Goal: Task Accomplishment & Management: Manage account settings

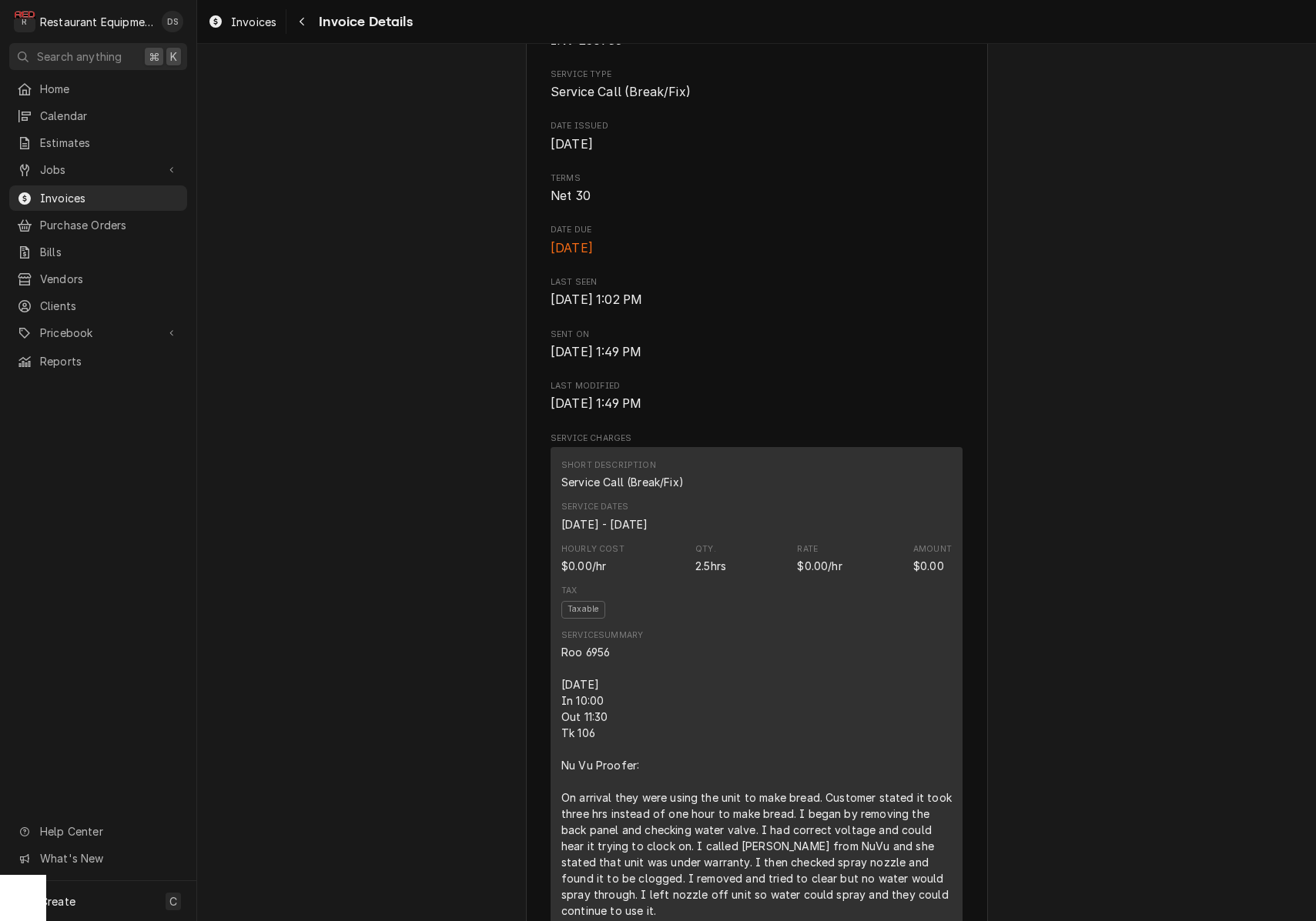
scroll to position [465, 0]
click at [303, 18] on icon "Navigate back" at bounding box center [302, 21] width 7 height 11
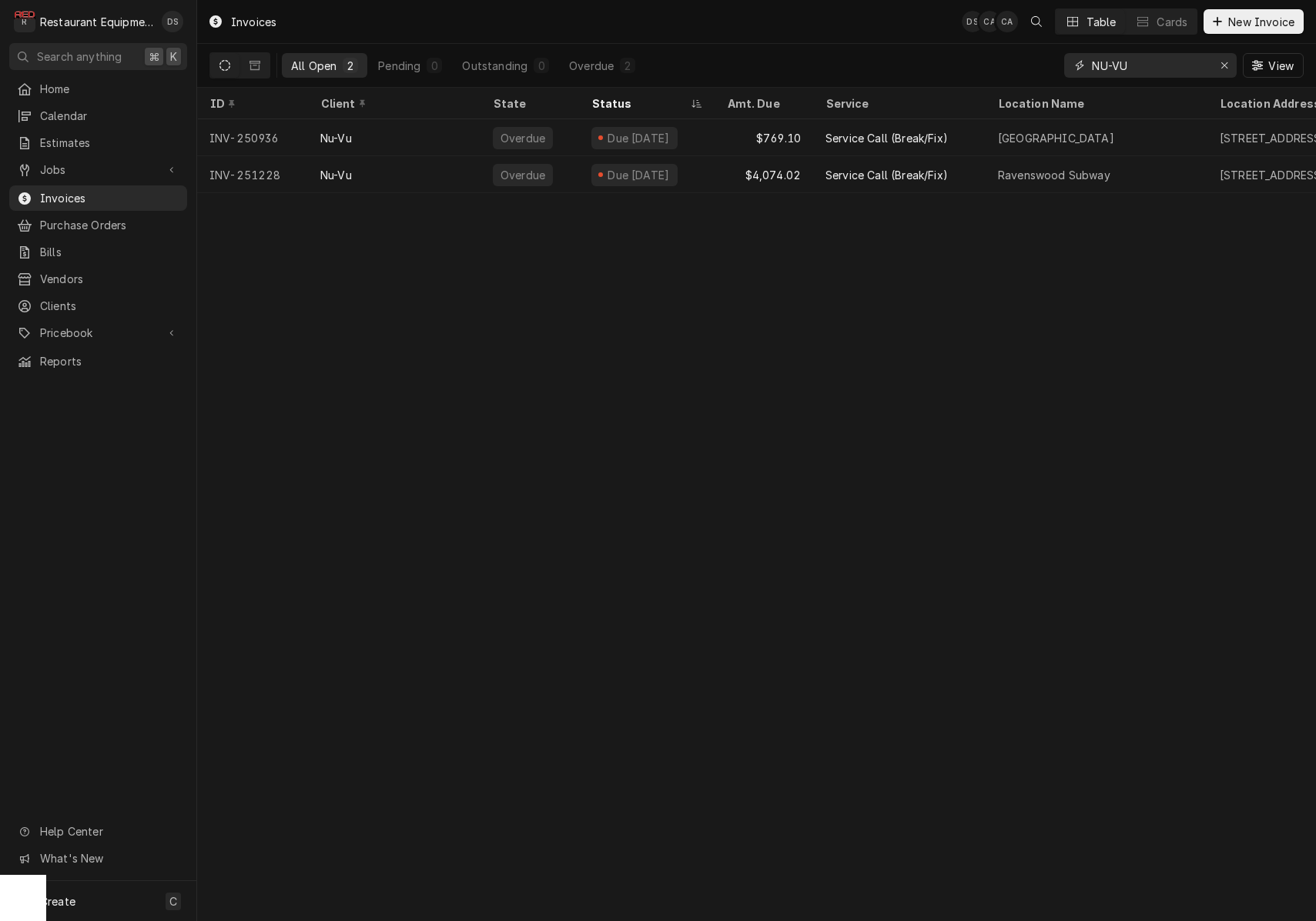
click at [1224, 69] on icon "Erase input" at bounding box center [1224, 66] width 9 height 11
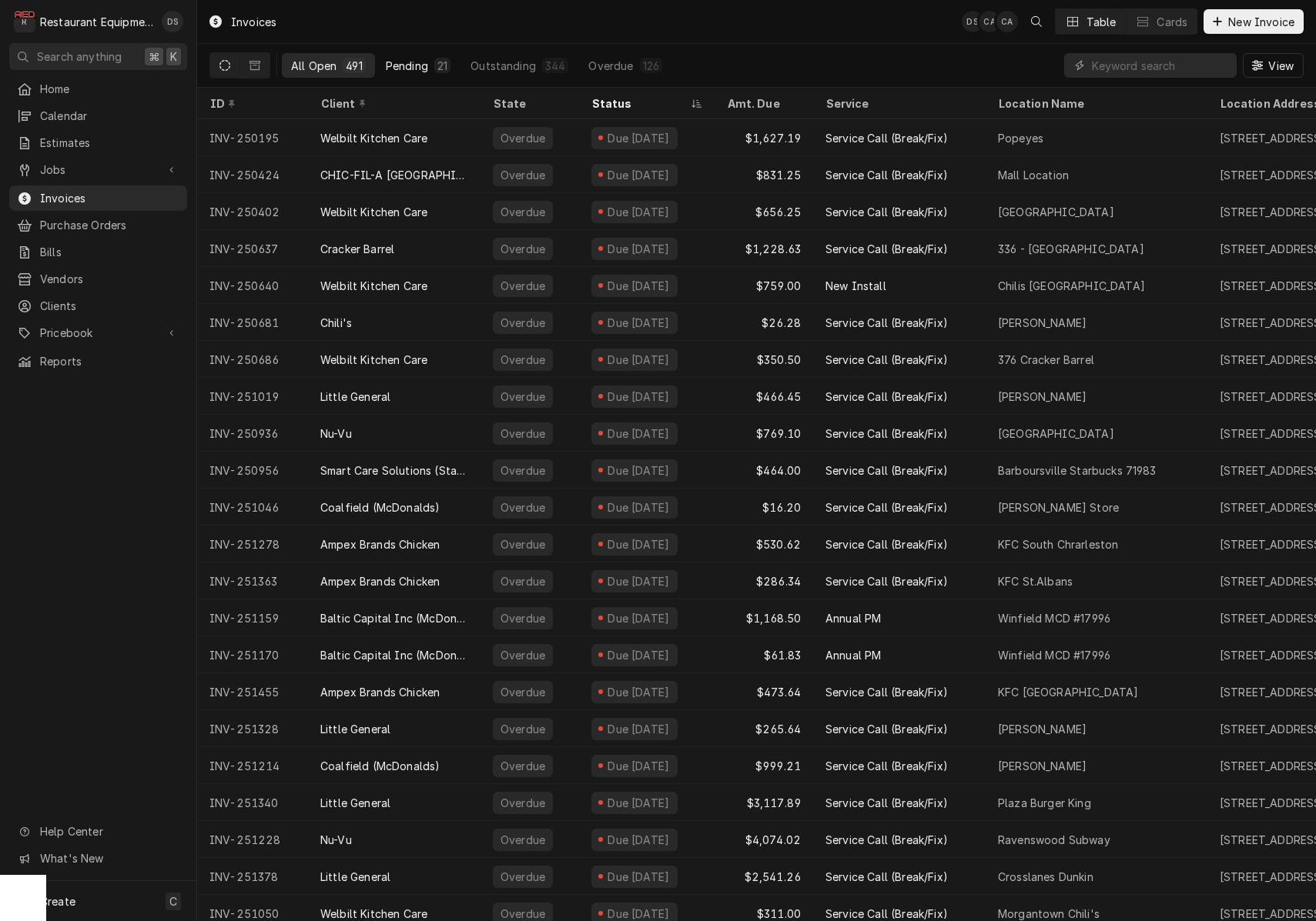
click at [425, 71] on div "Pending" at bounding box center [407, 66] width 43 height 16
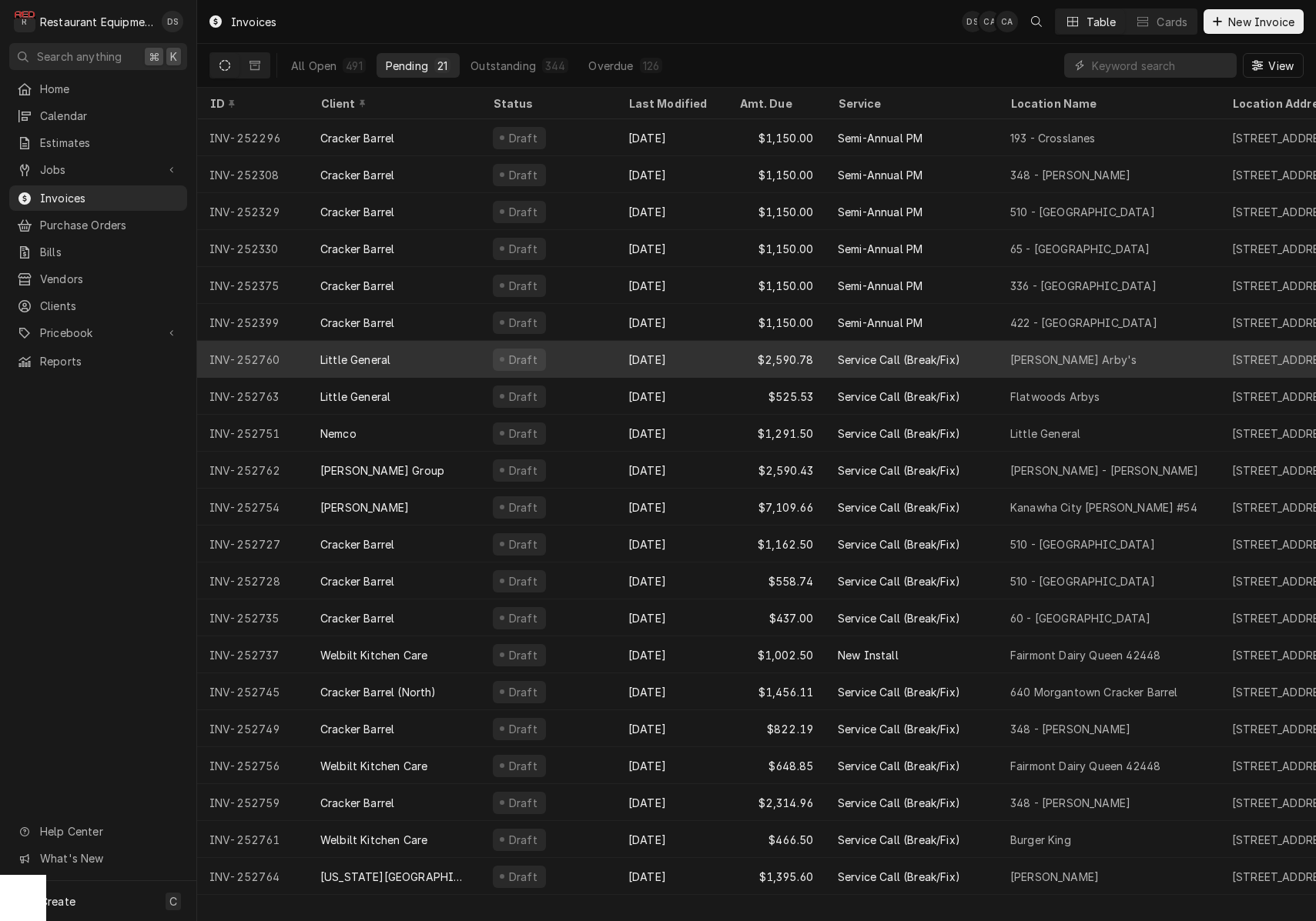
click at [688, 355] on div "Sep 11" at bounding box center [671, 359] width 111 height 37
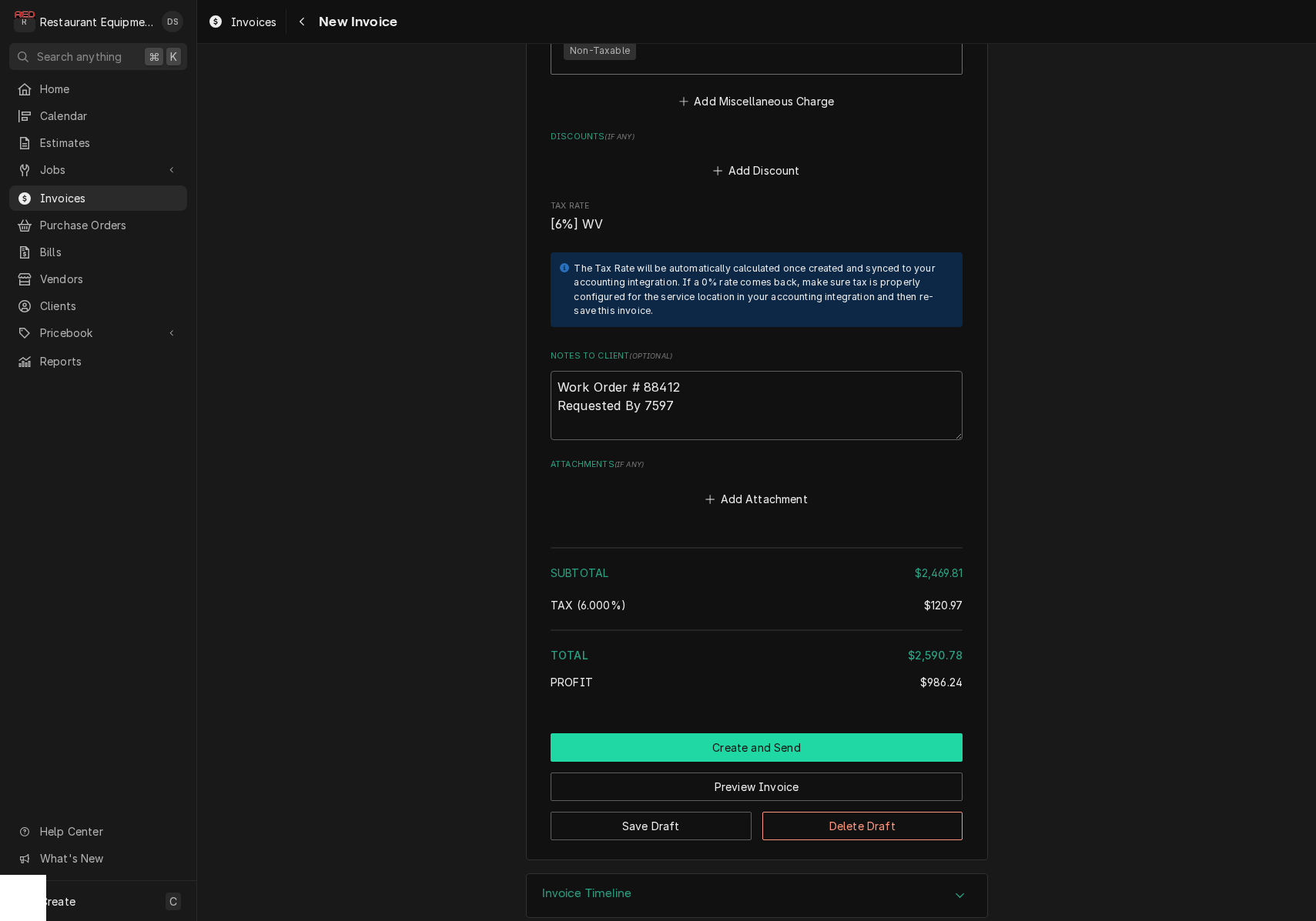
click at [767, 734] on button "Create and Send" at bounding box center [756, 748] width 412 height 28
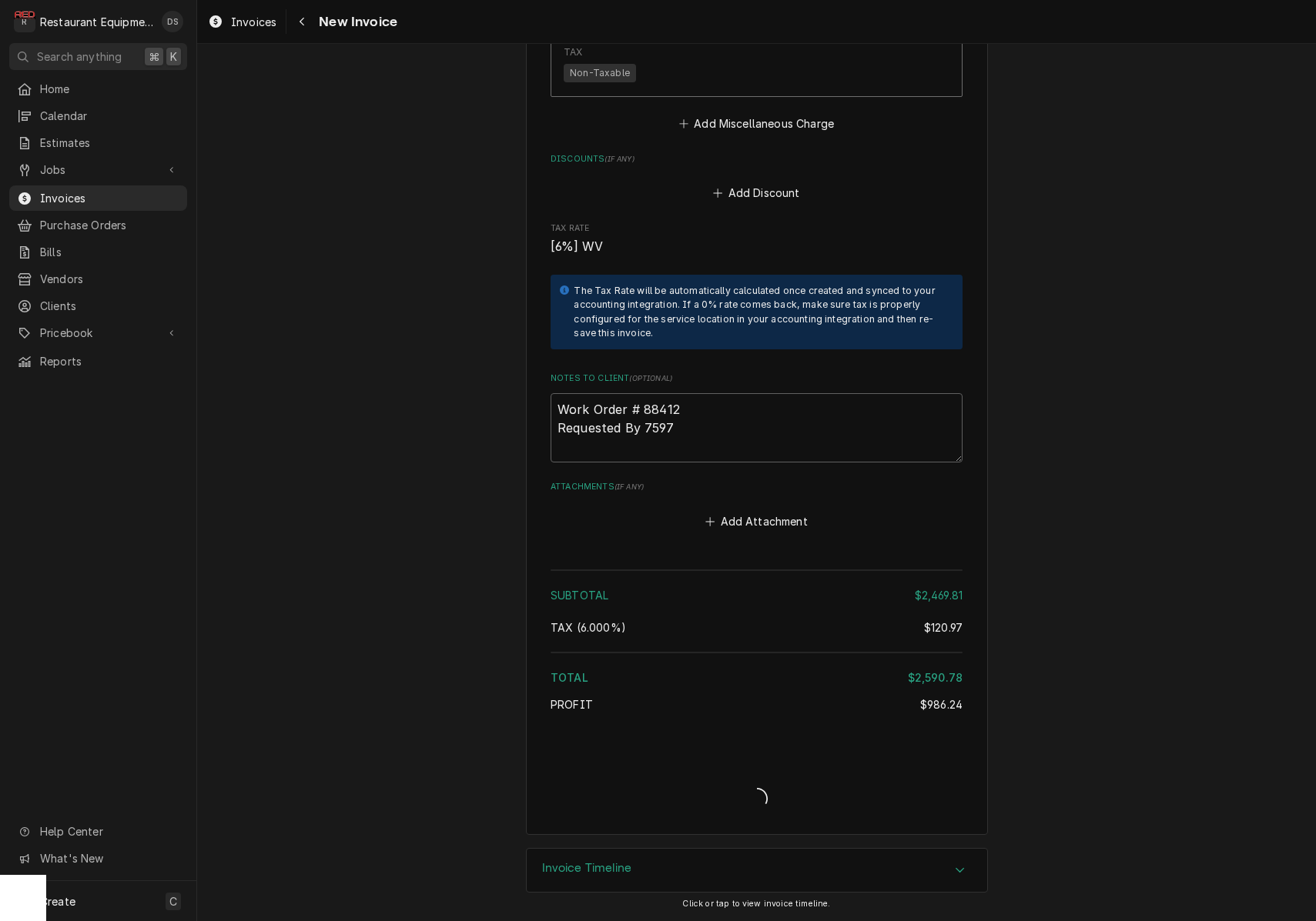
type textarea "x"
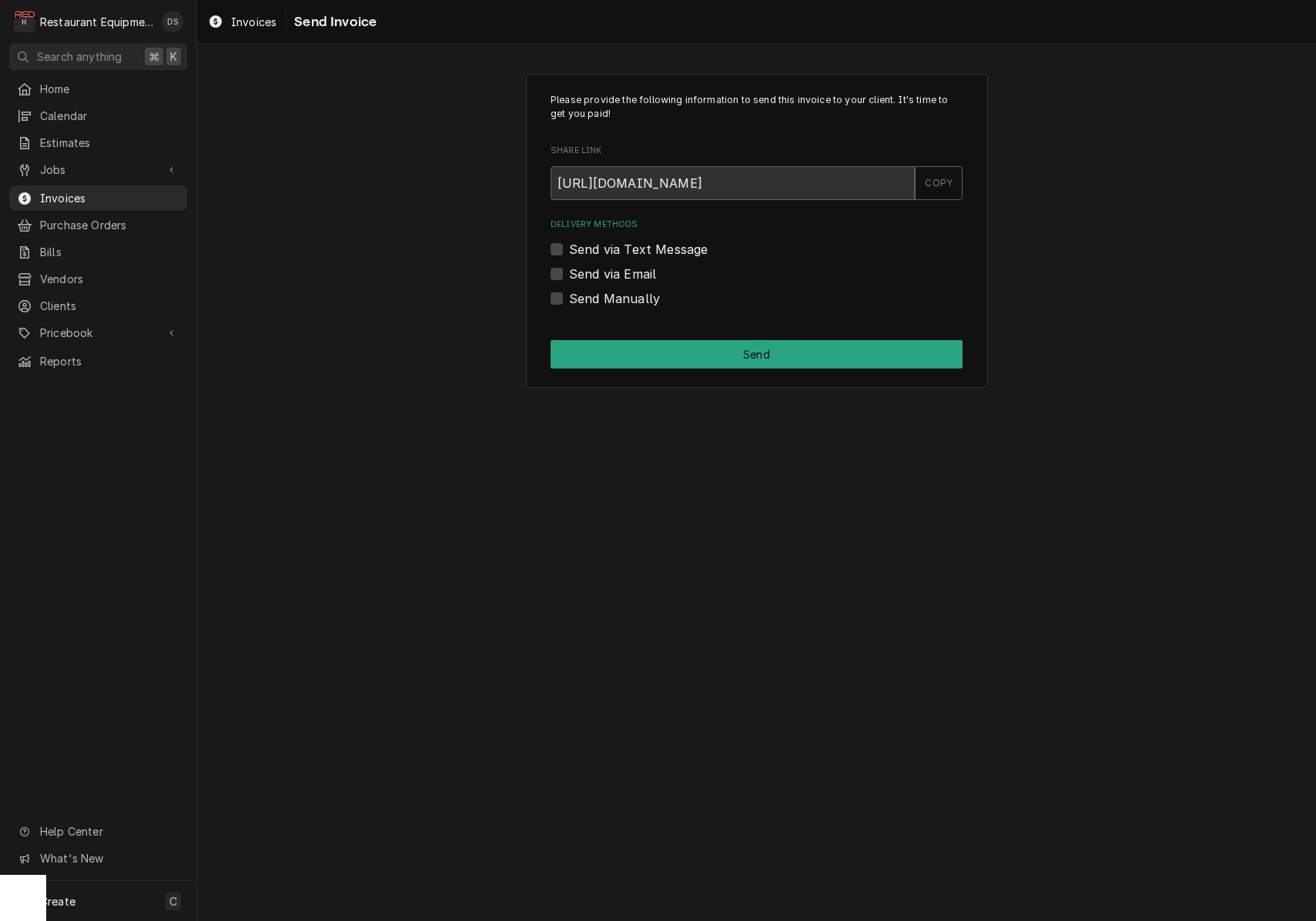
click at [569, 272] on label "Send via Email" at bounding box center [612, 274] width 87 height 18
click at [569, 272] on input "Send via Email" at bounding box center [774, 281] width 412 height 34
checkbox input "true"
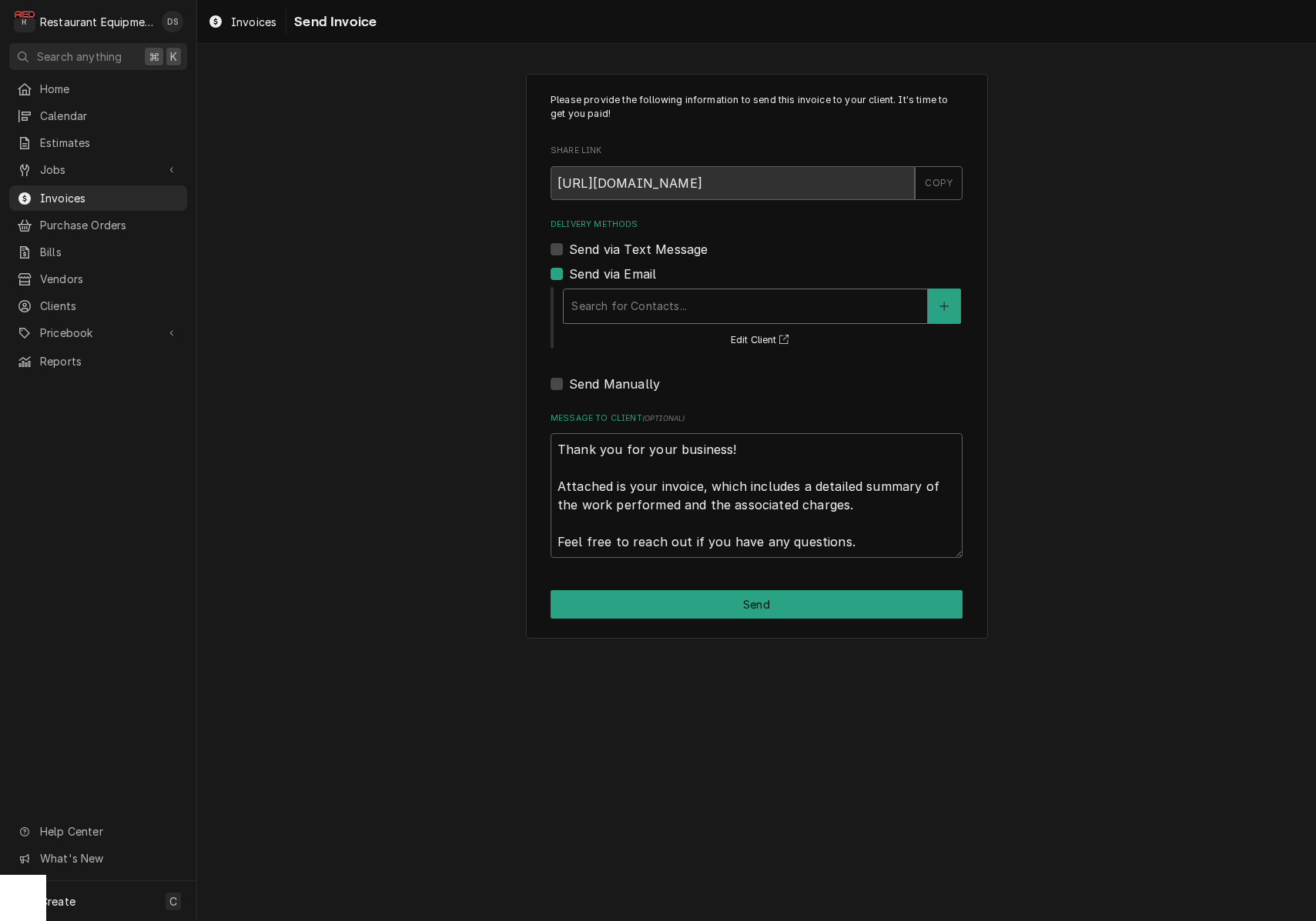
click at [673, 305] on div "Search for Contacts..." at bounding box center [745, 306] width 348 height 16
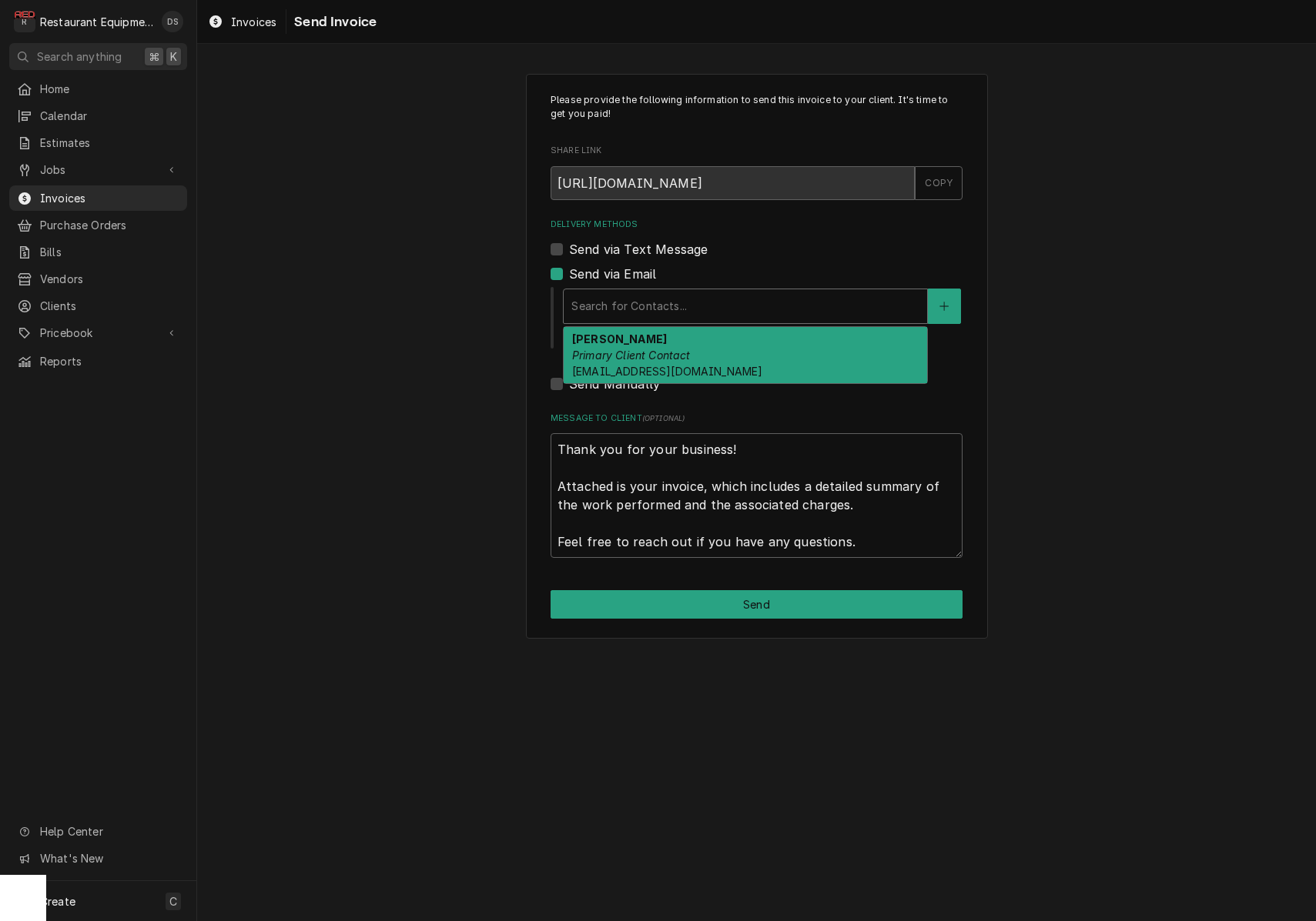
click at [671, 355] on em "Primary Client Contact" at bounding box center [631, 355] width 119 height 13
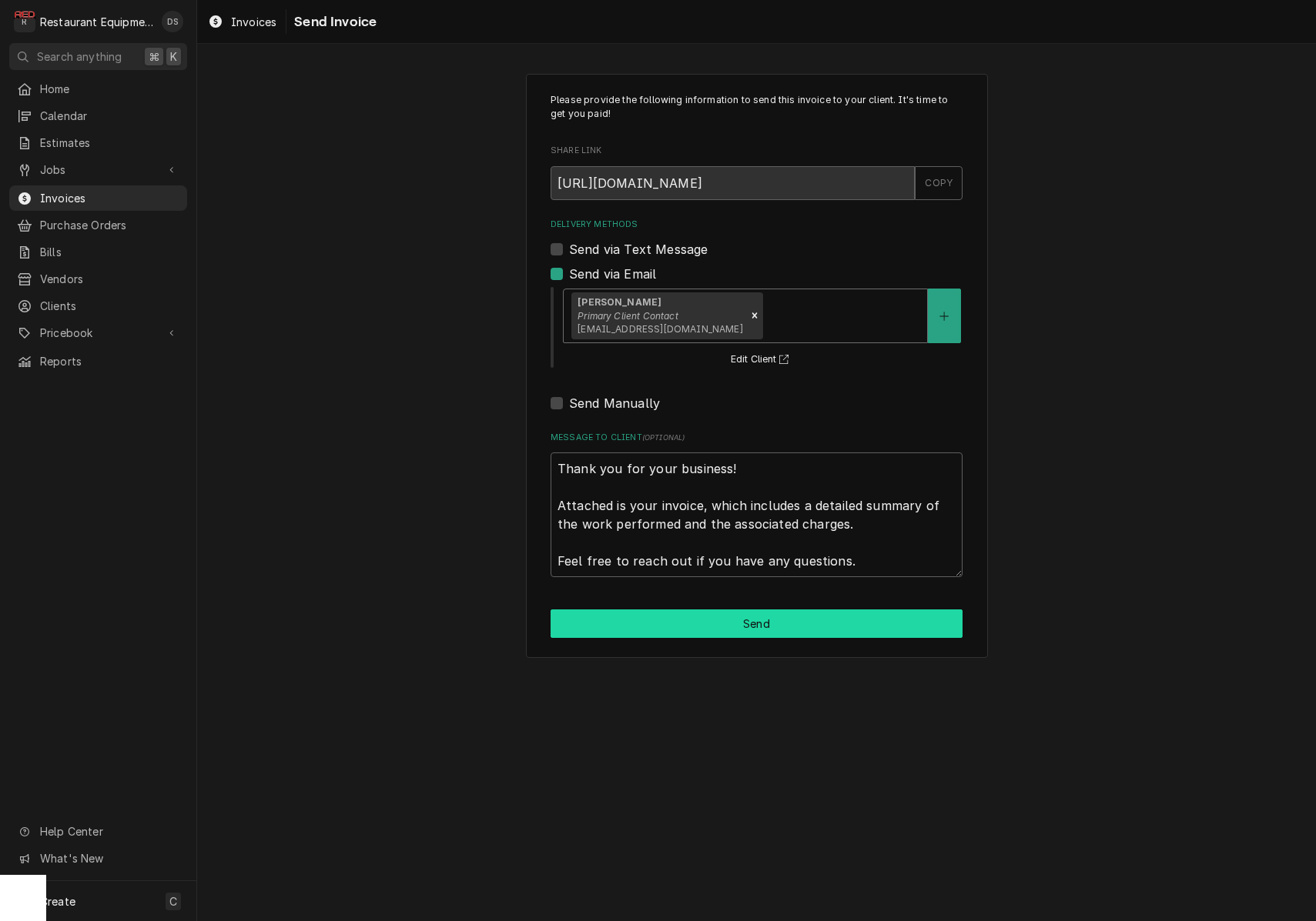
click at [745, 612] on button "Send" at bounding box center [756, 624] width 412 height 28
type textarea "x"
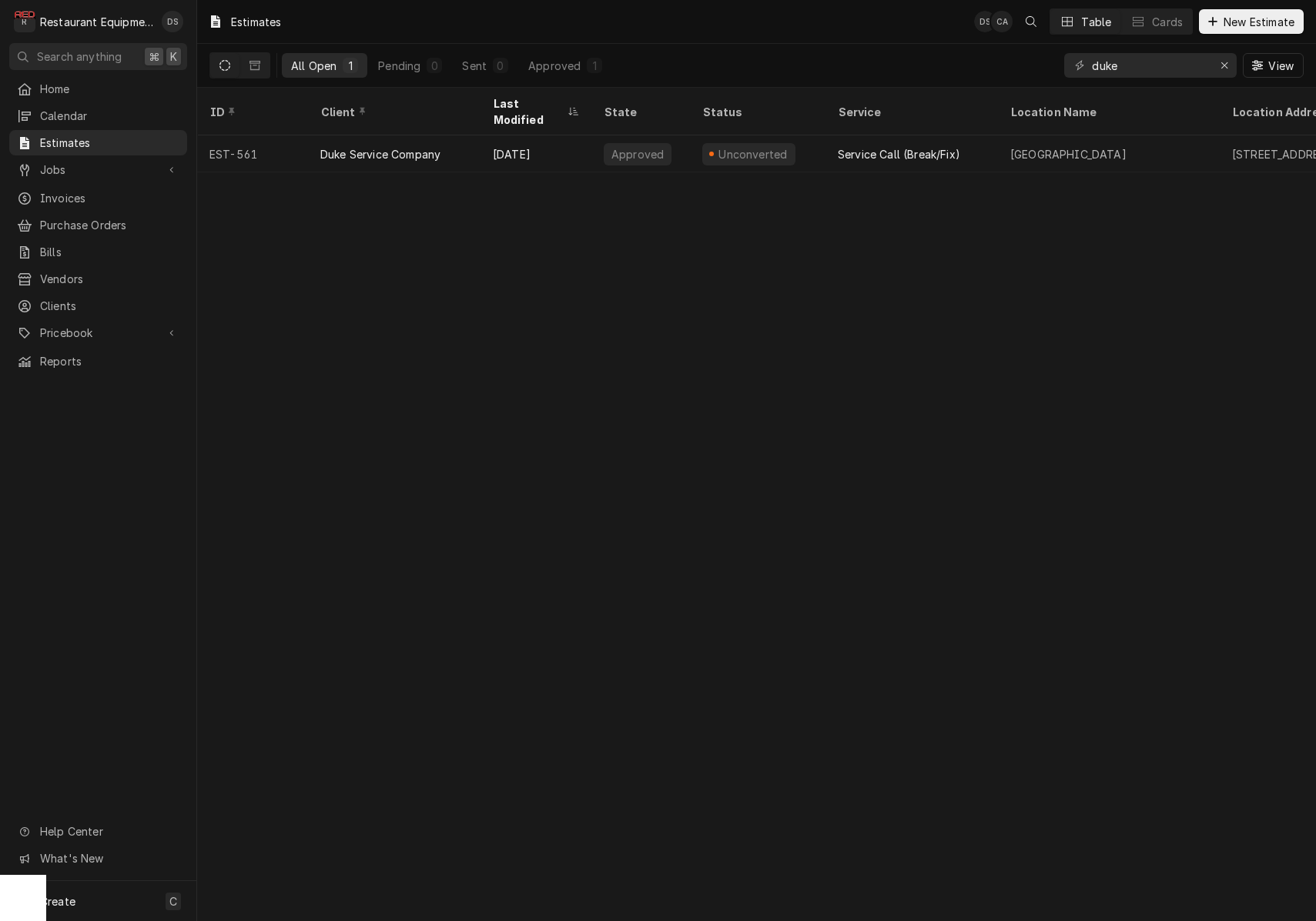
click at [235, 71] on button "Dynamic Content Wrapper" at bounding box center [225, 65] width 29 height 25
click at [1220, 66] on icon "Erase input" at bounding box center [1224, 66] width 9 height 11
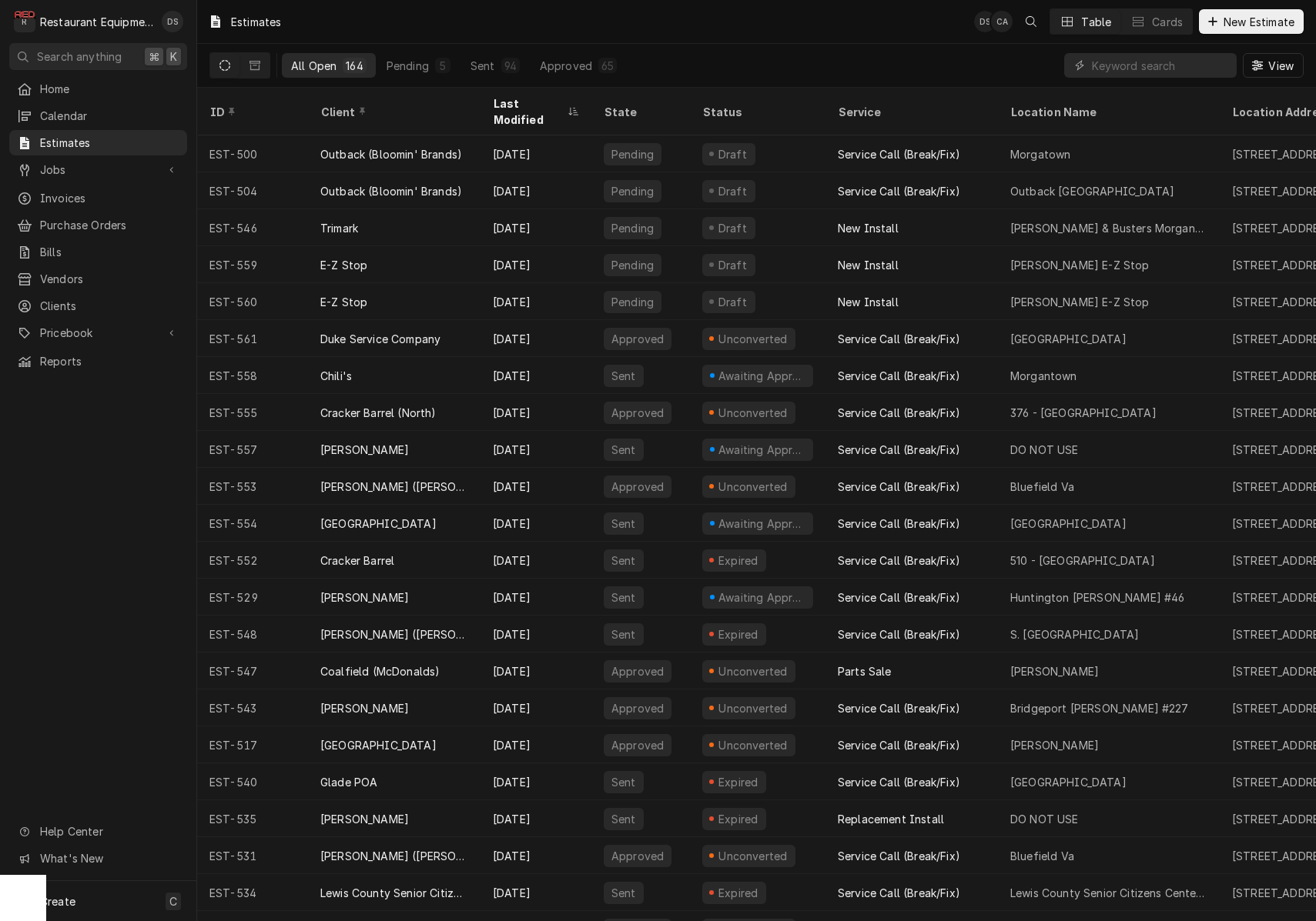
click at [223, 66] on icon "Dynamic Content Wrapper" at bounding box center [225, 66] width 11 height 11
click at [1170, 67] on input "Dynamic Content Wrapper" at bounding box center [1159, 65] width 137 height 25
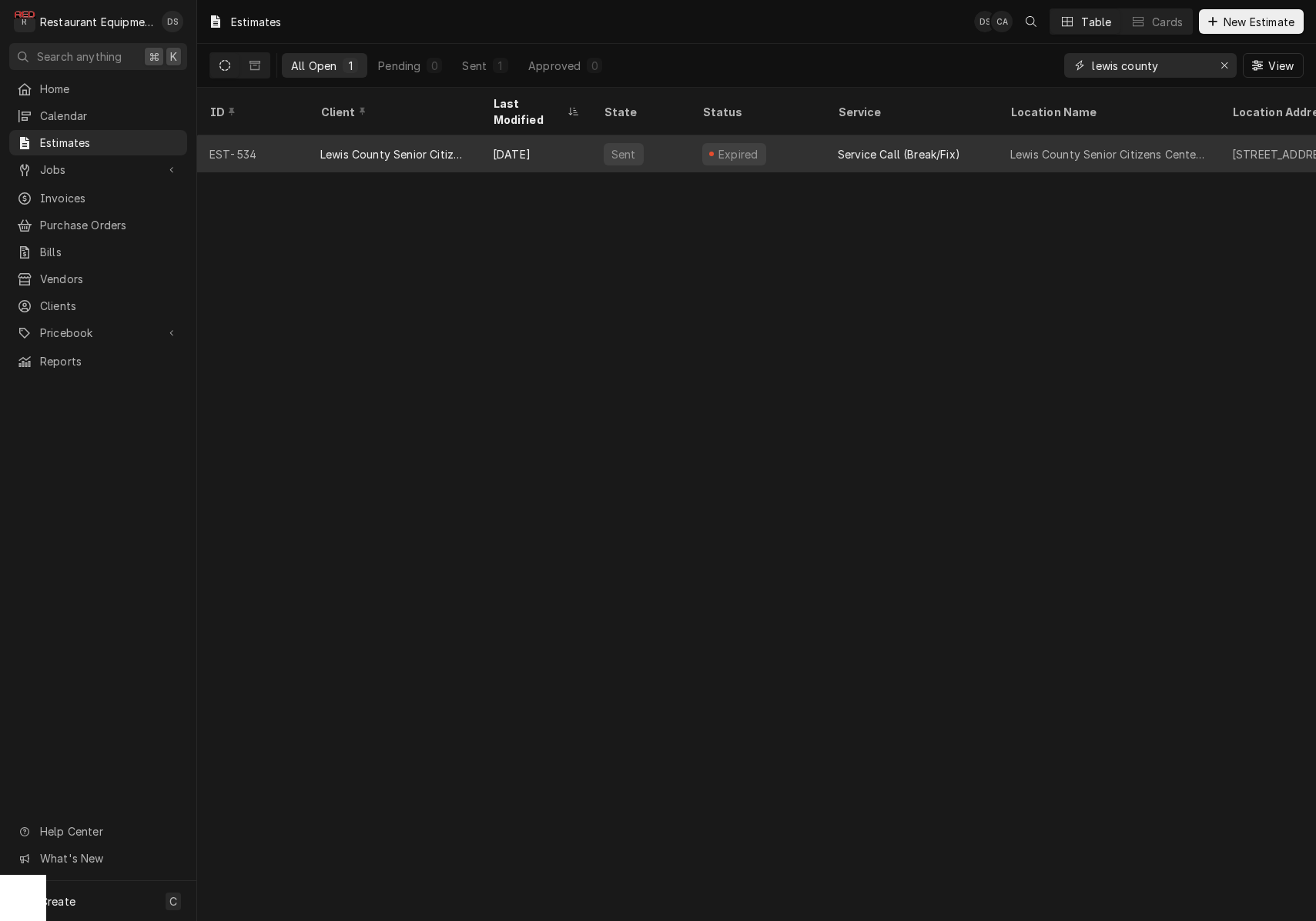
type input "lewis county"
click at [1001, 138] on div "Lewis County Senior Citizens Center, Inc." at bounding box center [1109, 153] width 221 height 37
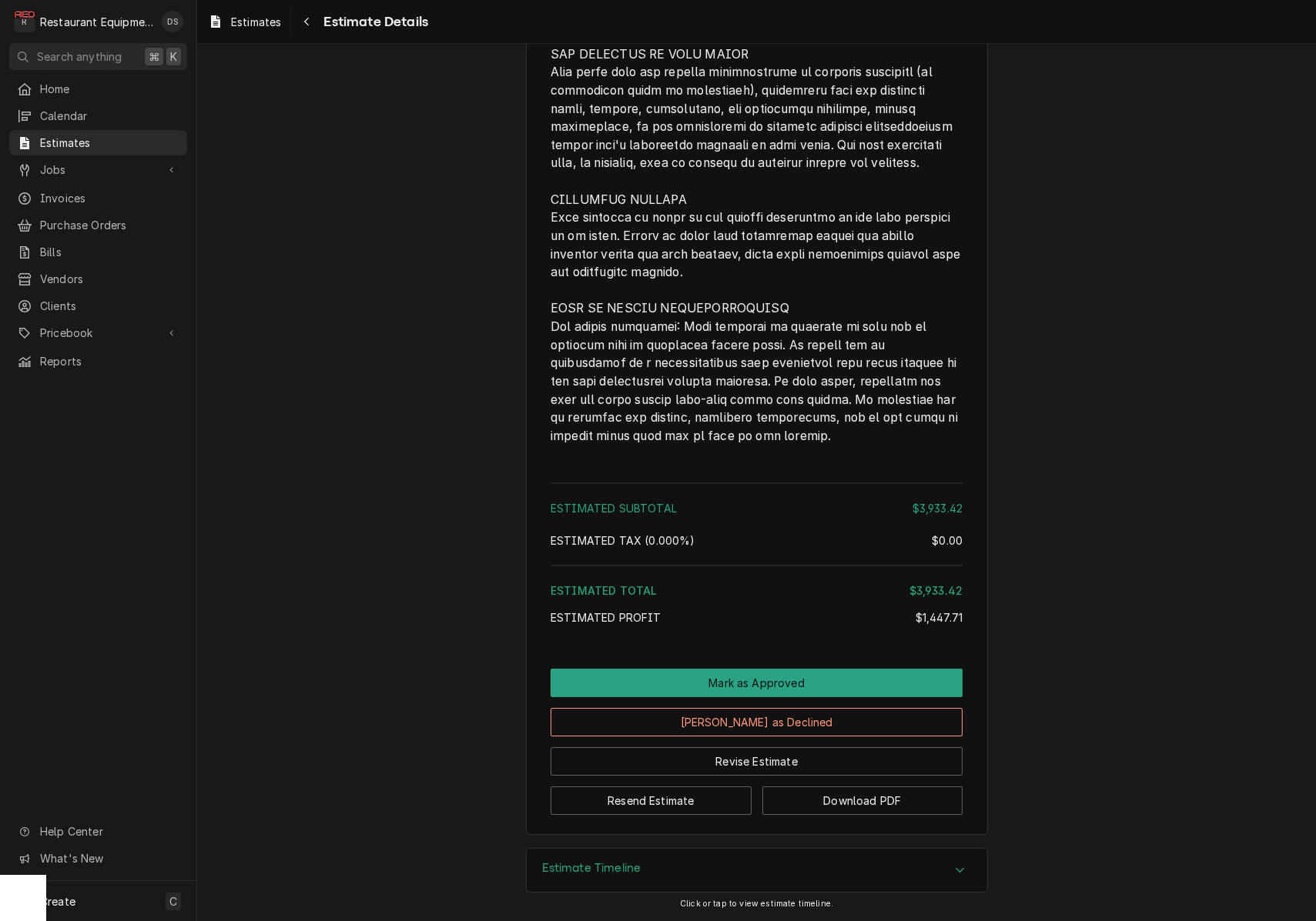
scroll to position [3274, 0]
click at [796, 678] on button "Mark as Approved" at bounding box center [756, 683] width 412 height 28
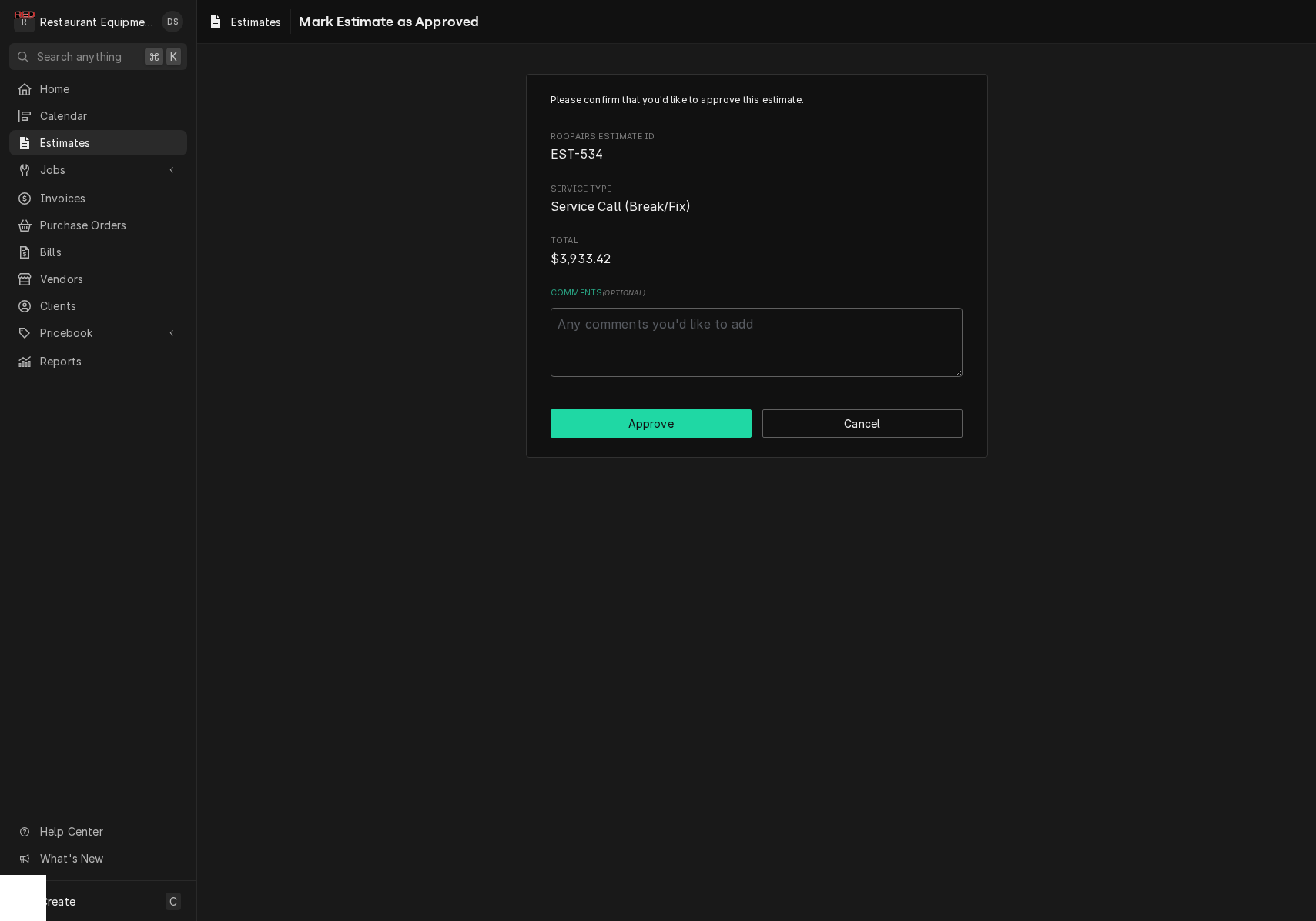
click at [706, 414] on button "Approve" at bounding box center [651, 424] width 201 height 28
type textarea "x"
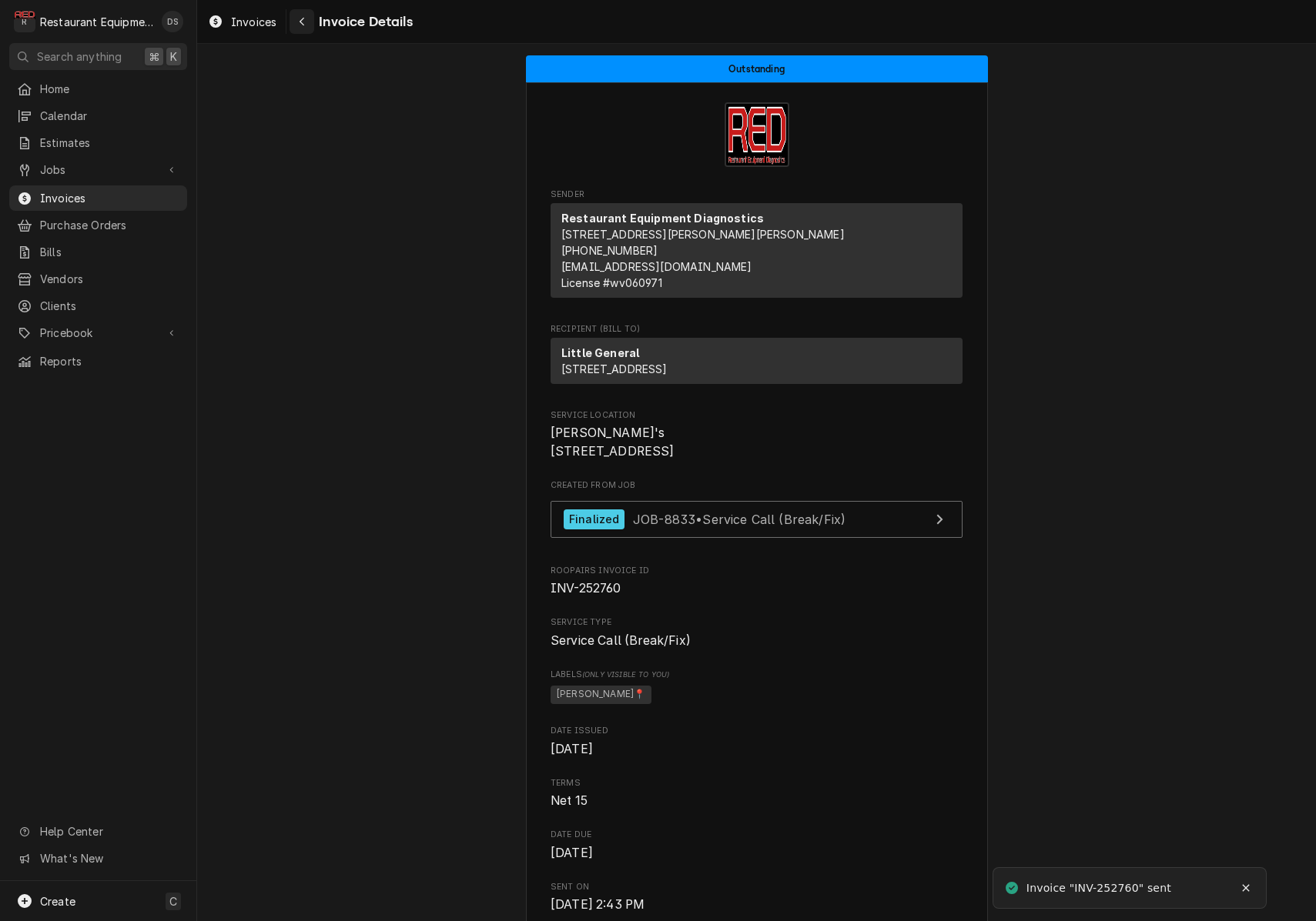
click at [307, 25] on div "Navigate back" at bounding box center [301, 21] width 15 height 15
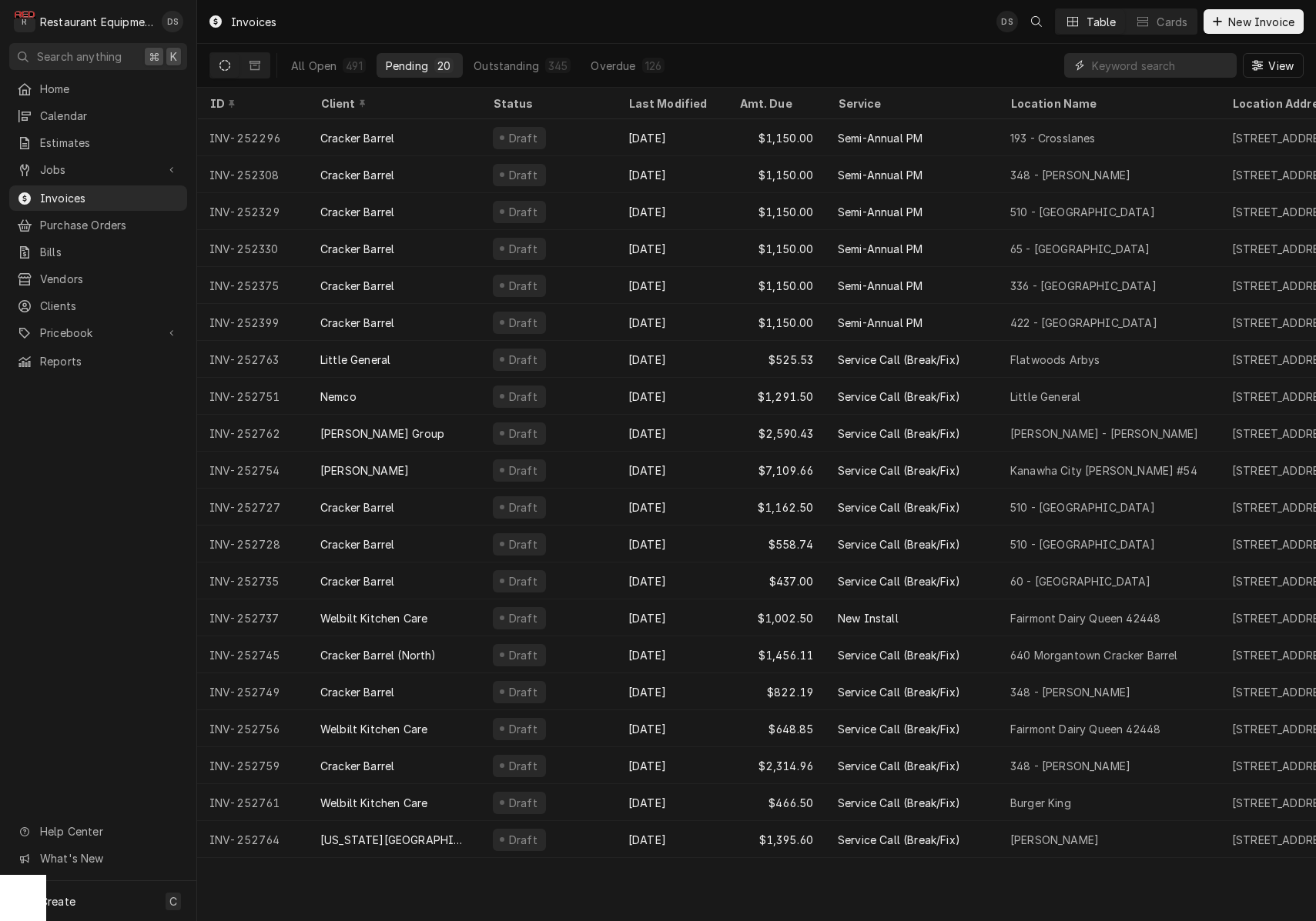
click at [1106, 70] on input "Dynamic Content Wrapper" at bounding box center [1159, 65] width 137 height 25
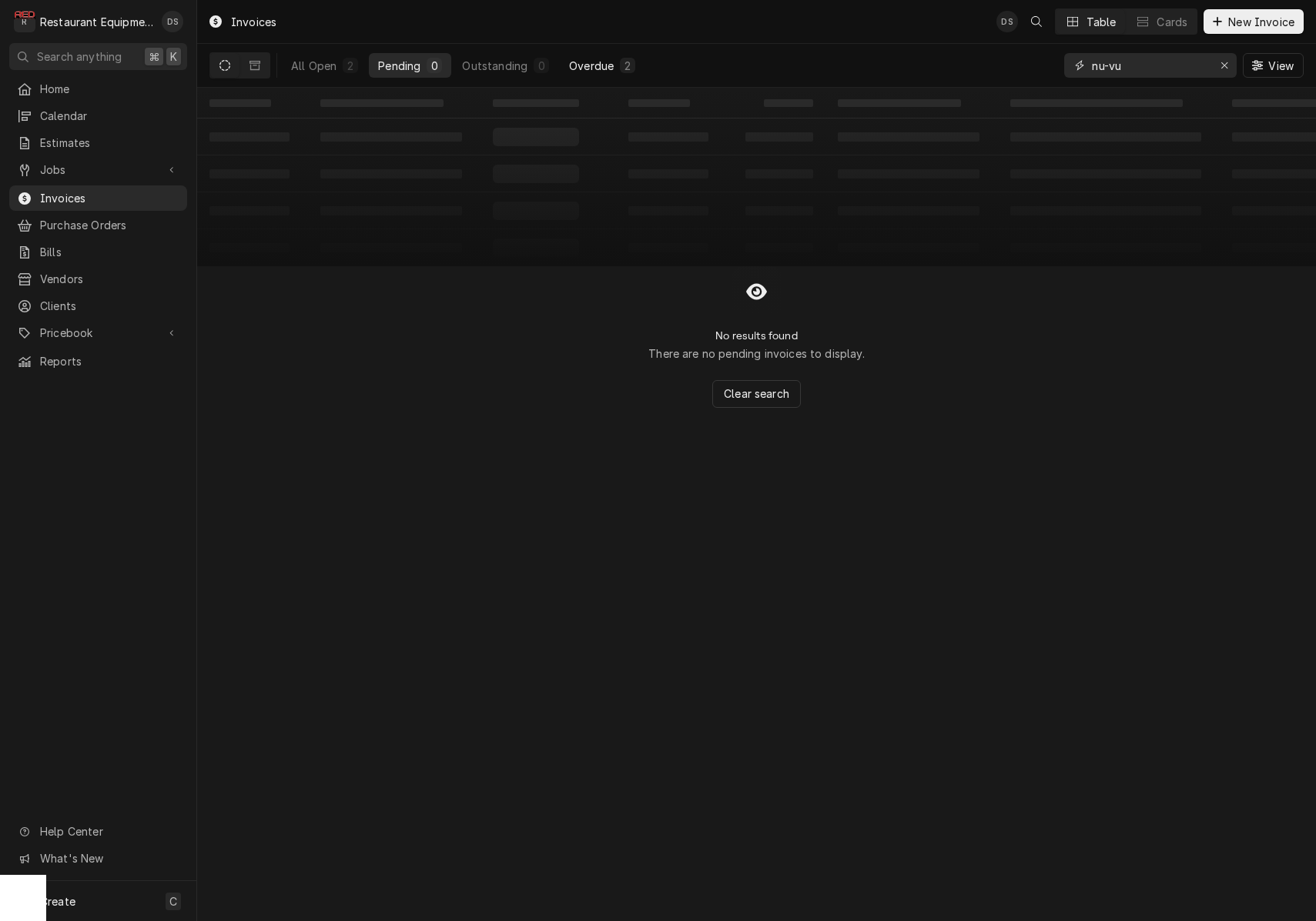
type input "nu-vu"
click at [609, 64] on div "Overdue" at bounding box center [591, 66] width 44 height 16
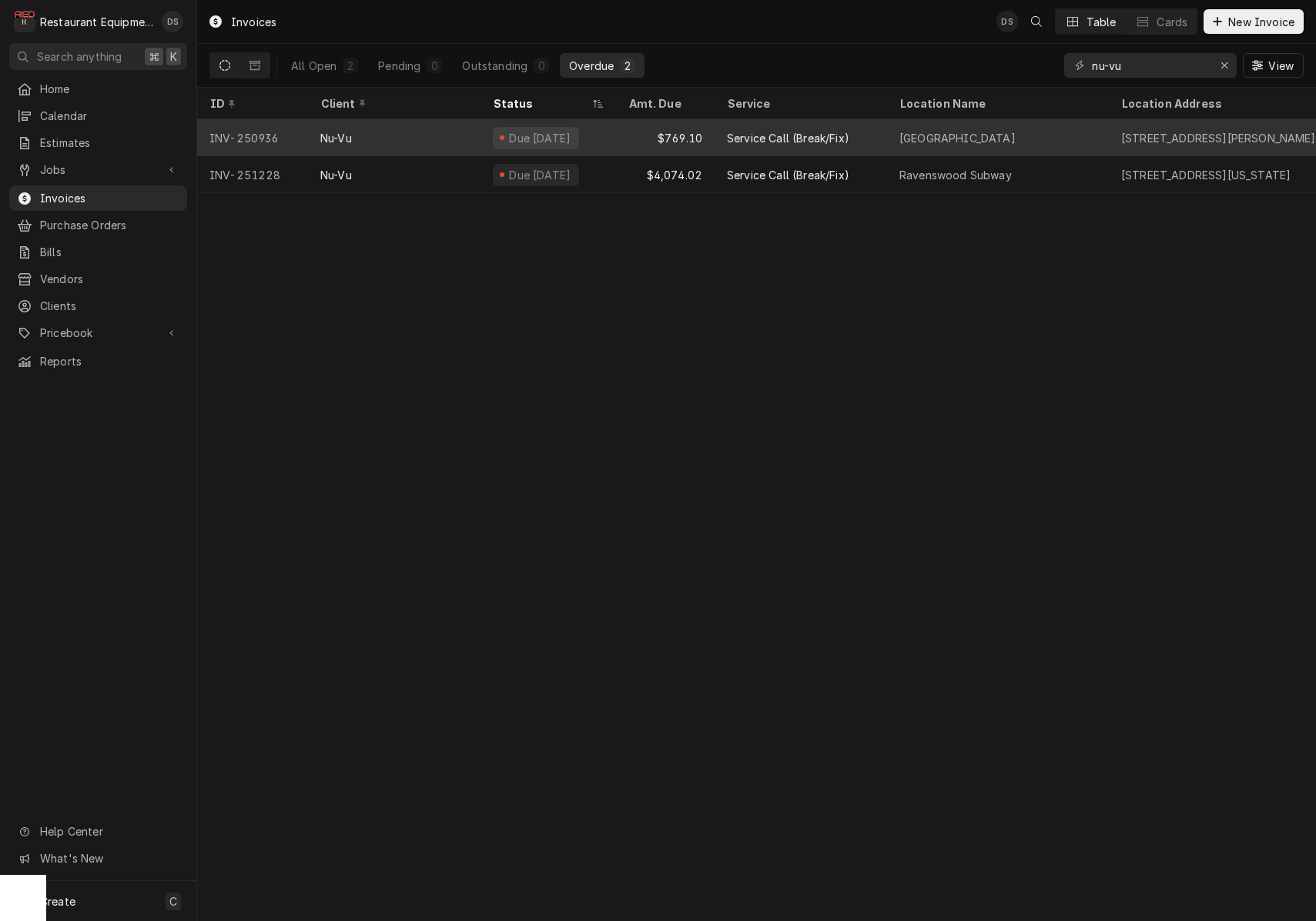
click at [720, 143] on div "Service Call (Break/Fix)" at bounding box center [800, 138] width 172 height 37
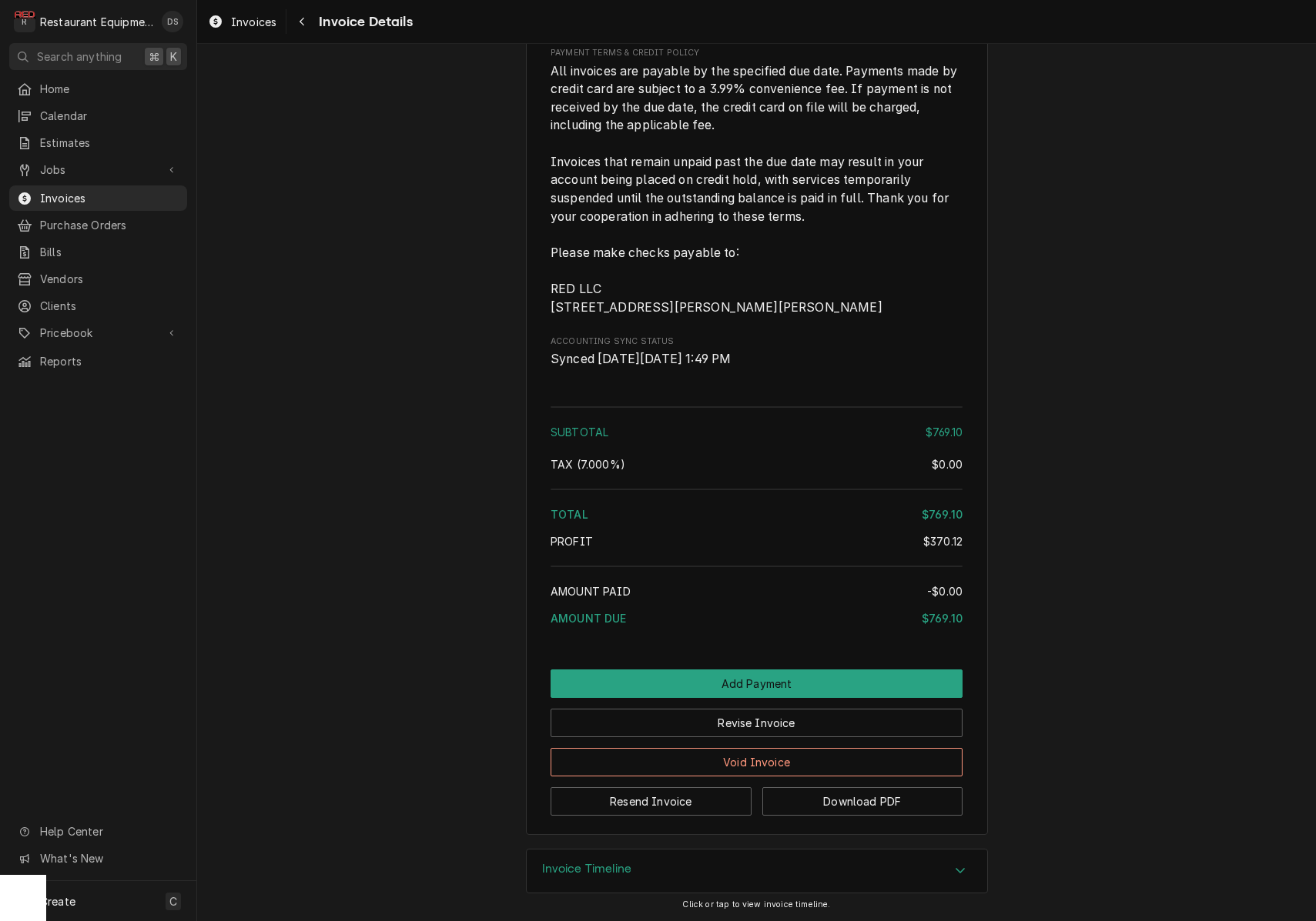
scroll to position [2849, 0]
click at [765, 727] on button "Revise Invoice" at bounding box center [756, 723] width 412 height 28
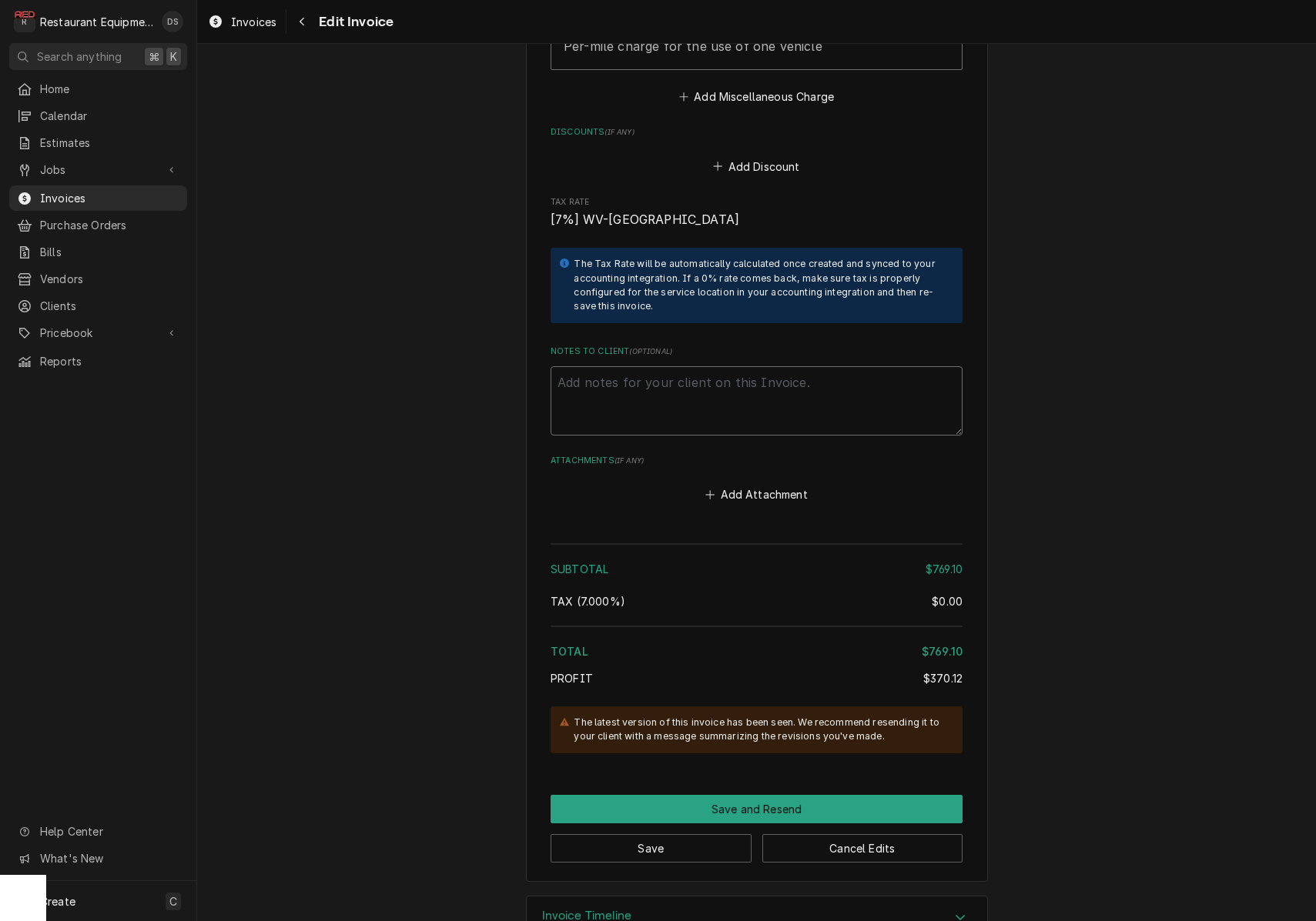
click at [712, 366] on textarea "Notes to Client ( optional )" at bounding box center [756, 401] width 412 height 70
paste textarea "Work Order #: 84144 Request number: 107618 the proofer not workinh the proofer …"
type textarea "x"
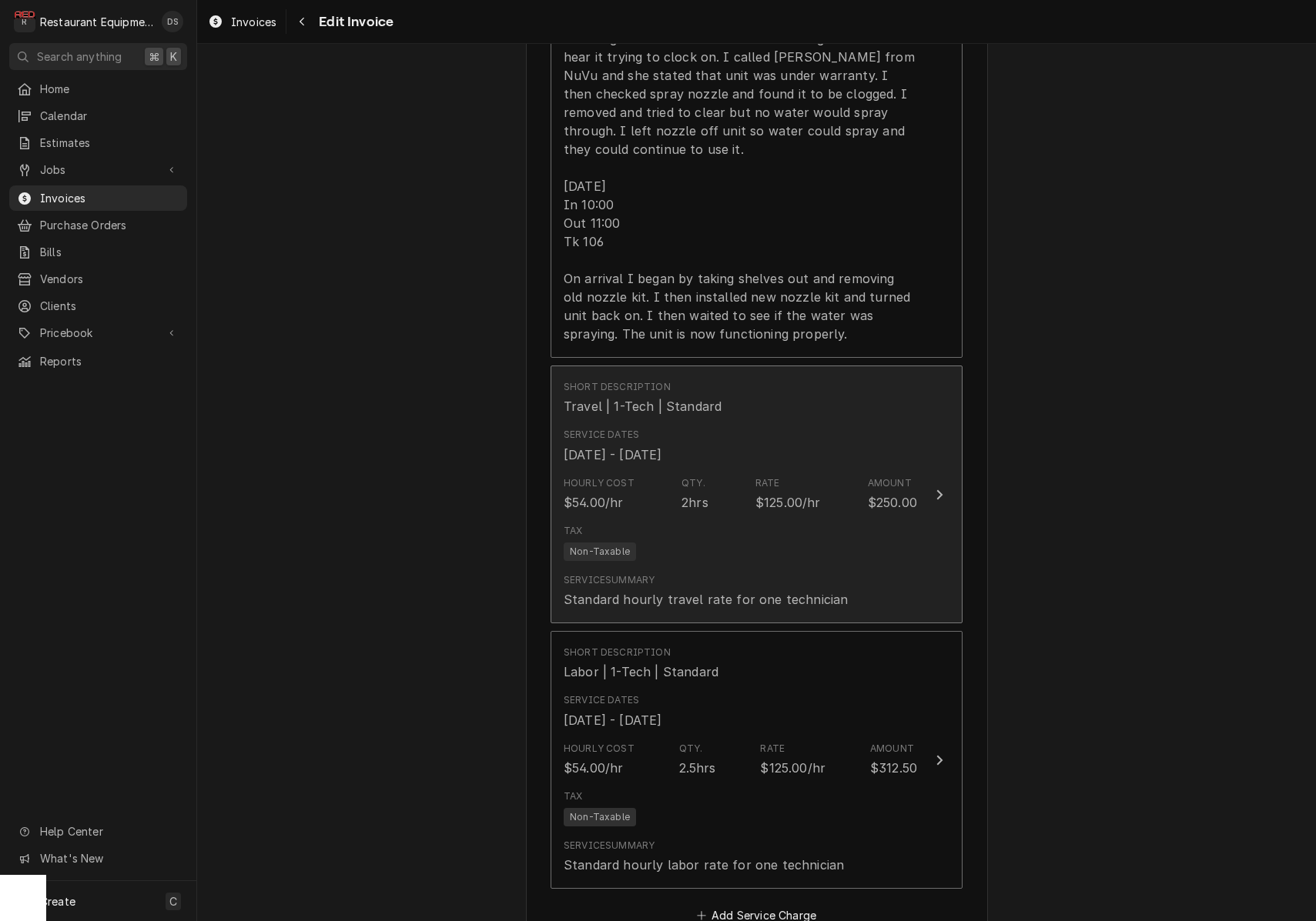
scroll to position [1737, 0]
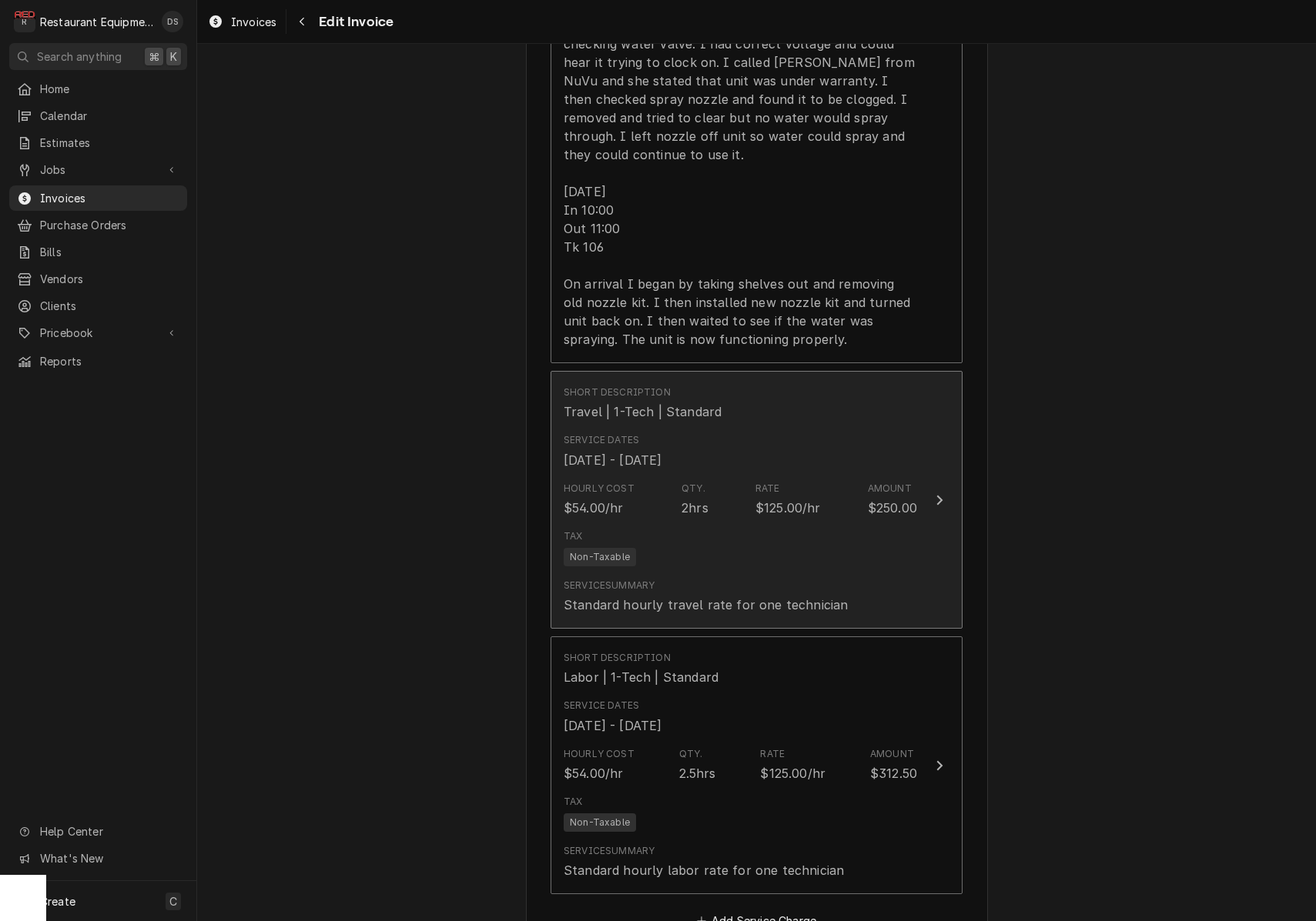
type textarea "Work Order #: 84144 Request number: 107618 the proofer not workinh the proofer …"
click at [860, 427] on div "Service Dates Apr 14, 2025 - Apr 15, 2025" at bounding box center [740, 451] width 354 height 47
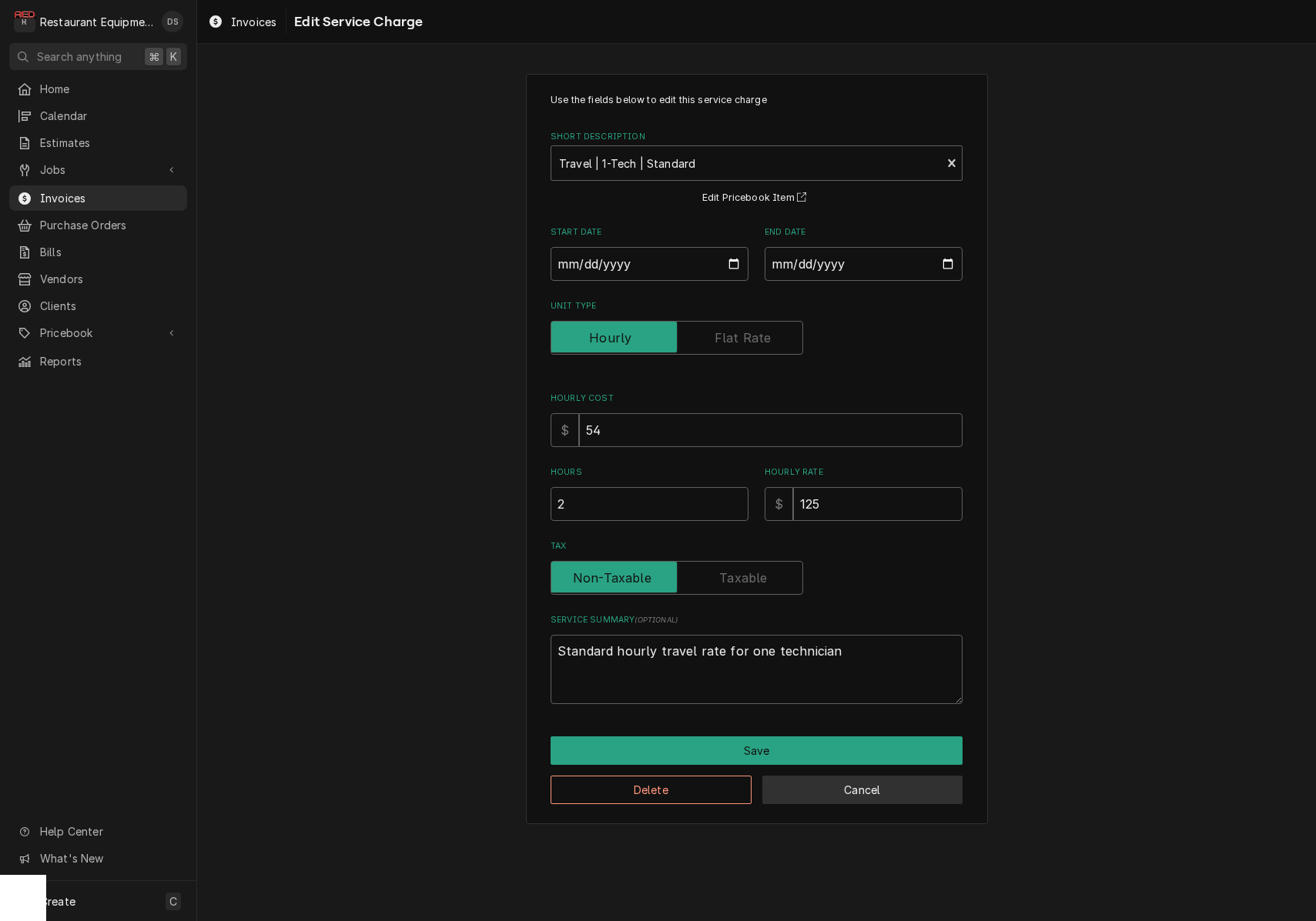
click at [869, 778] on button "Cancel" at bounding box center [863, 790] width 201 height 28
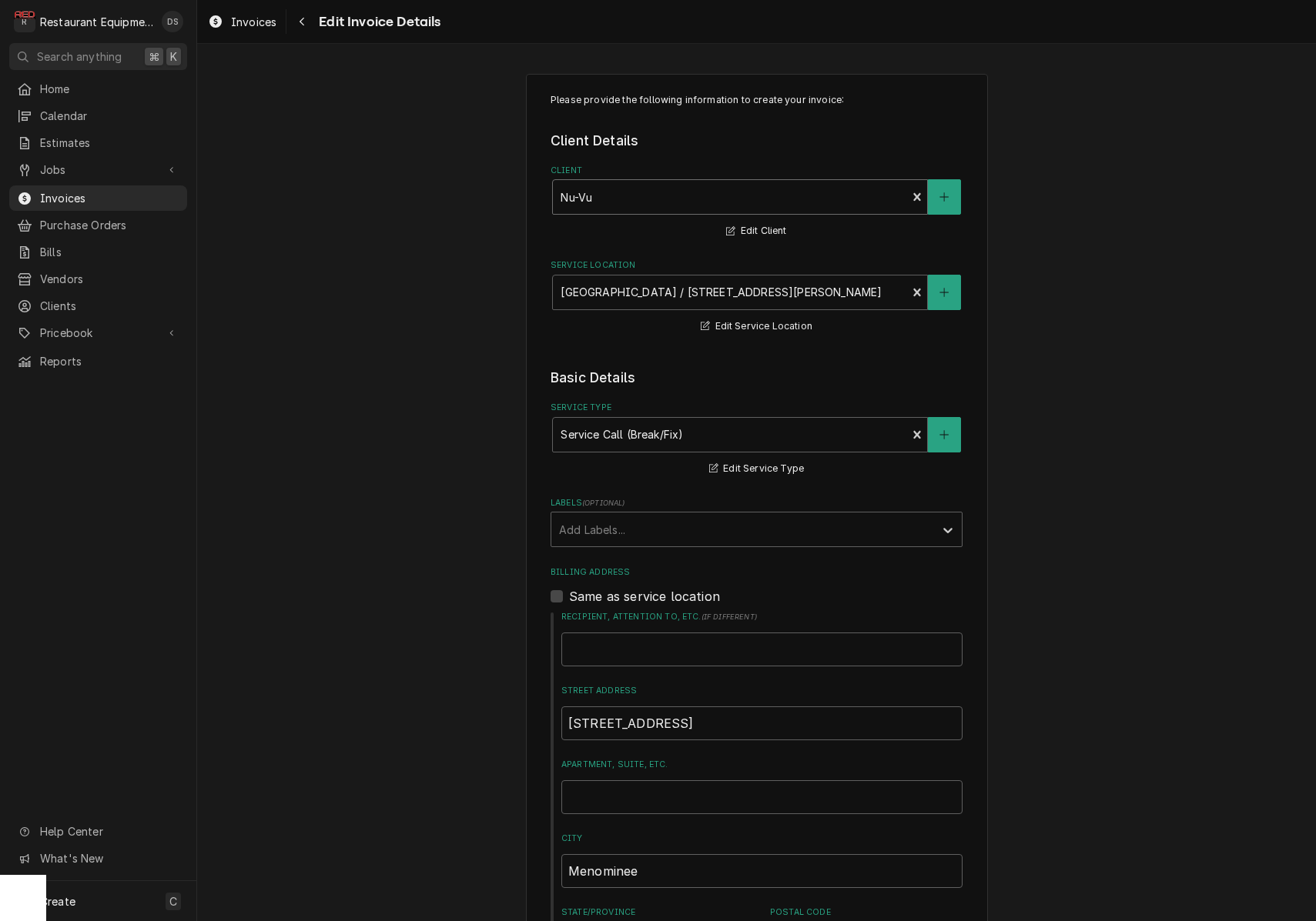
click at [686, 184] on div "Client" at bounding box center [729, 197] width 338 height 28
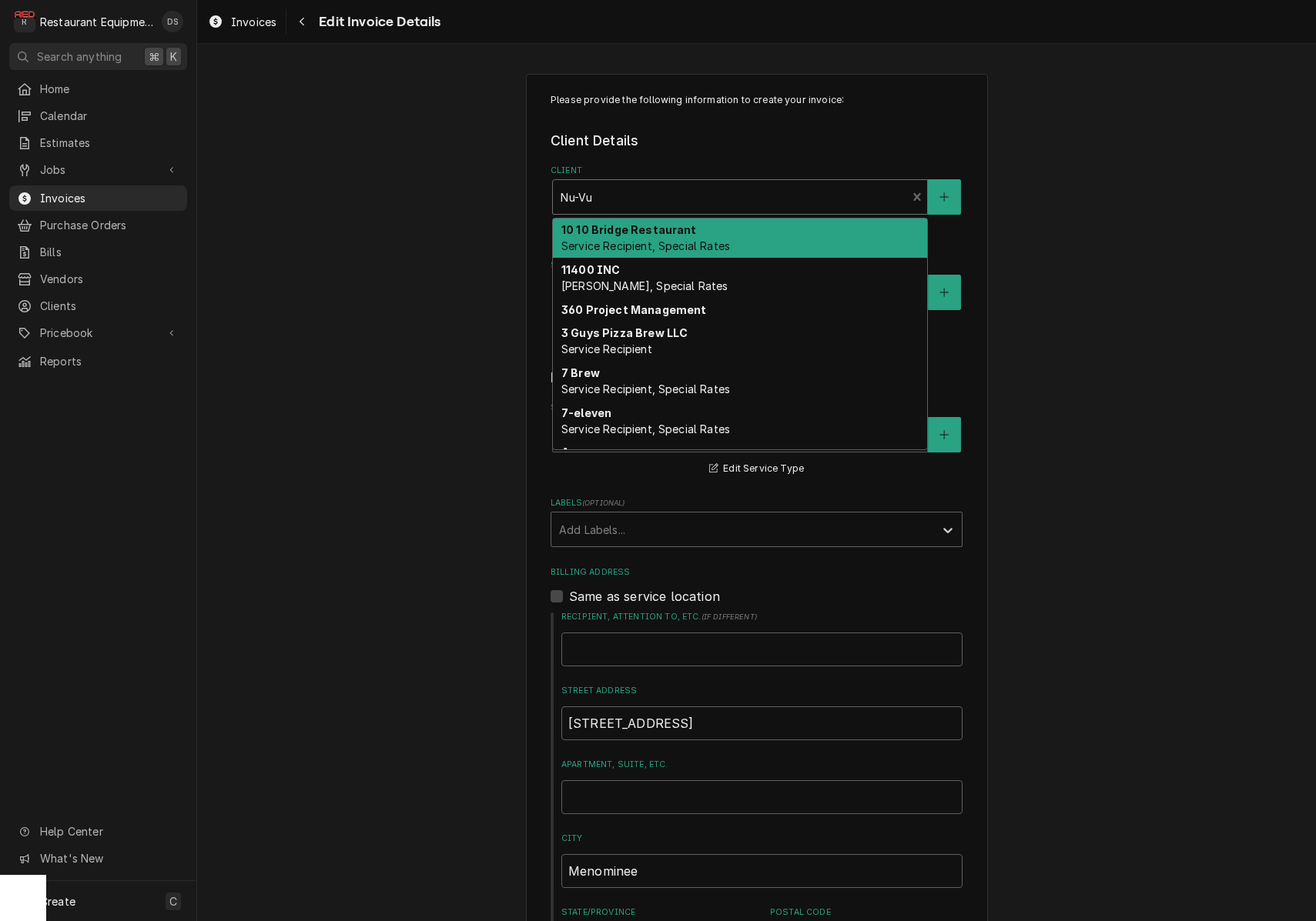
type textarea "x"
type input "l"
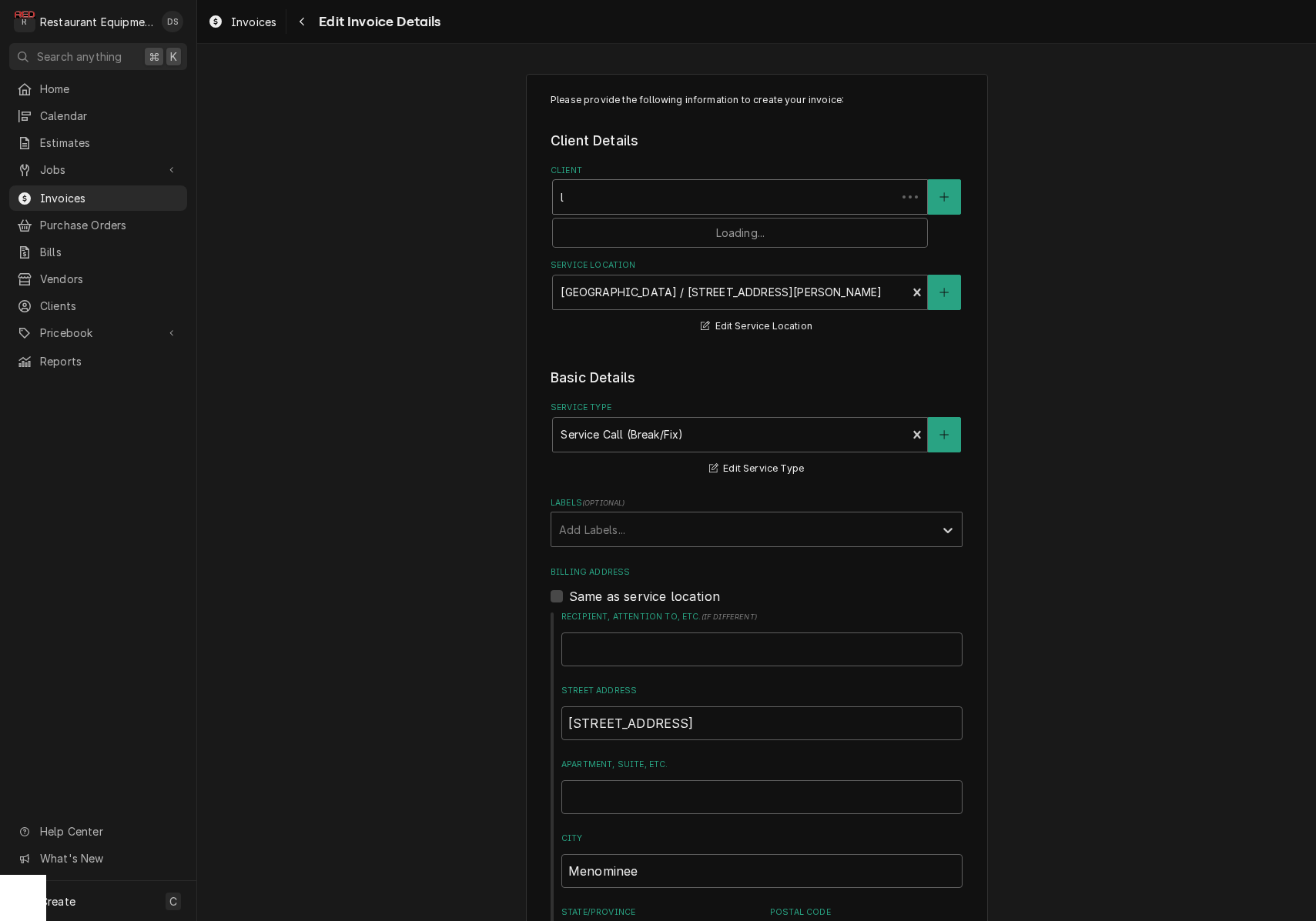
type textarea "x"
type input "li"
type textarea "x"
type input "lit"
type textarea "x"
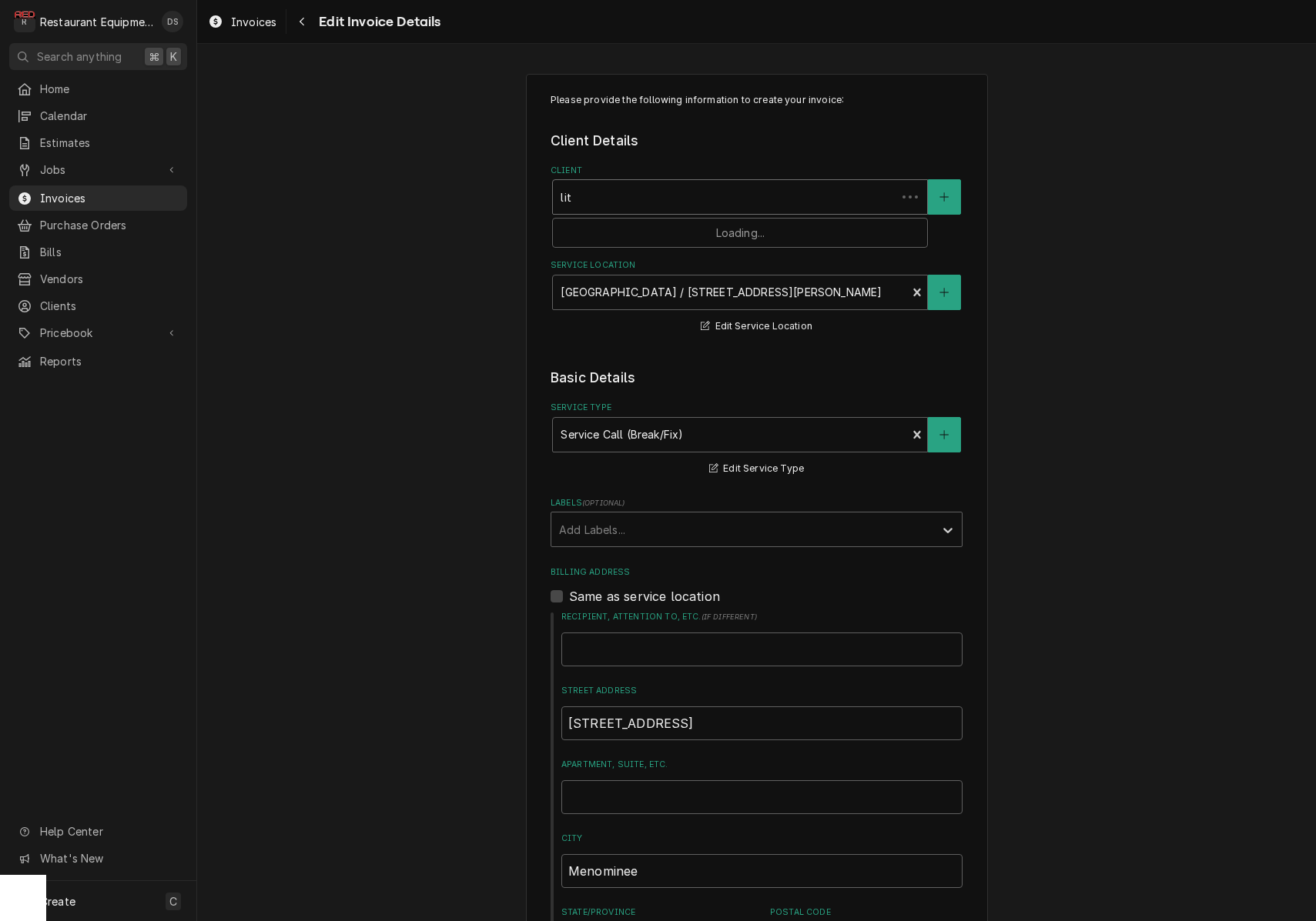
type input "litt"
type textarea "x"
type input "littl"
type textarea "x"
type input "little"
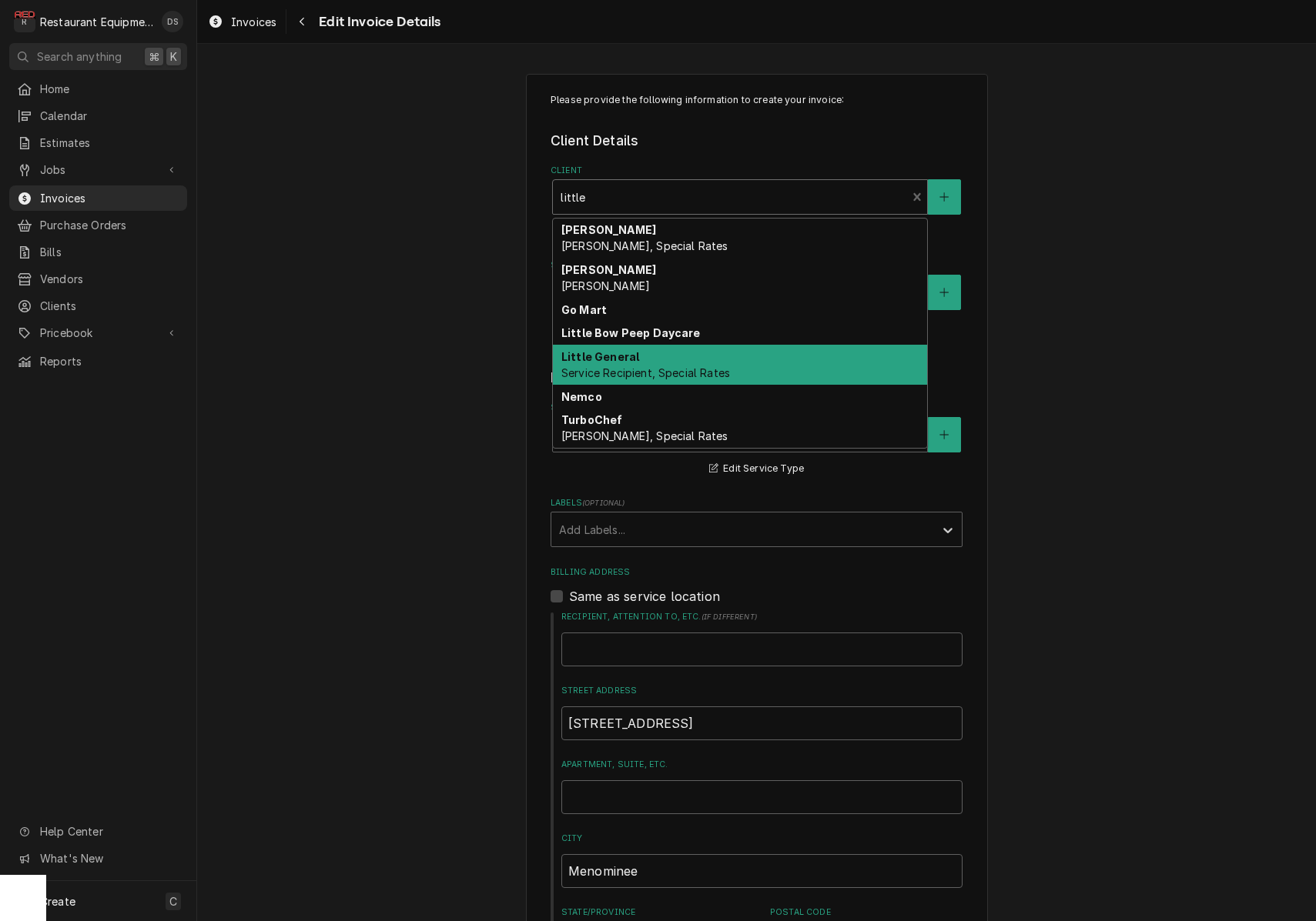
click at [684, 360] on div "Little General Service Recipient, Special Rates" at bounding box center [739, 364] width 374 height 40
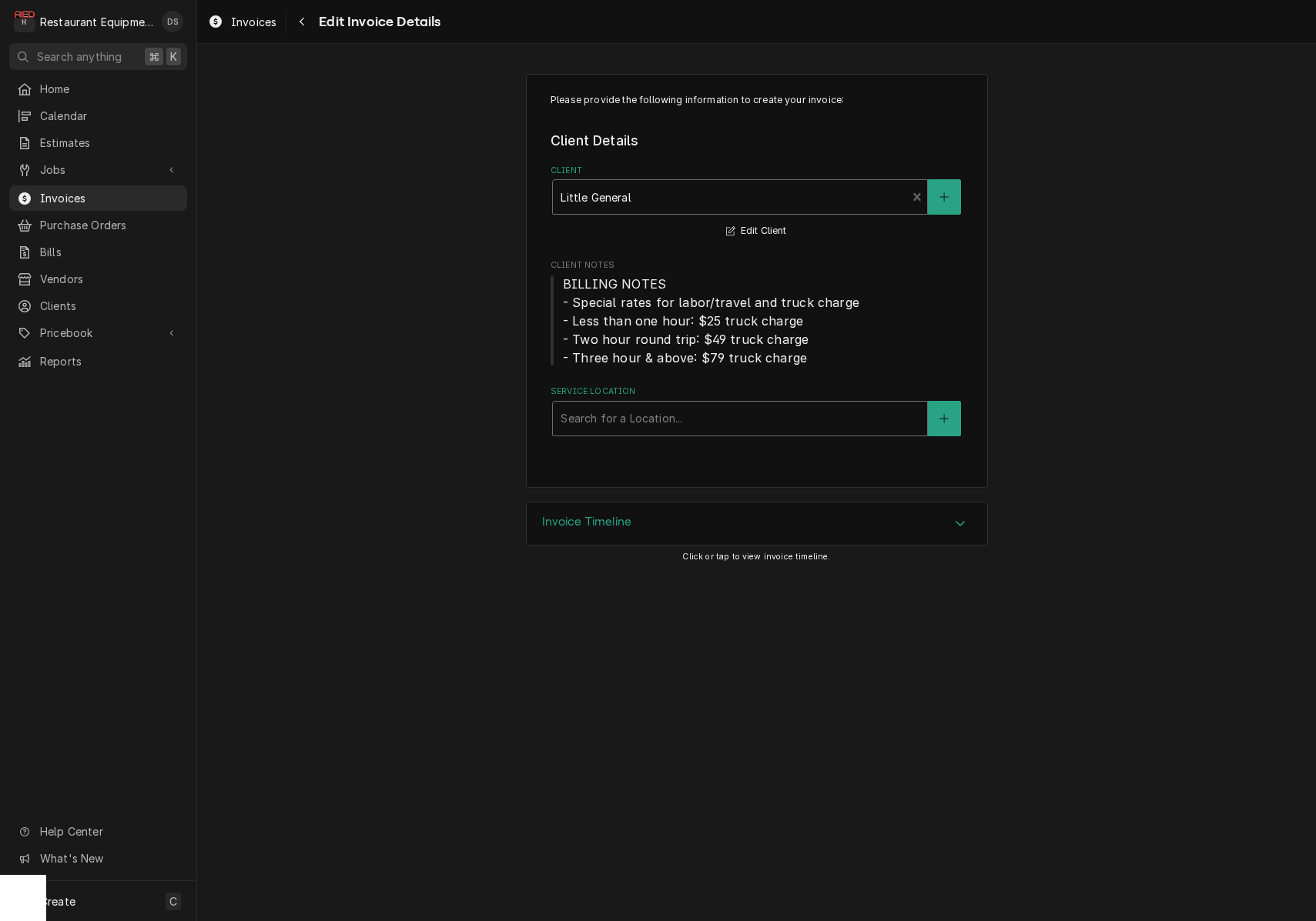
click at [692, 421] on div "Service Location" at bounding box center [740, 418] width 359 height 28
type input "faye"
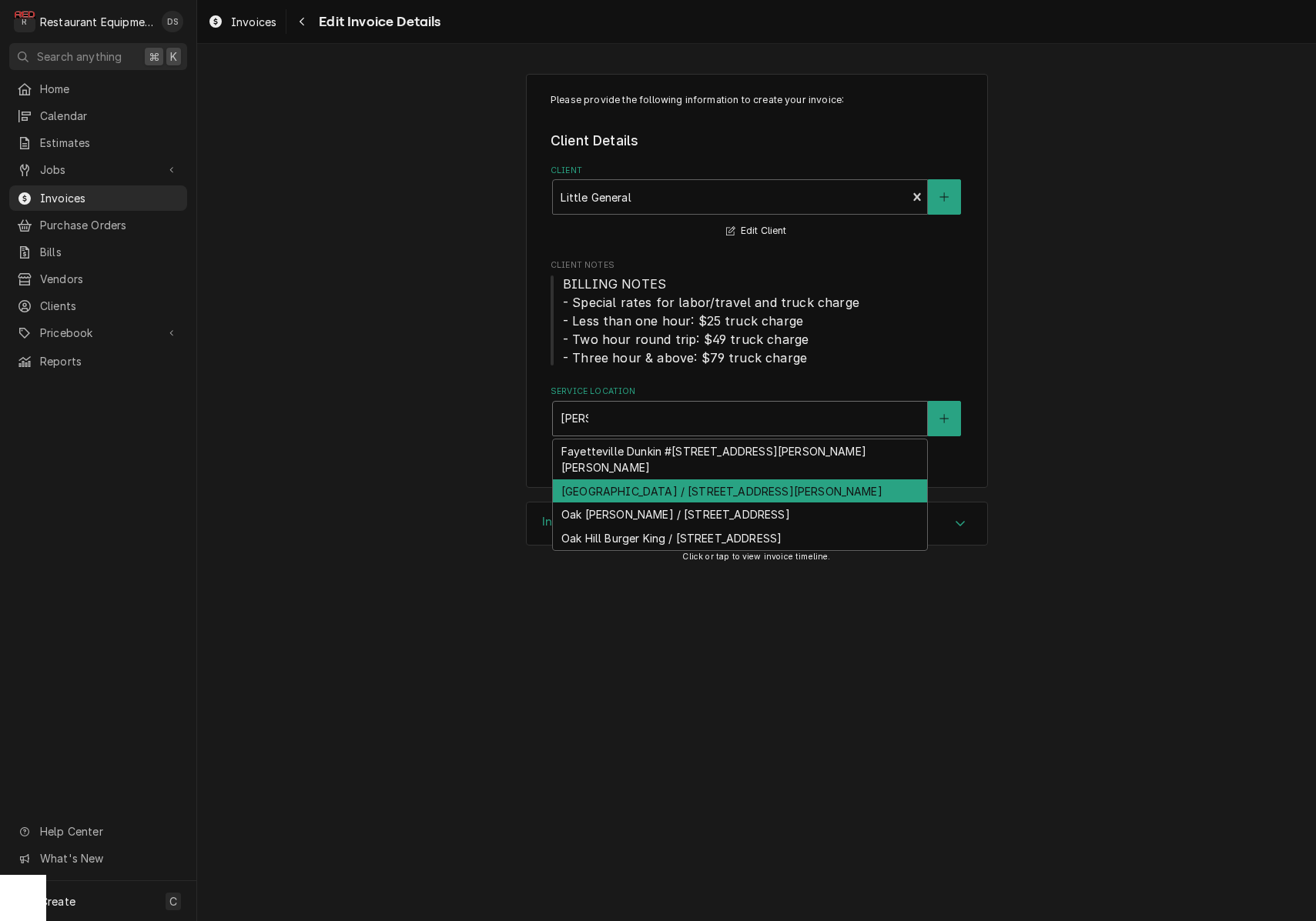
click at [721, 480] on div "Fayetteville Subway / 35 Davis St, Fayetteville, WV 25840" at bounding box center [739, 492] width 374 height 24
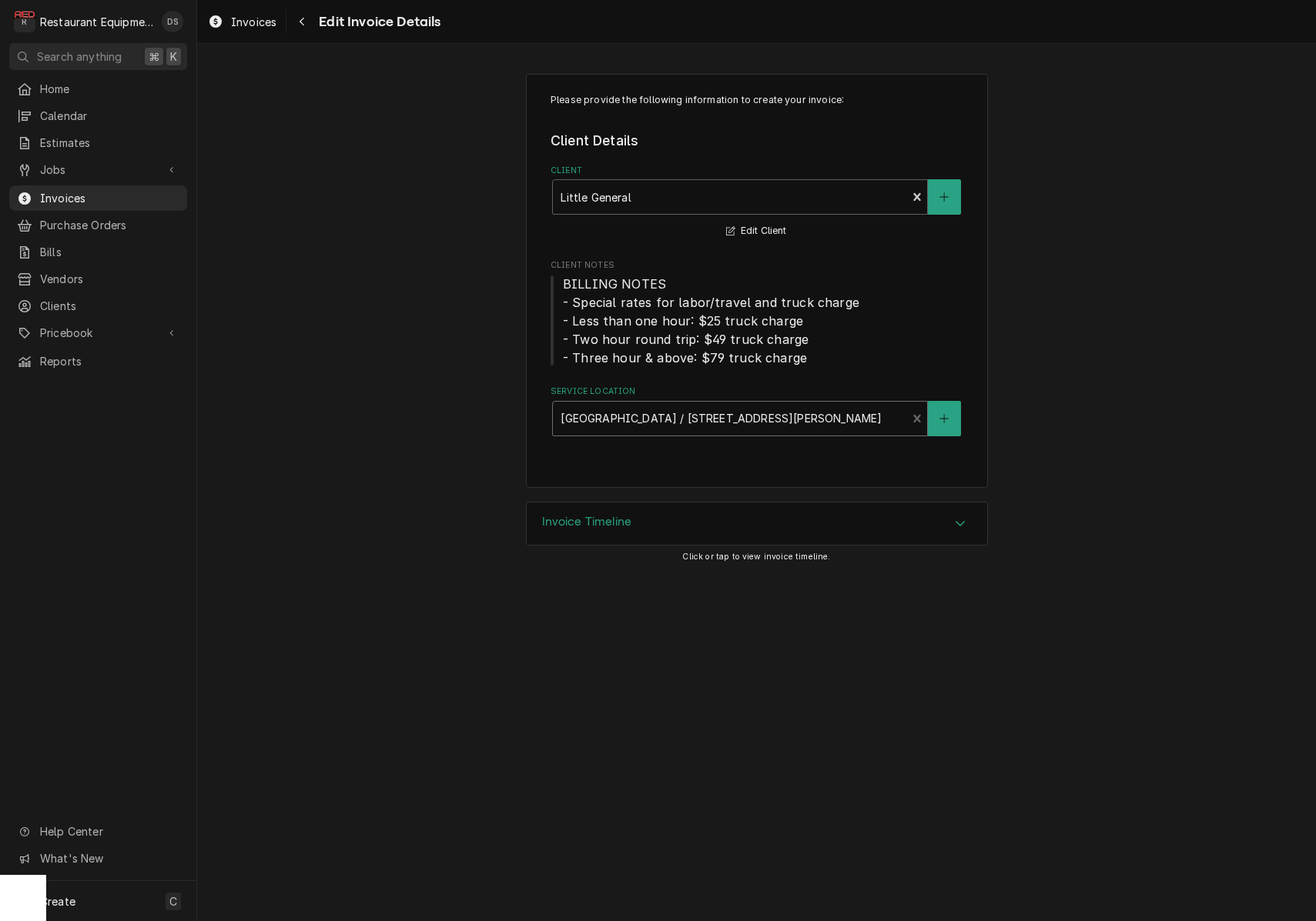
type textarea "x"
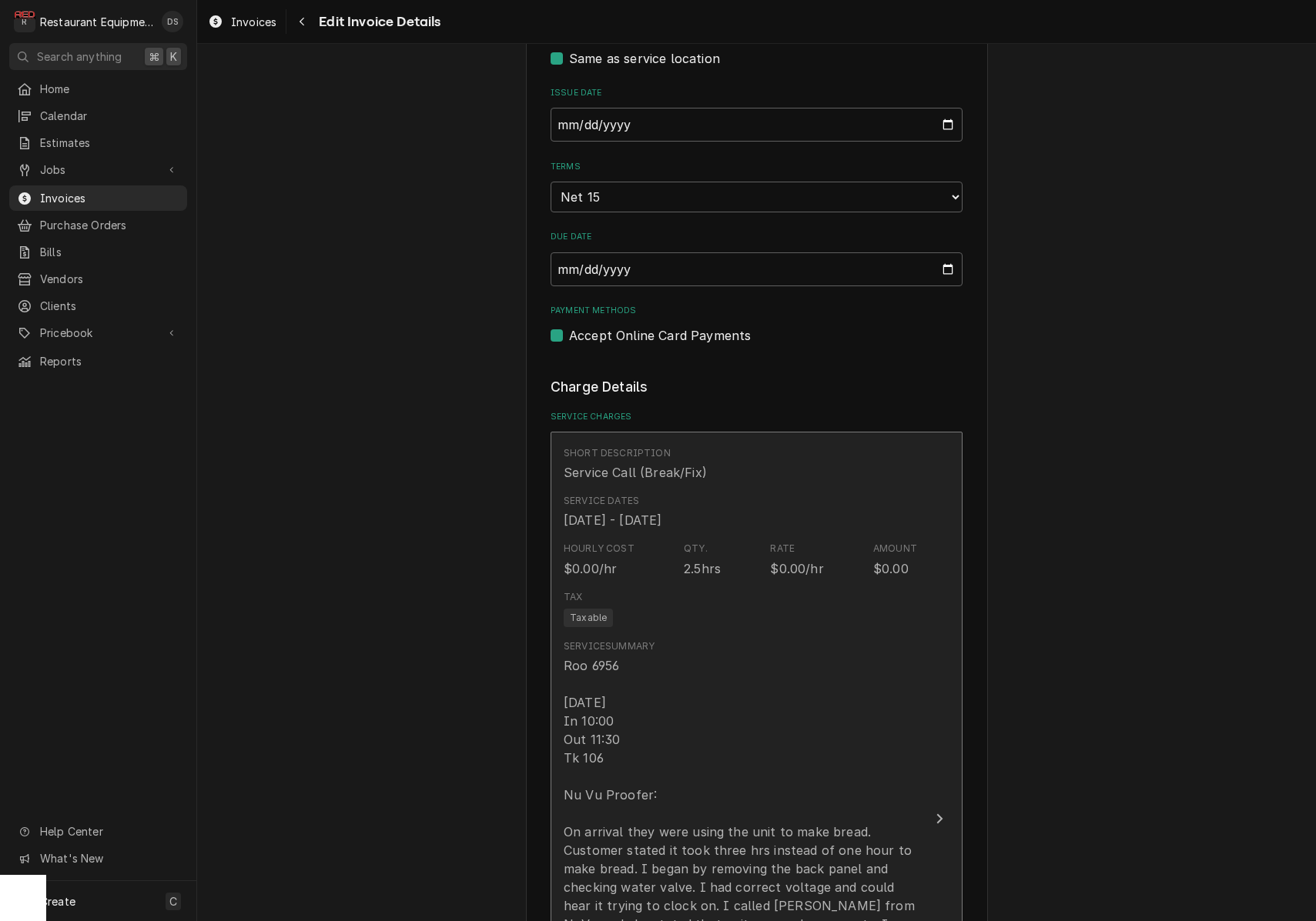
scroll to position [666, 0]
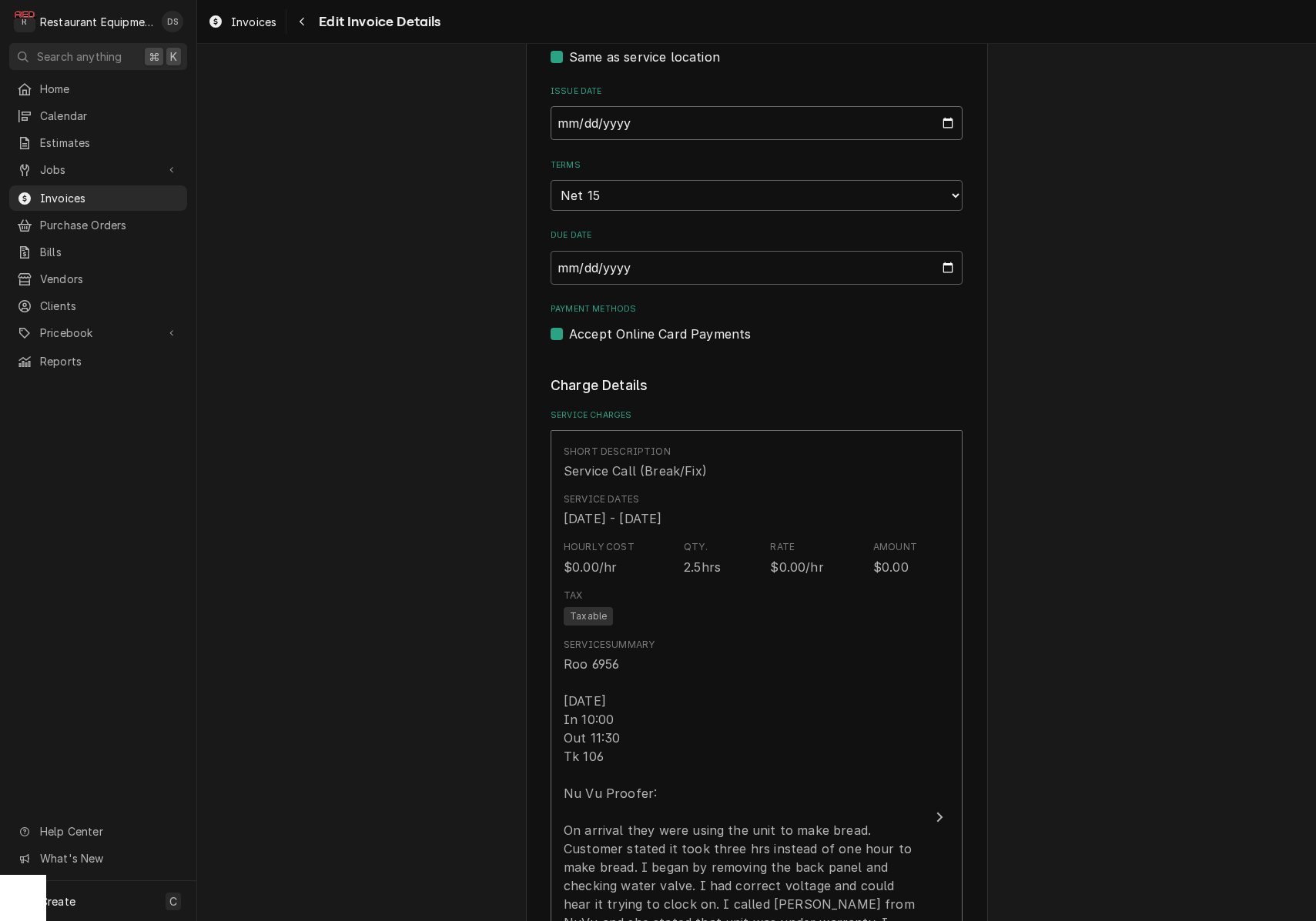
click at [637, 119] on input "2025-04-15" at bounding box center [756, 123] width 412 height 34
type input "2025-09-11"
drag, startPoint x: 1091, startPoint y: 308, endPoint x: 1082, endPoint y: 315, distance: 11.4
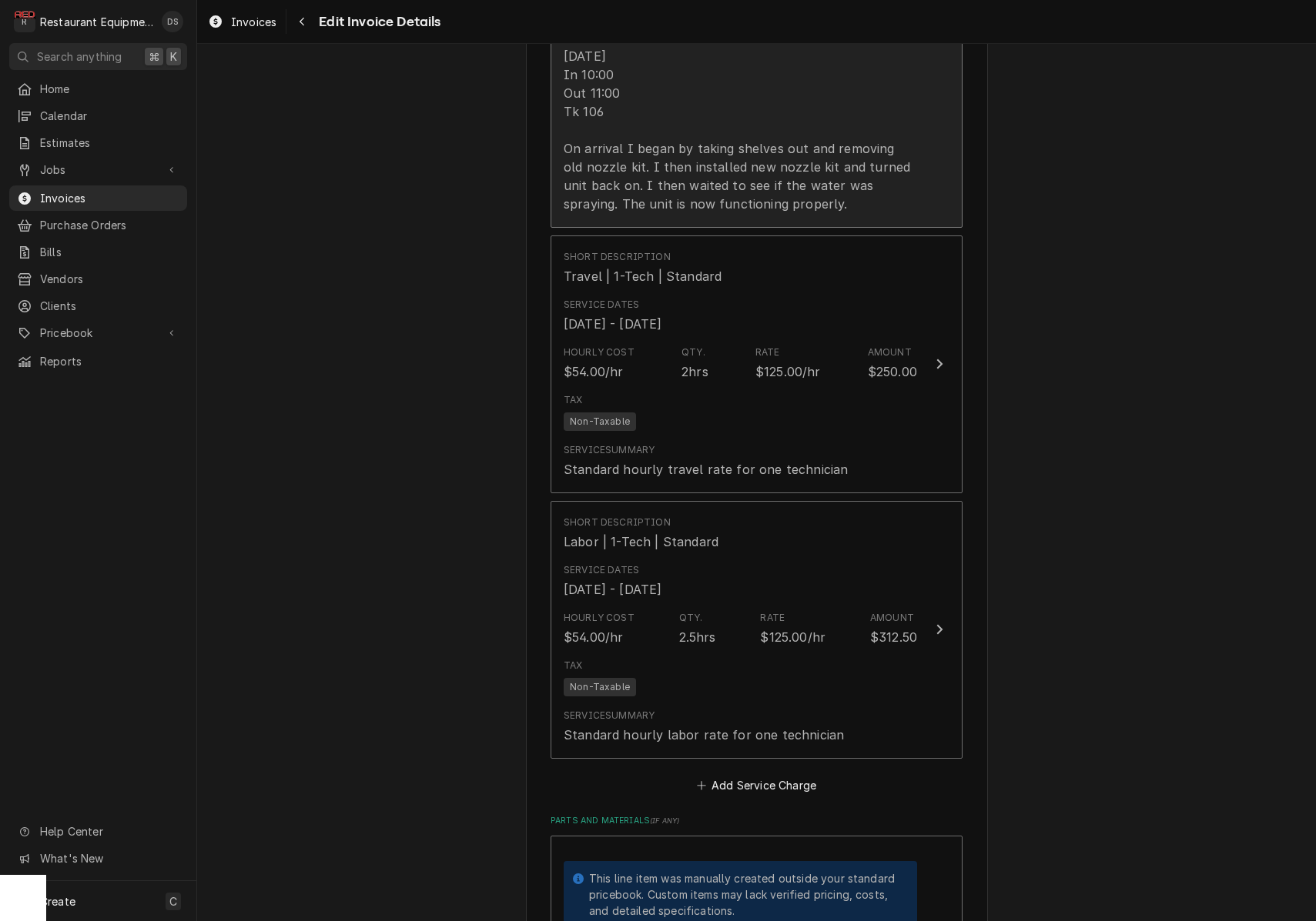
scroll to position [1680, 0]
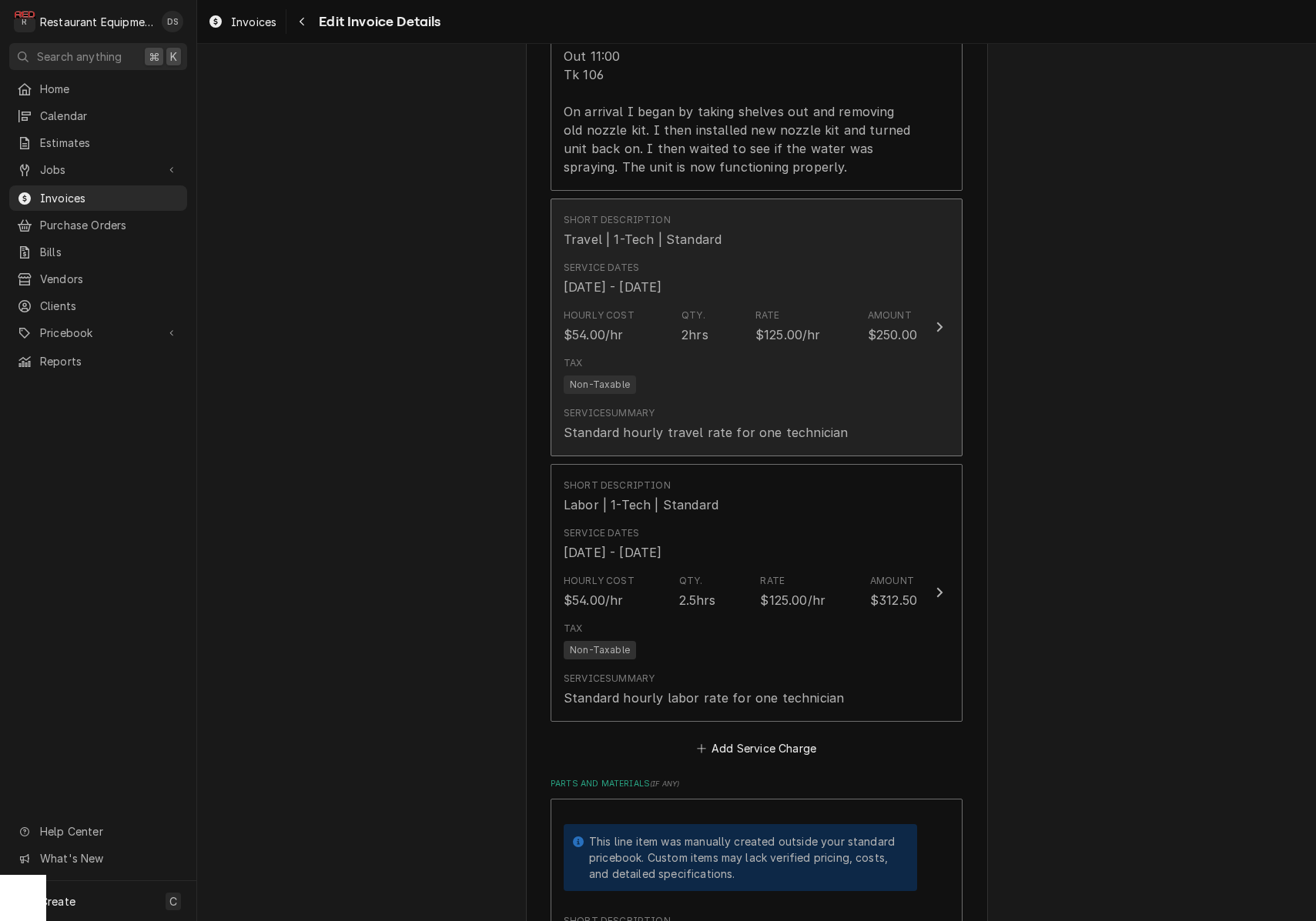
click at [793, 350] on div "Tax Non-Taxable" at bounding box center [740, 375] width 354 height 49
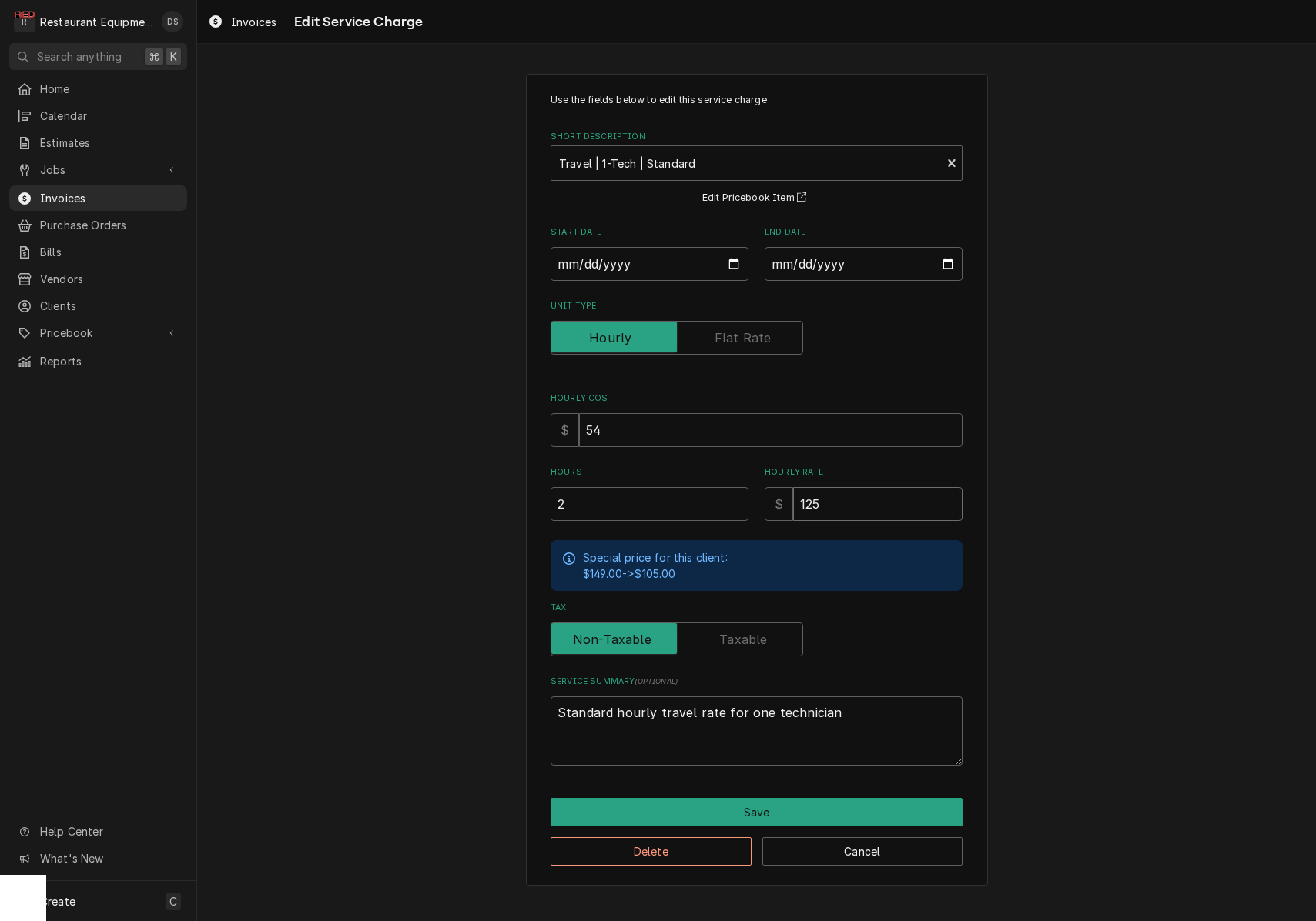
drag, startPoint x: 799, startPoint y: 490, endPoint x: 776, endPoint y: 489, distance: 23.0
click at [777, 489] on div "$ 125" at bounding box center [864, 504] width 198 height 34
type textarea "x"
type input "1"
type textarea "x"
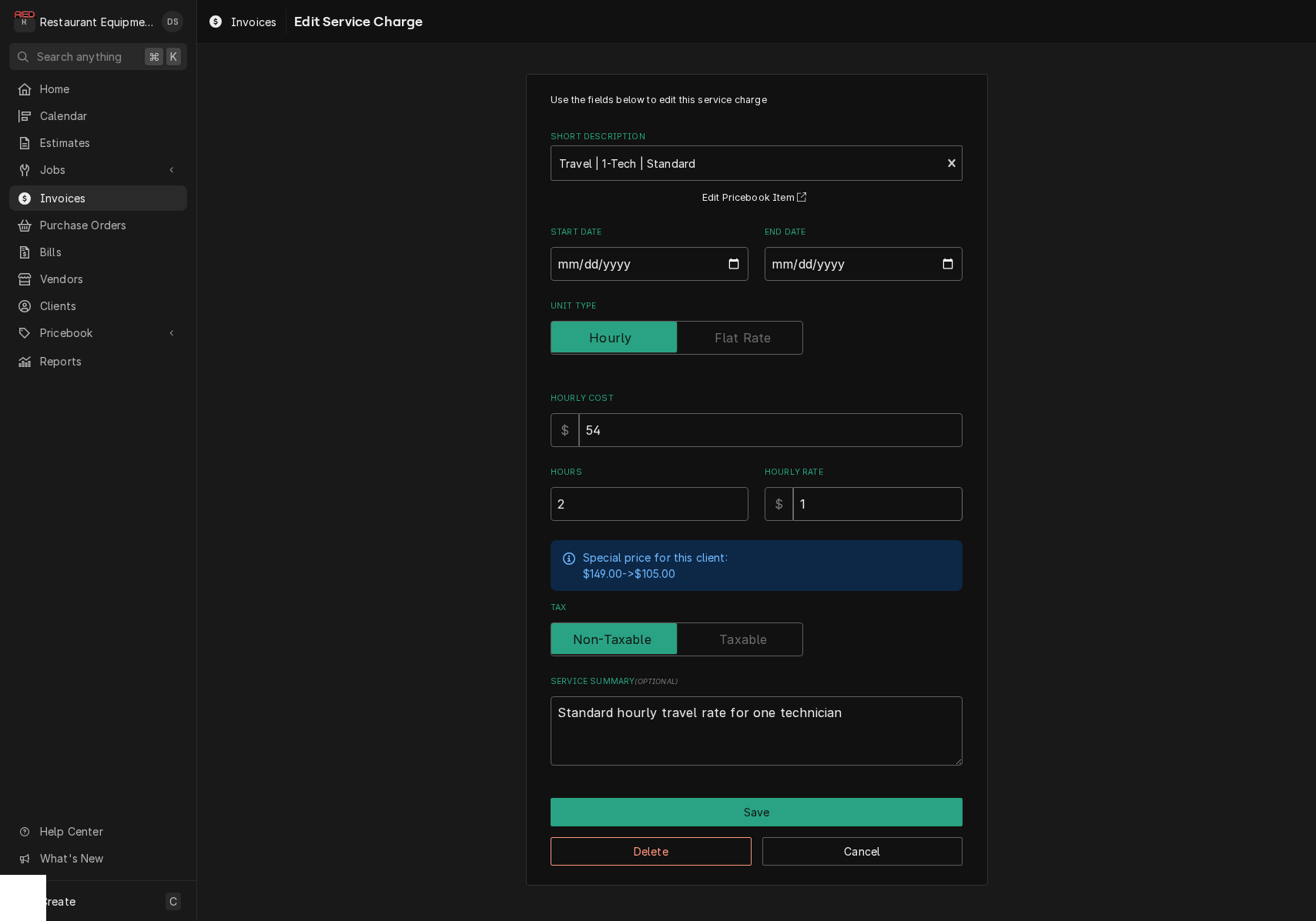
type input "10"
type textarea "x"
type input "105"
click at [751, 805] on button "Save" at bounding box center [756, 813] width 412 height 28
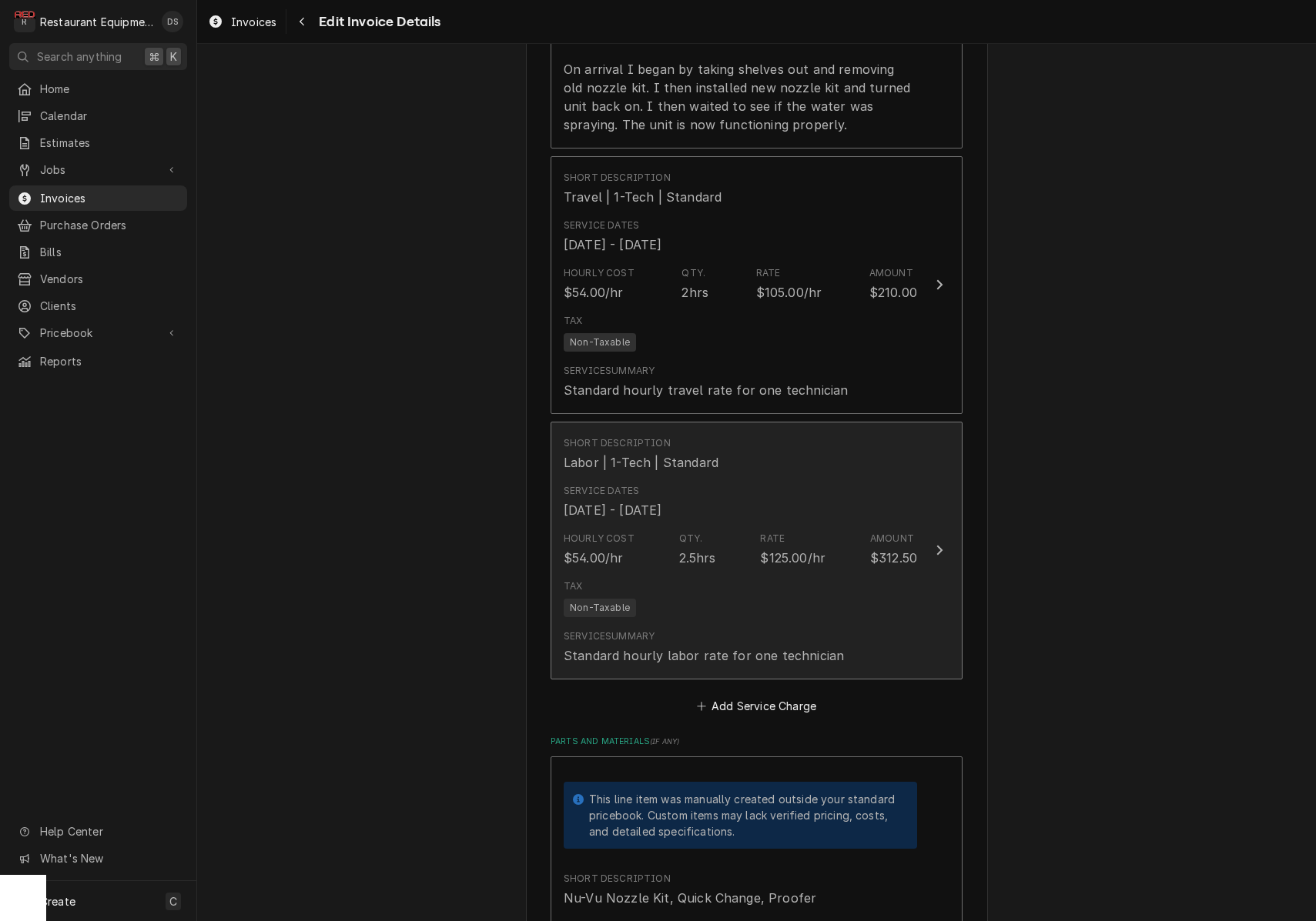
scroll to position [1726, 0]
click at [803, 573] on div "Tax Non-Taxable" at bounding box center [740, 594] width 354 height 49
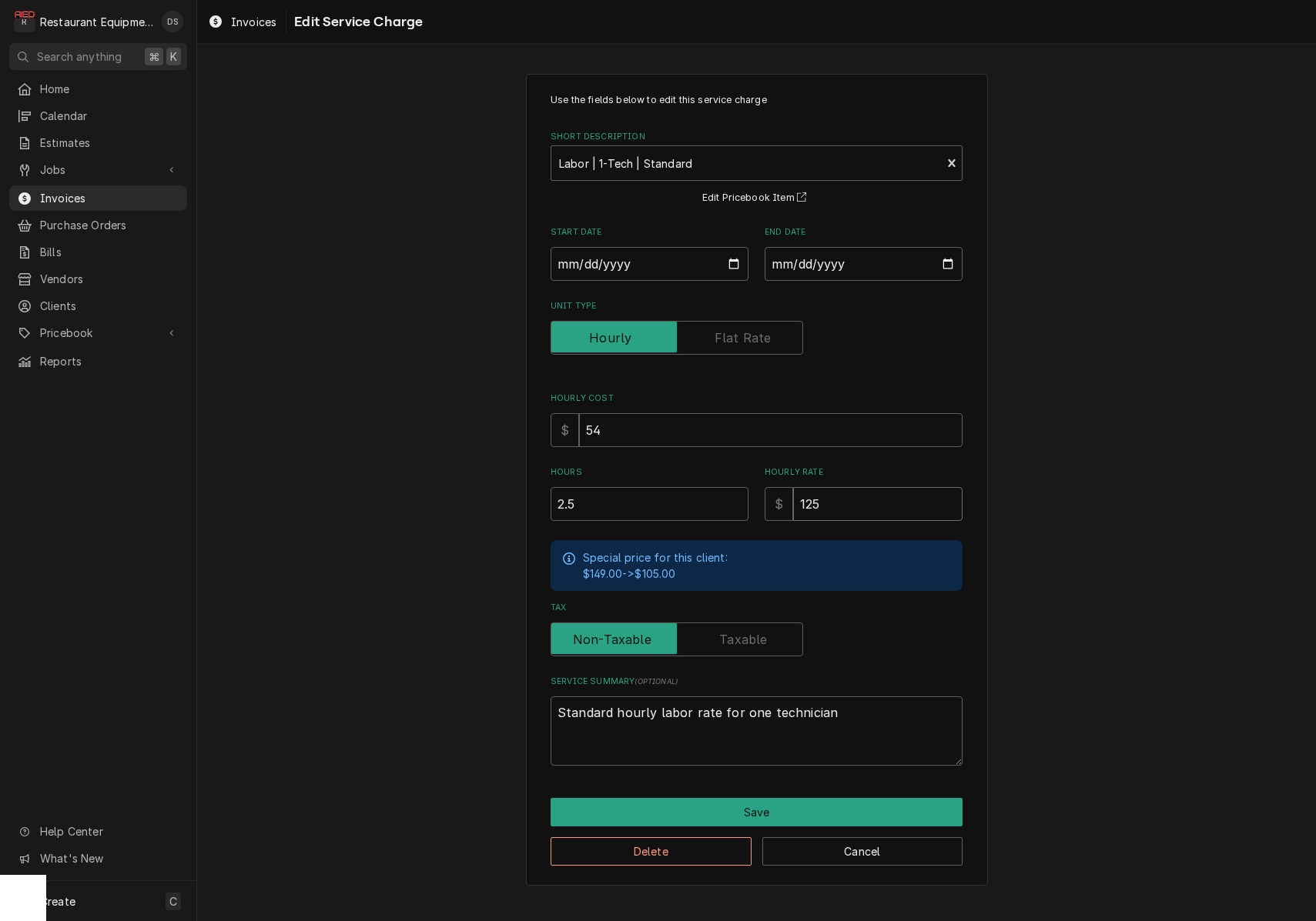
drag, startPoint x: 815, startPoint y: 492, endPoint x: 734, endPoint y: 484, distance: 81.4
click at [736, 485] on div "Hours 2.5 Hourly Rate $ 125" at bounding box center [756, 493] width 412 height 55
type textarea "x"
type input "1"
type textarea "x"
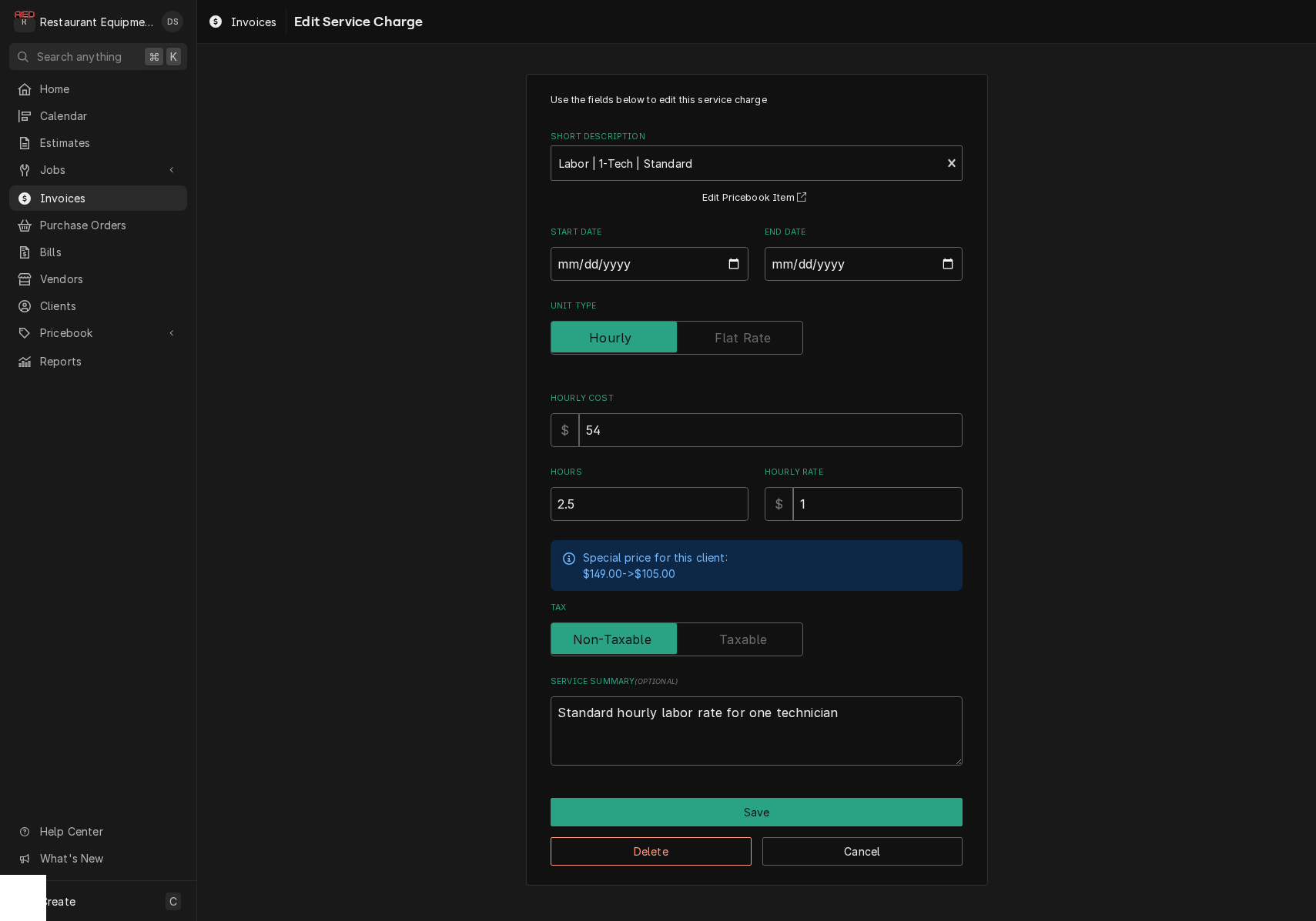
type input "10"
type textarea "x"
type input "105"
click at [773, 799] on button "Save" at bounding box center [756, 813] width 412 height 28
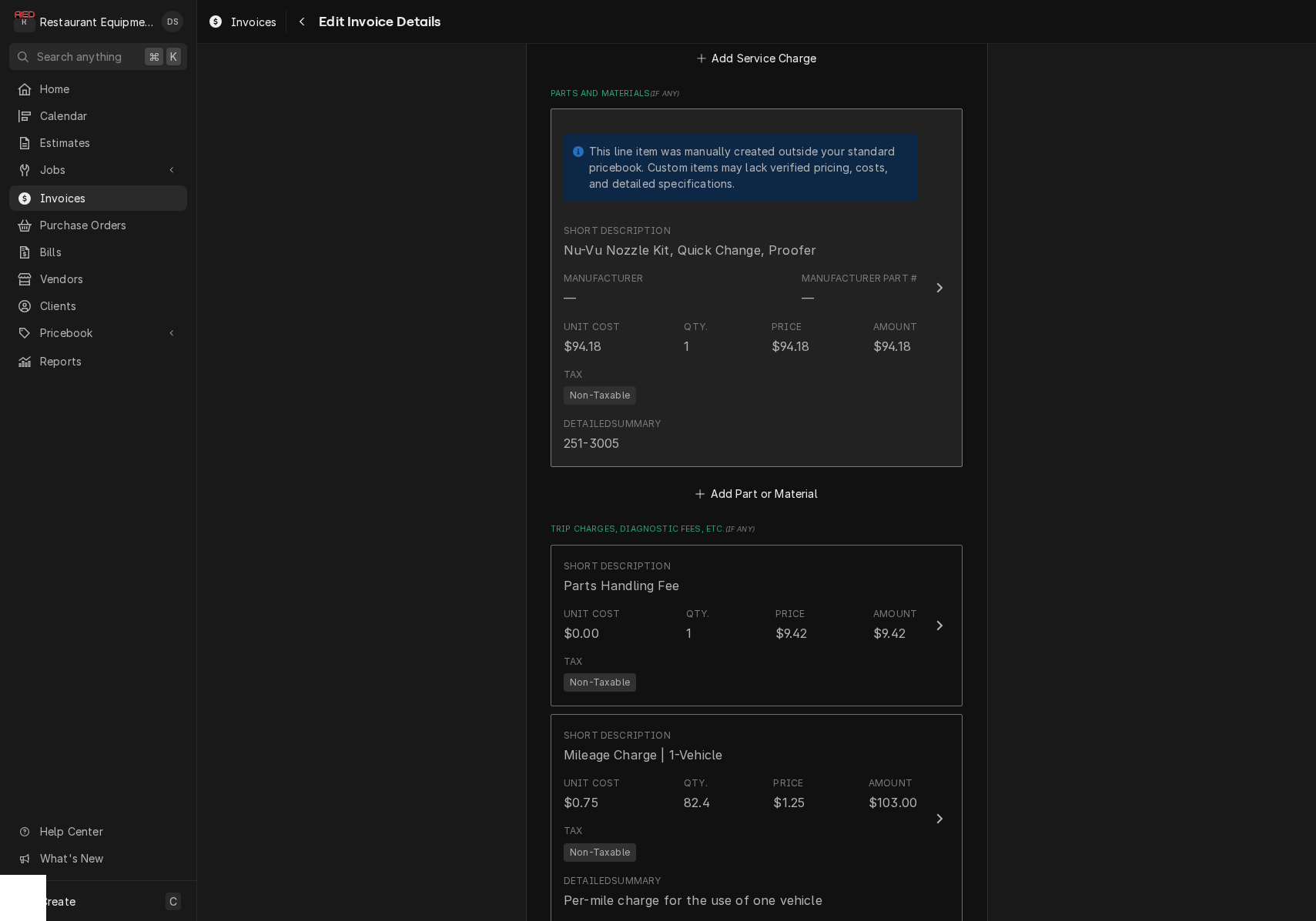
scroll to position [2376, 0]
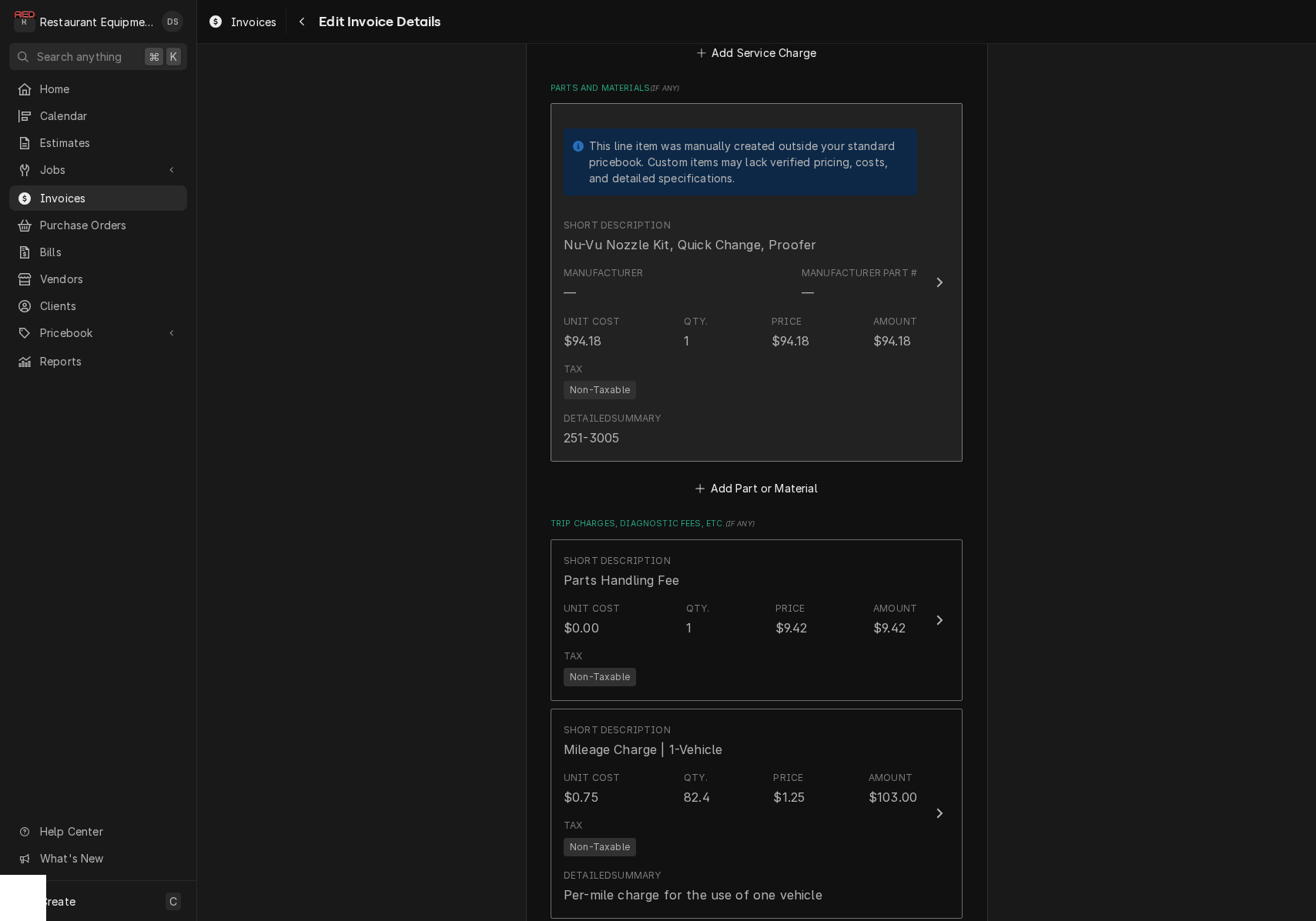
click at [835, 357] on div "Tax Non-Taxable" at bounding box center [740, 381] width 354 height 49
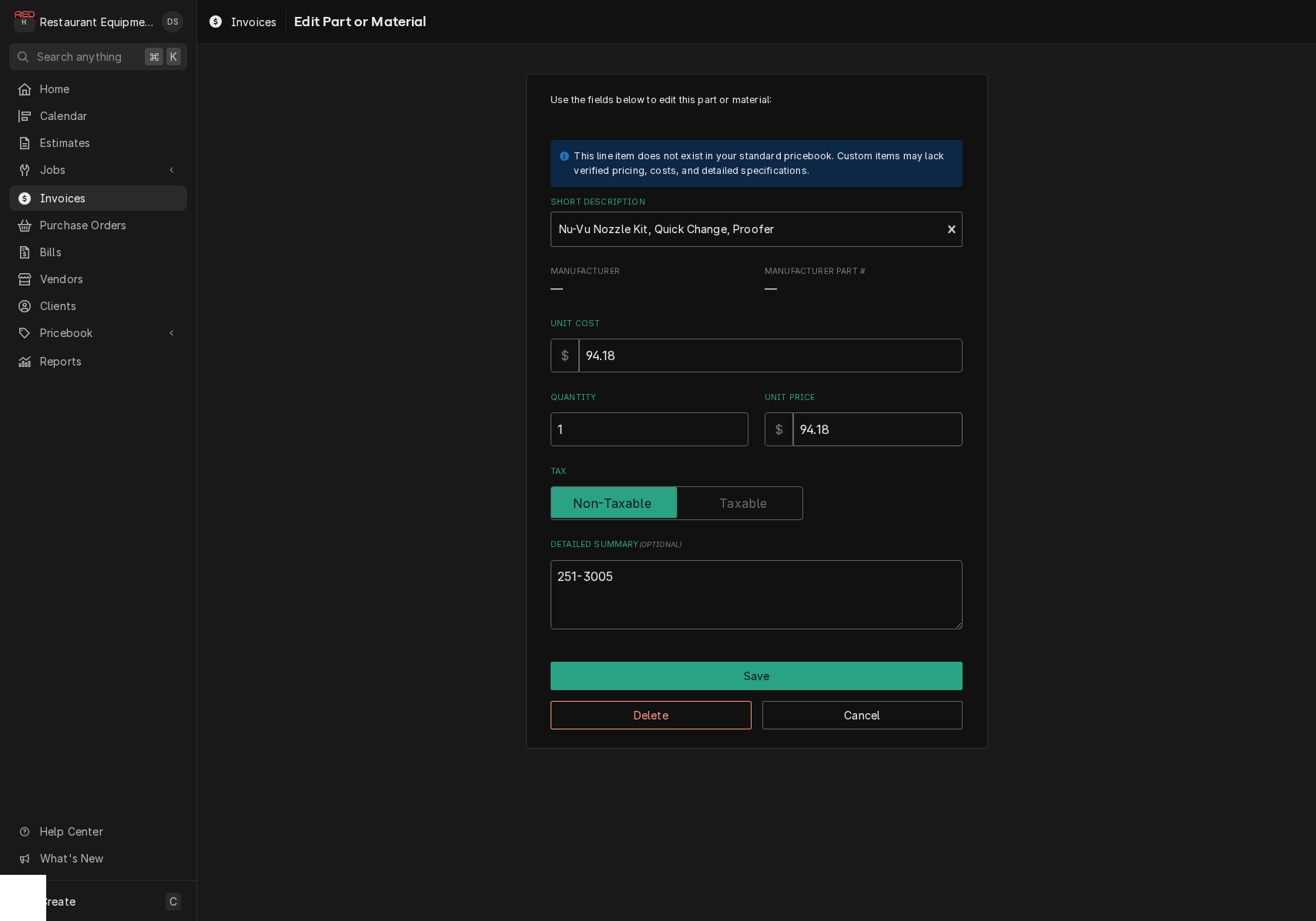
drag, startPoint x: 874, startPoint y: 429, endPoint x: 716, endPoint y: 408, distance: 159.4
click at [723, 410] on div "Quantity 1 Unit Price $ 94.18" at bounding box center [756, 419] width 412 height 55
type textarea "x"
type input "1"
type textarea "x"
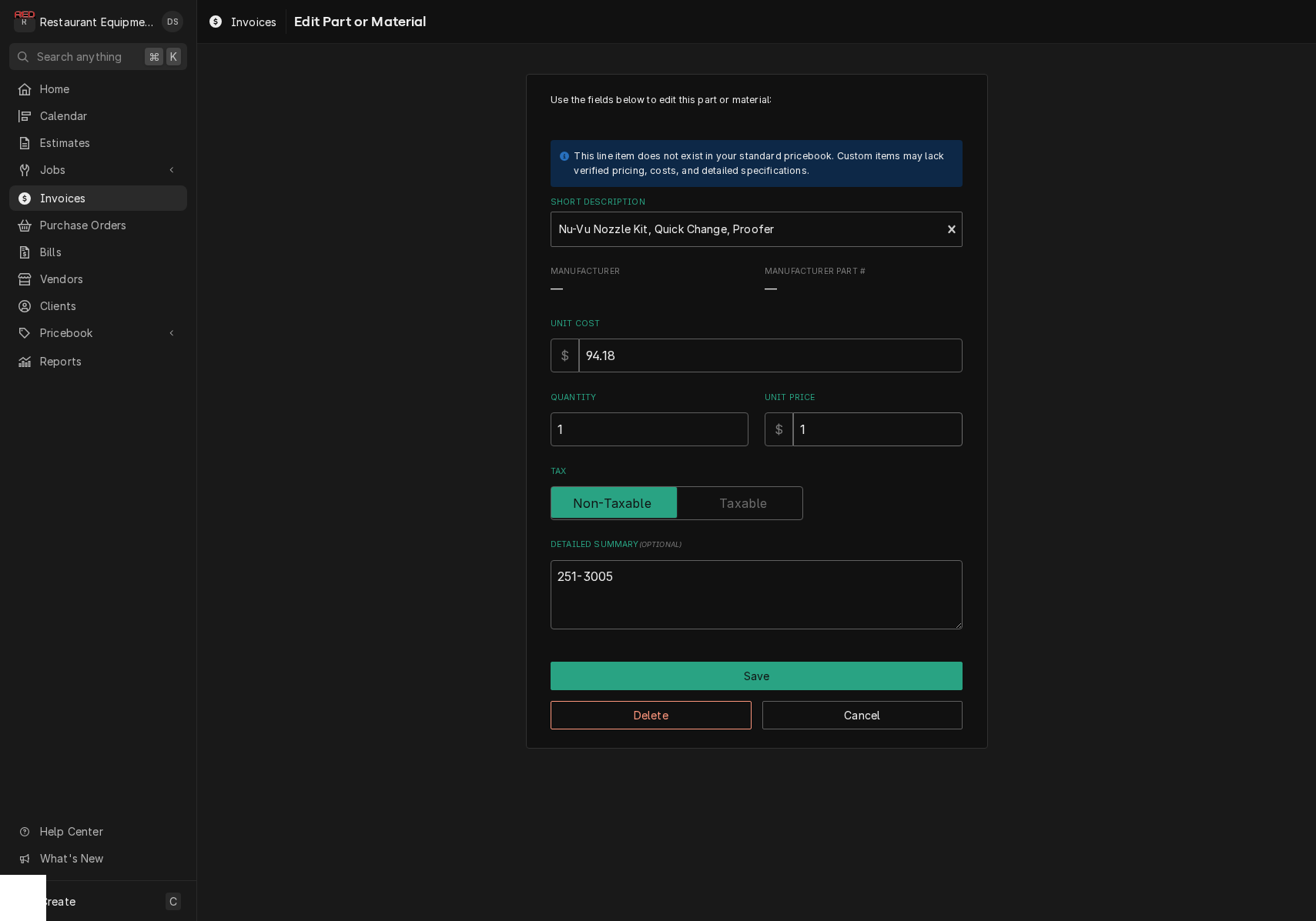
type input "13"
type textarea "x"
type input "13.5"
type textarea "x"
type input "13.52"
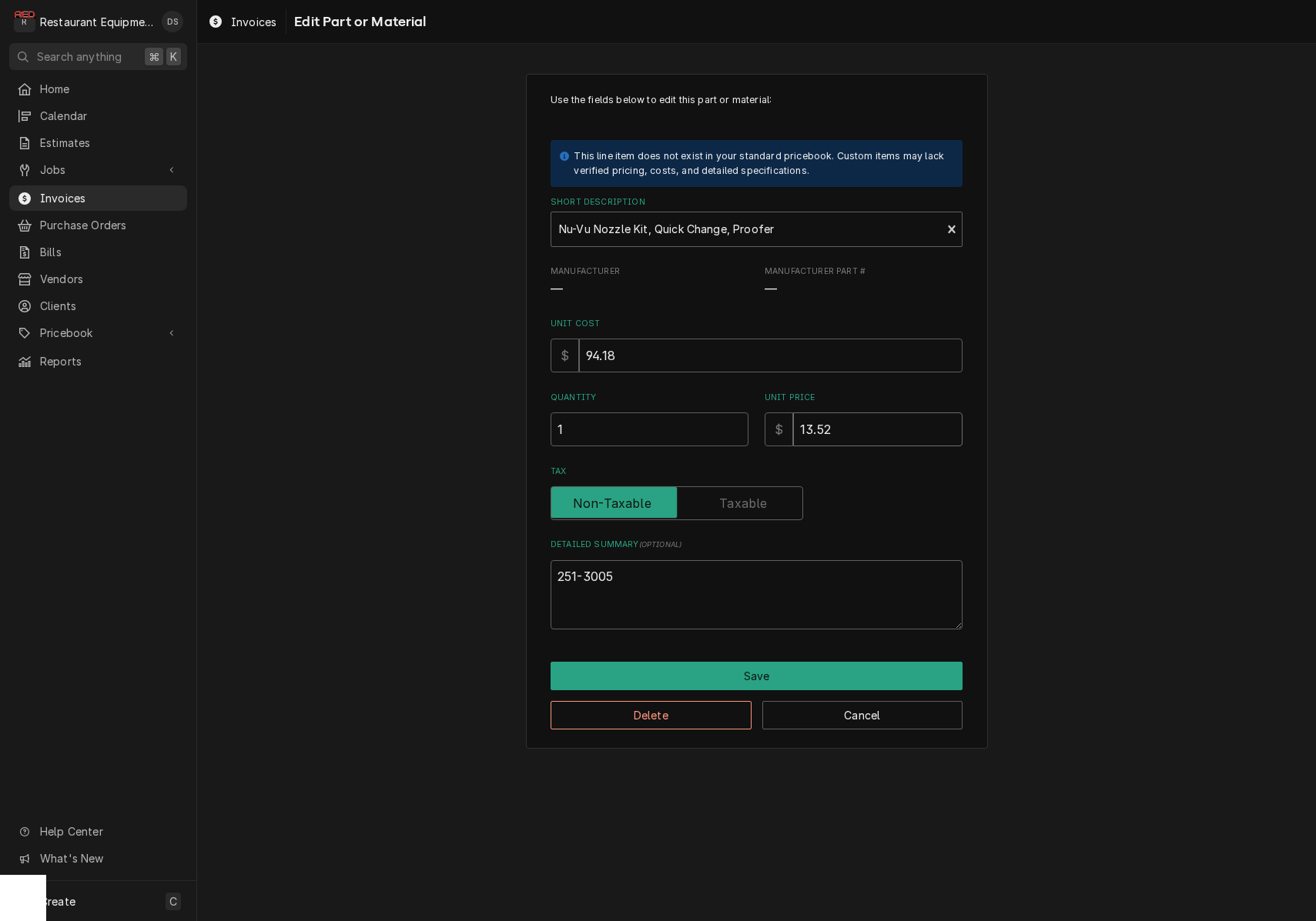
type textarea "x"
type input "13.5"
type textarea "x"
type input "13"
type textarea "x"
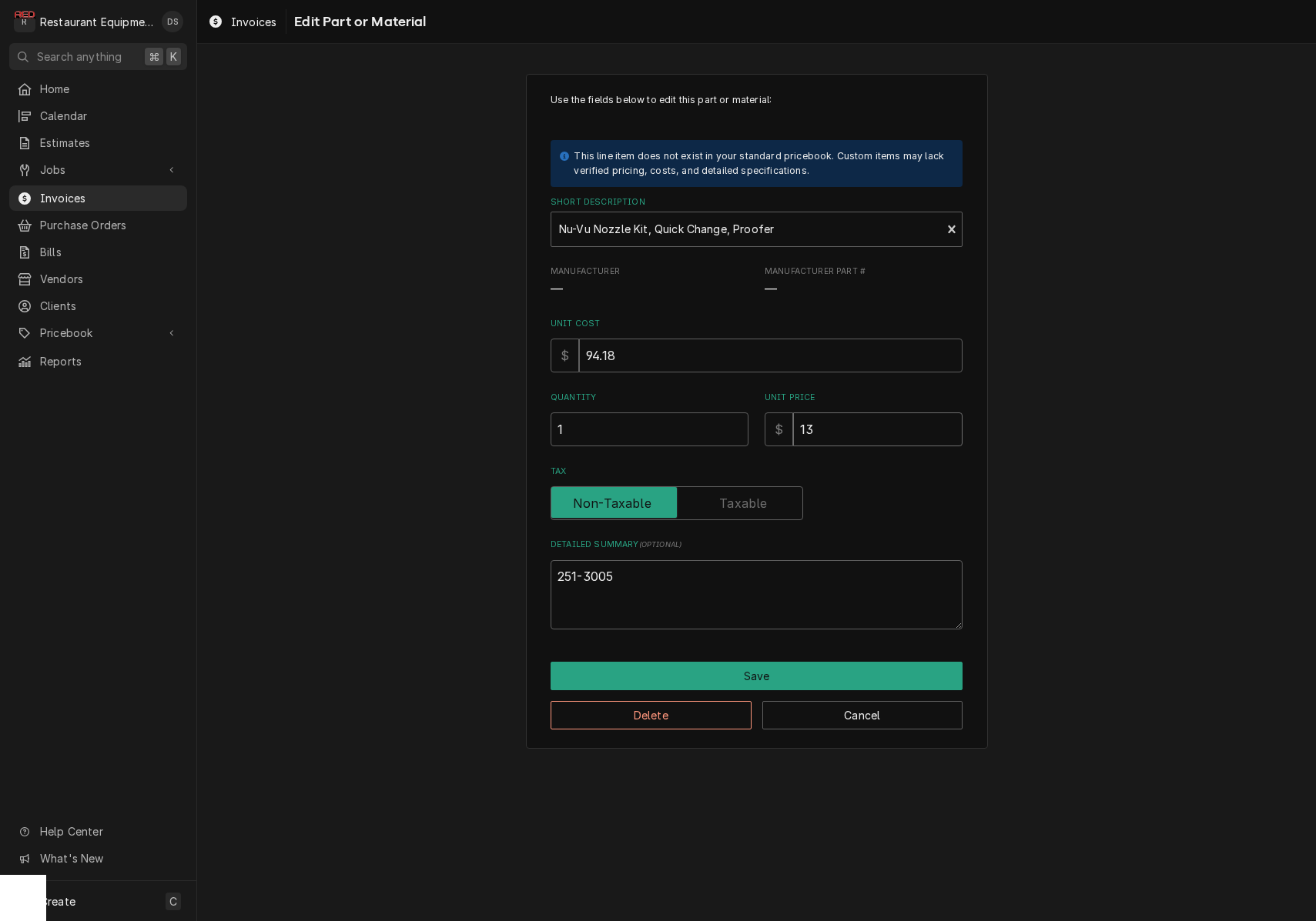
type input "132"
type textarea "x"
type input "132.5"
type textarea "x"
type input "132.52"
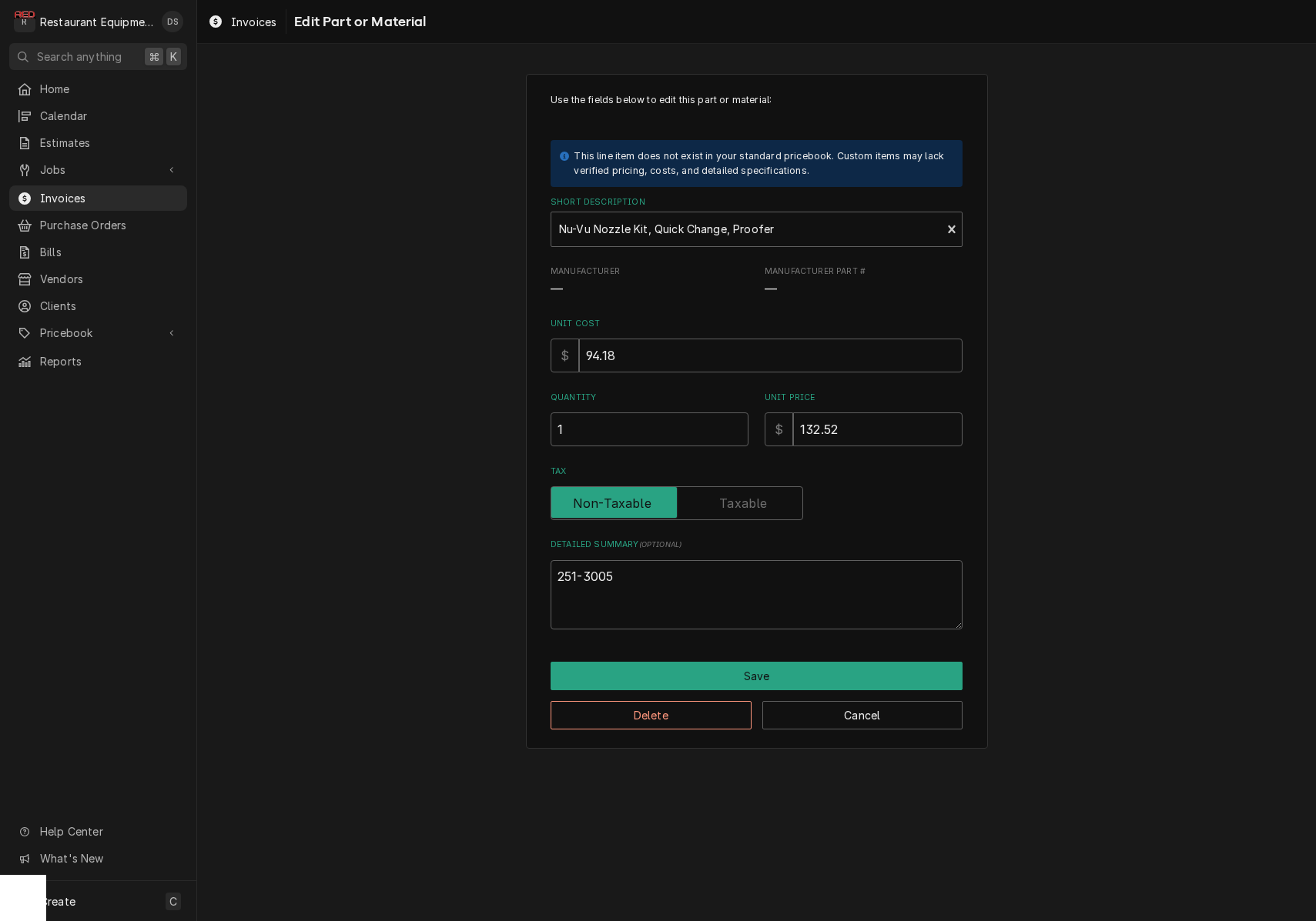
click at [758, 508] on label "Tax" at bounding box center [676, 503] width 252 height 34
click at [758, 508] on input "Tax" at bounding box center [677, 503] width 239 height 34
checkbox input "true"
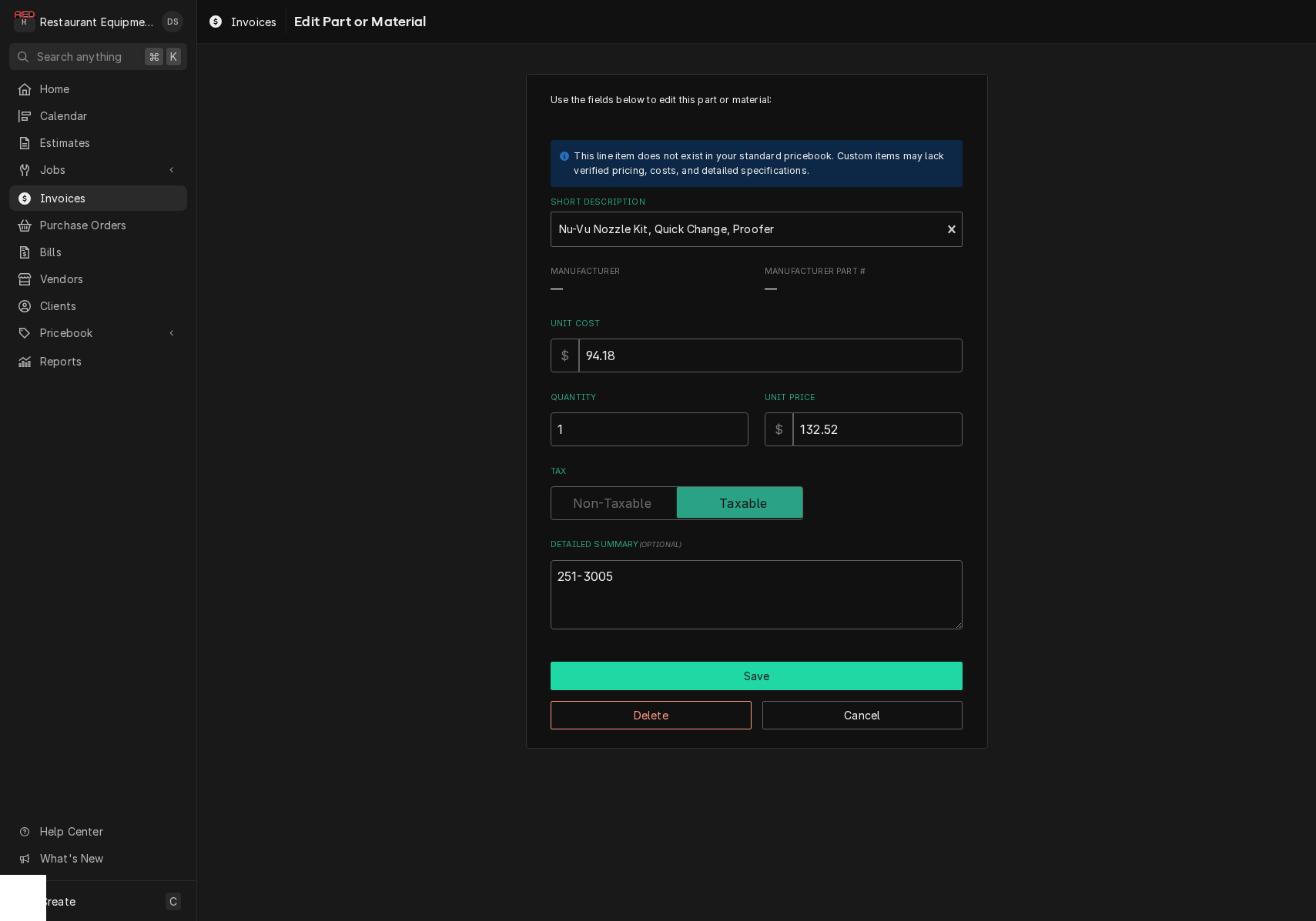
click at [765, 672] on button "Save" at bounding box center [756, 676] width 412 height 28
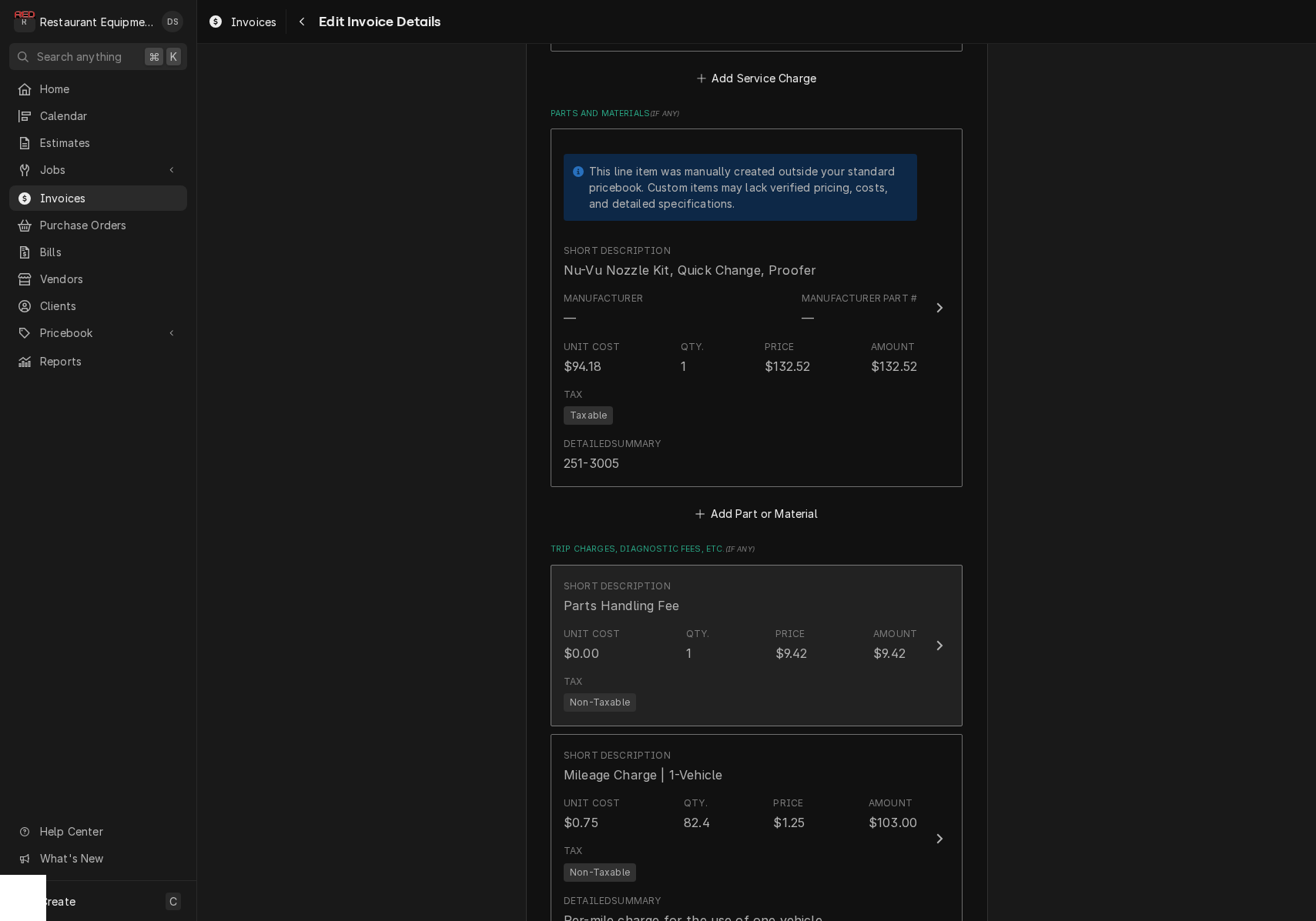
scroll to position [2348, 0]
click at [746, 583] on div "Short Description Parts Handling Fee" at bounding box center [740, 599] width 354 height 47
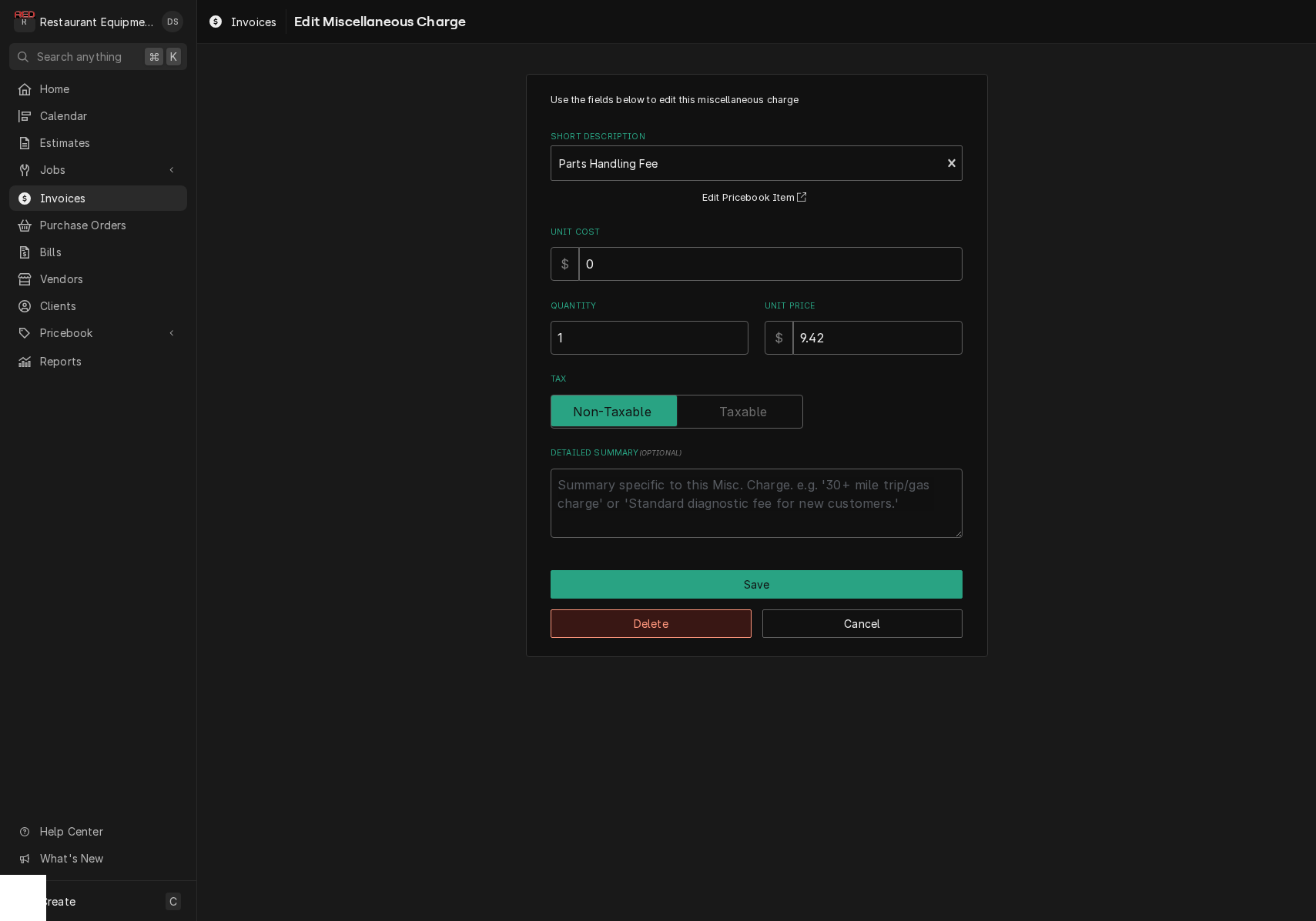
click at [673, 628] on button "Delete" at bounding box center [651, 624] width 201 height 28
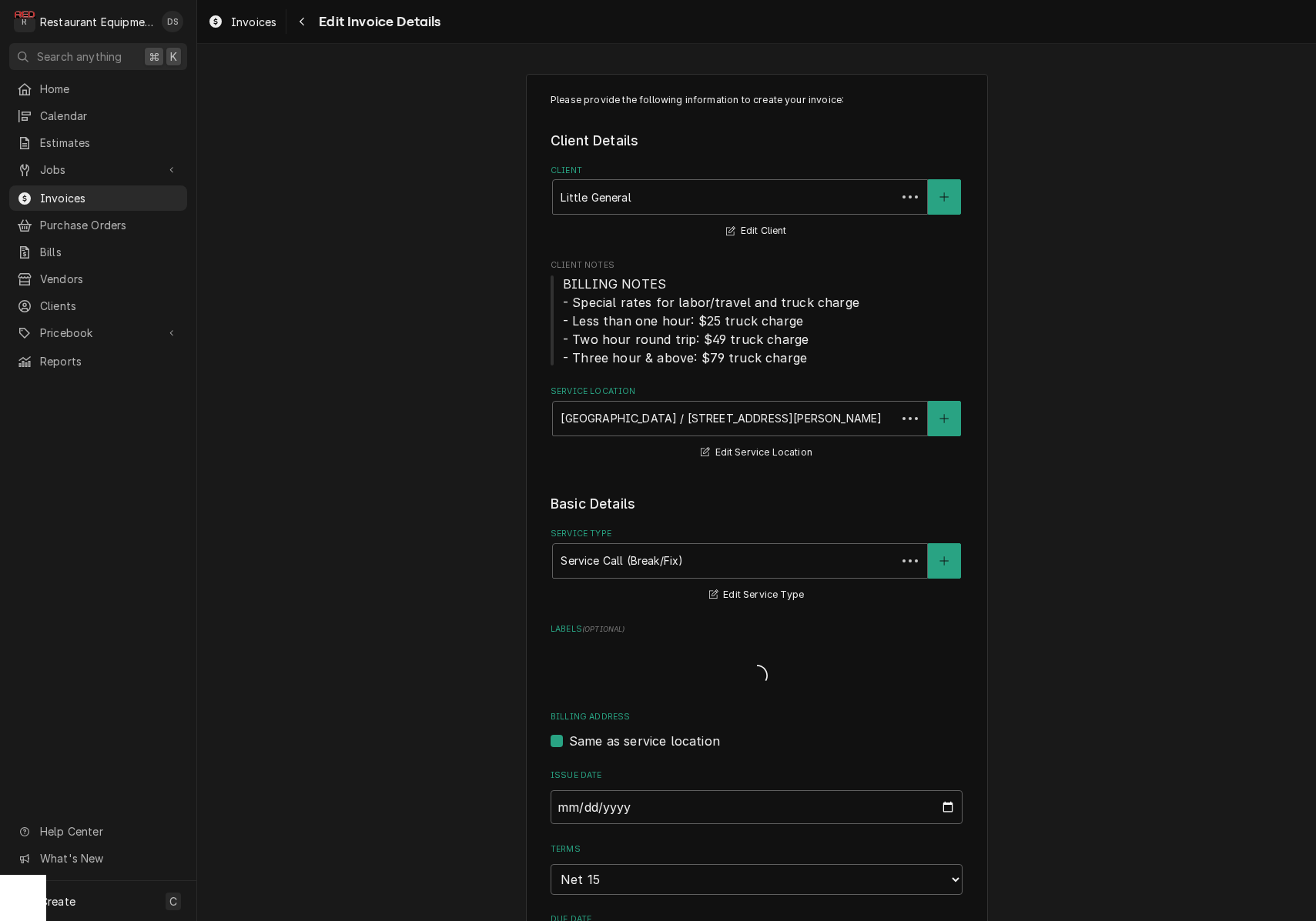
scroll to position [2348, 0]
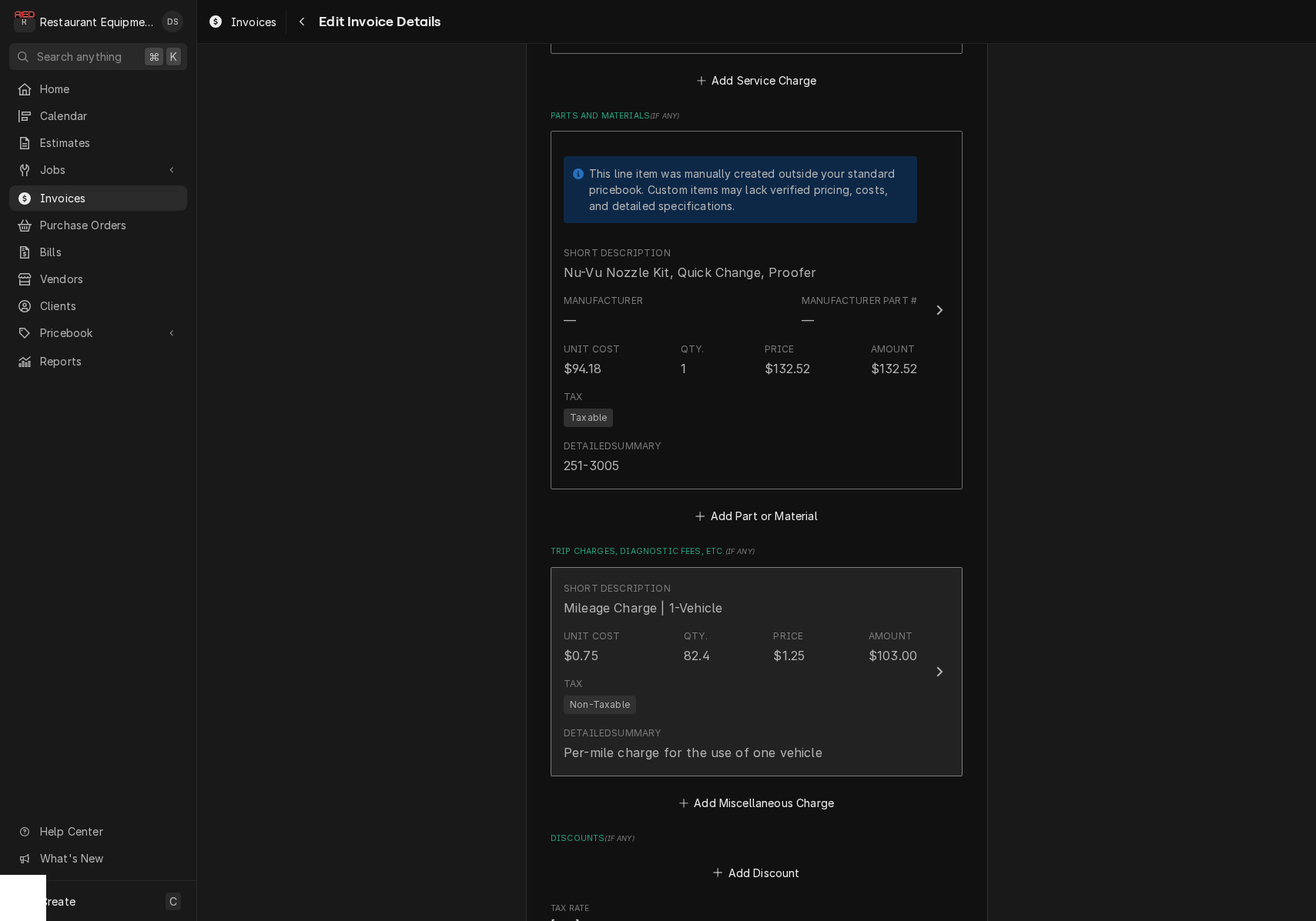
click at [707, 647] on div "82.4" at bounding box center [696, 655] width 26 height 18
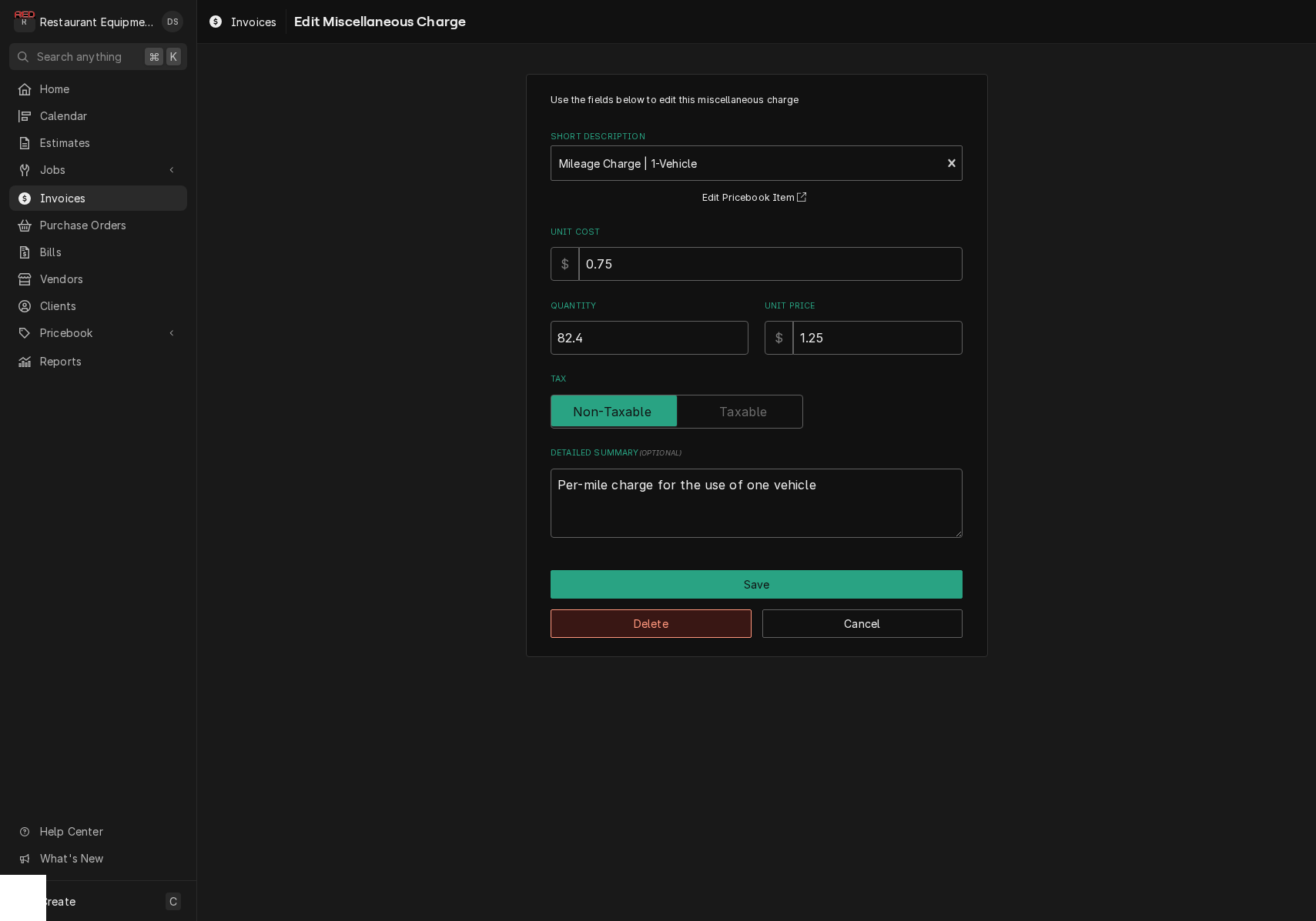
click at [692, 625] on button "Delete" at bounding box center [651, 624] width 201 height 28
type textarea "x"
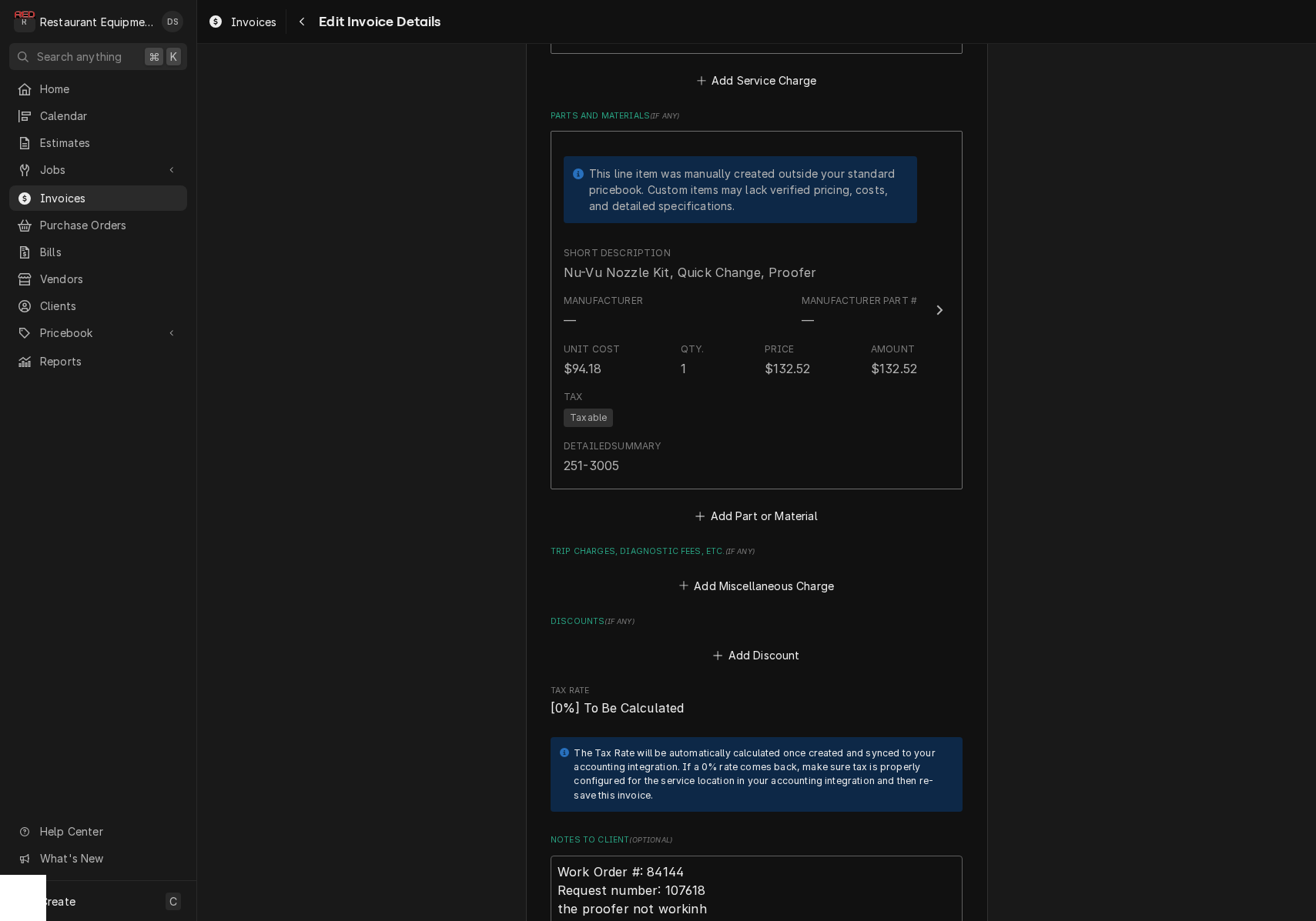
click at [743, 575] on button "Add Miscellaneous Charge" at bounding box center [756, 585] width 160 height 21
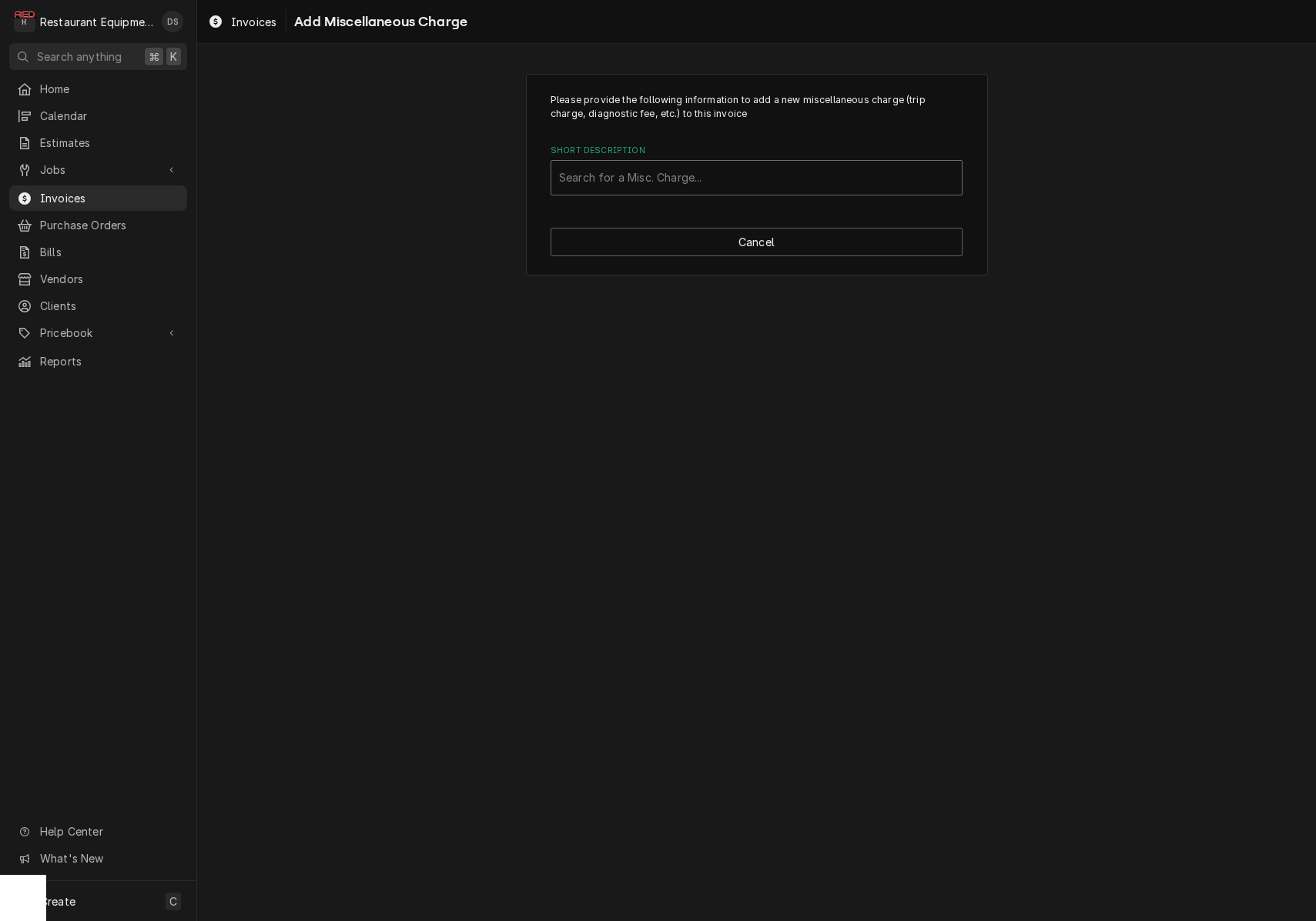
click at [669, 184] on div "Short Description" at bounding box center [756, 177] width 395 height 28
type input "truck"
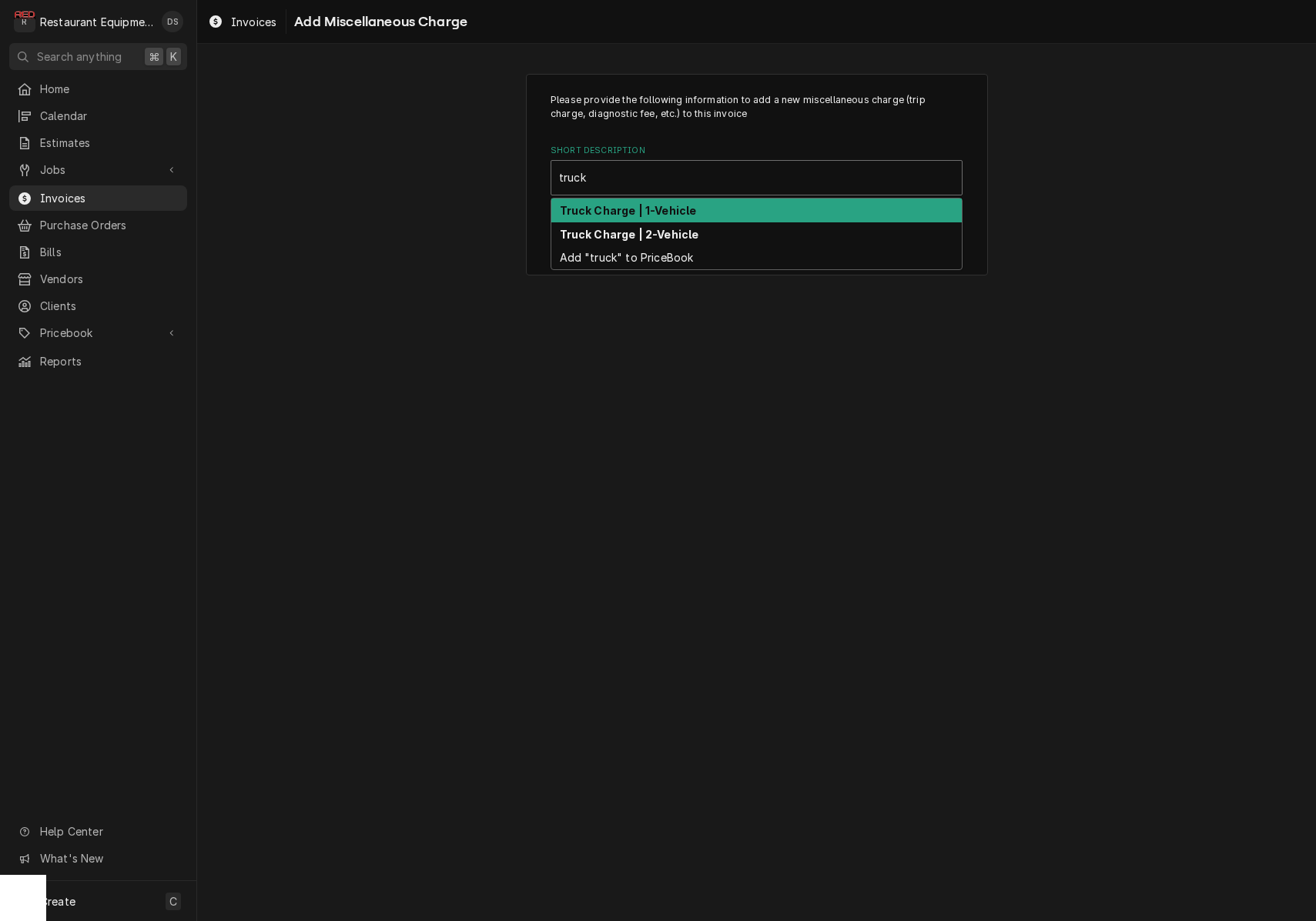
click at [650, 217] on div "Truck Charge | 1-Vehicle" at bounding box center [756, 210] width 410 height 24
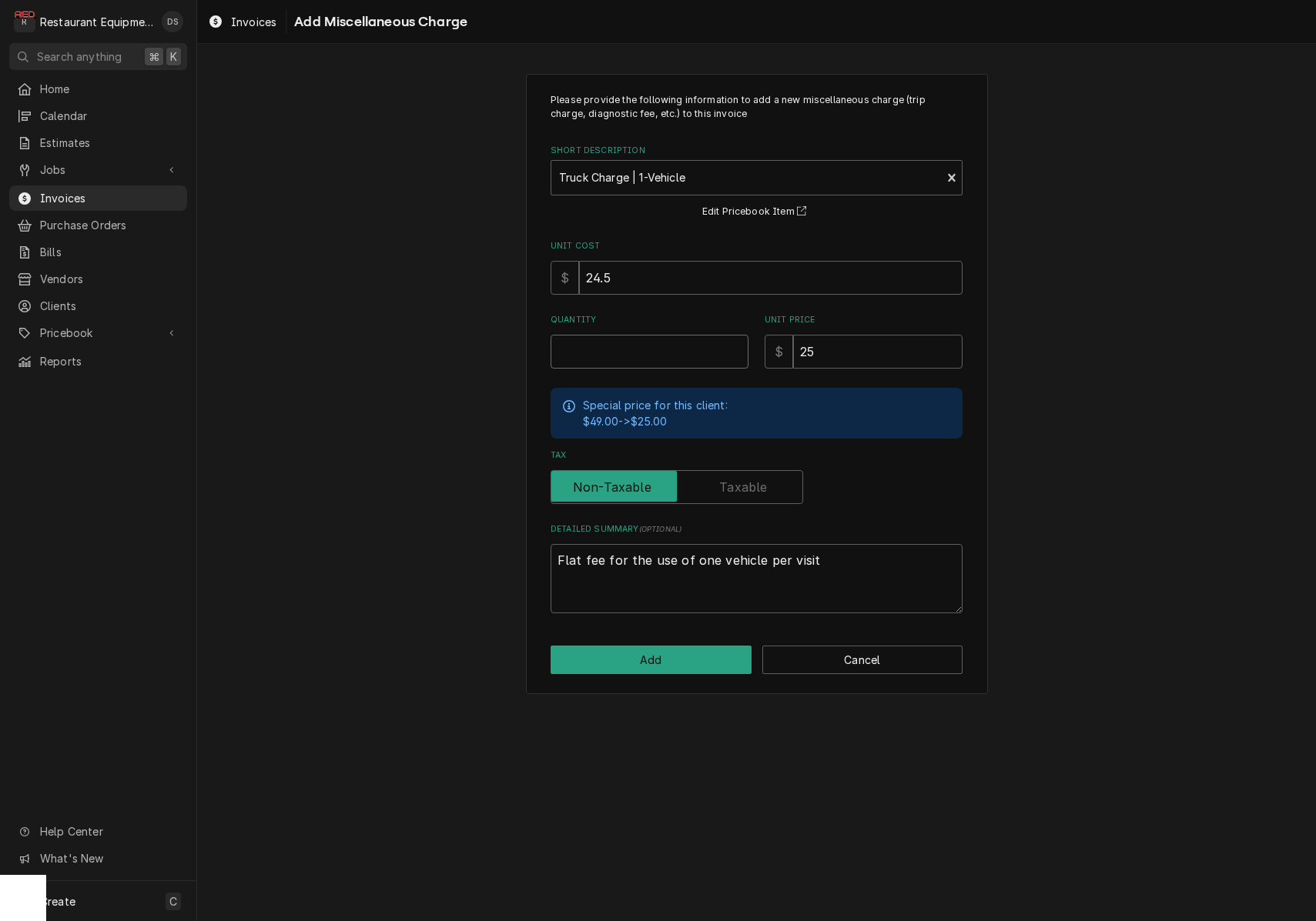
click at [655, 351] on input "Quantity" at bounding box center [649, 351] width 198 height 34
type textarea "x"
type input "2"
click at [690, 655] on button "Add" at bounding box center [651, 660] width 201 height 28
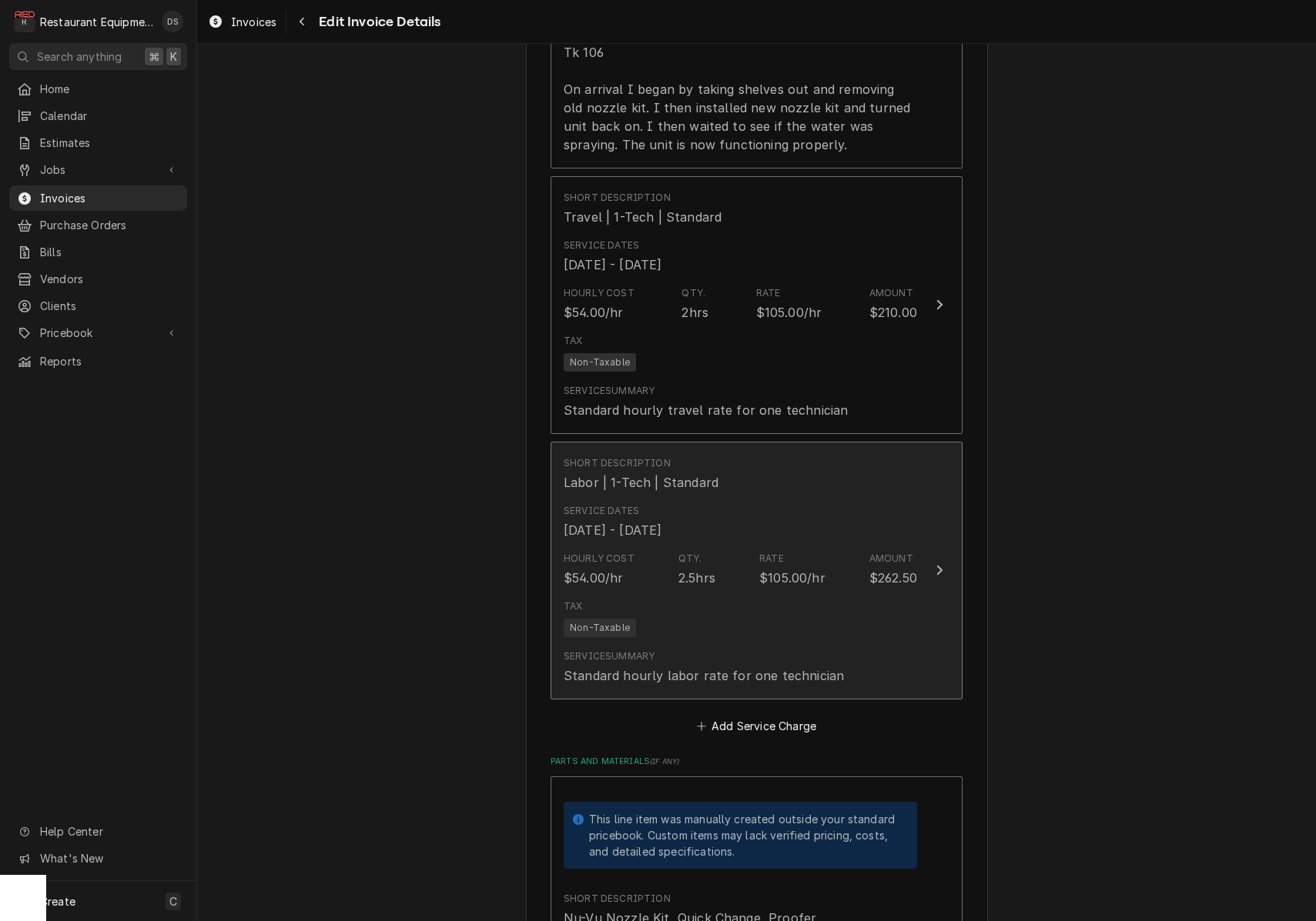
scroll to position [1700, 0]
click at [781, 554] on div "Rate" at bounding box center [771, 561] width 25 height 14
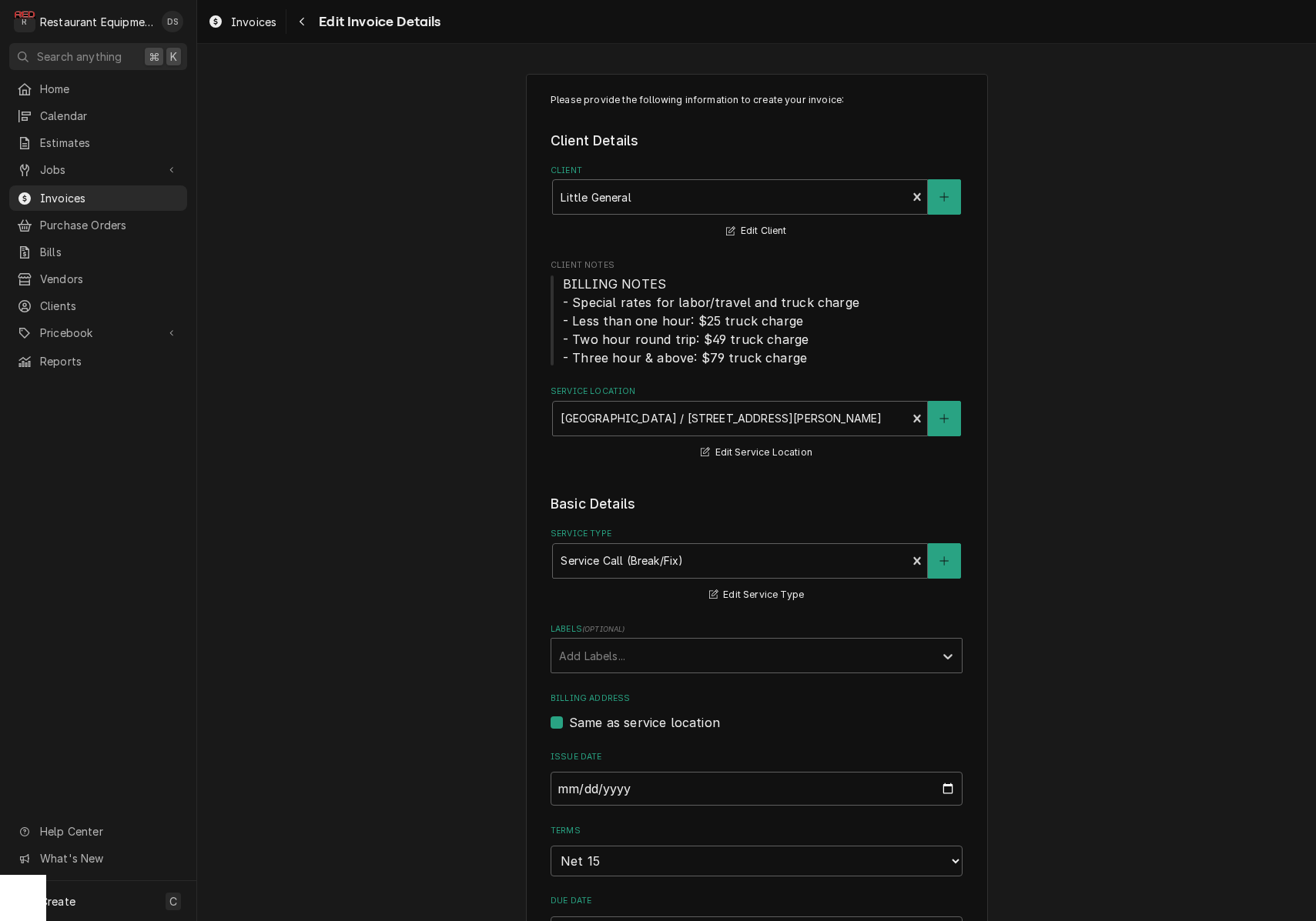
type textarea "x"
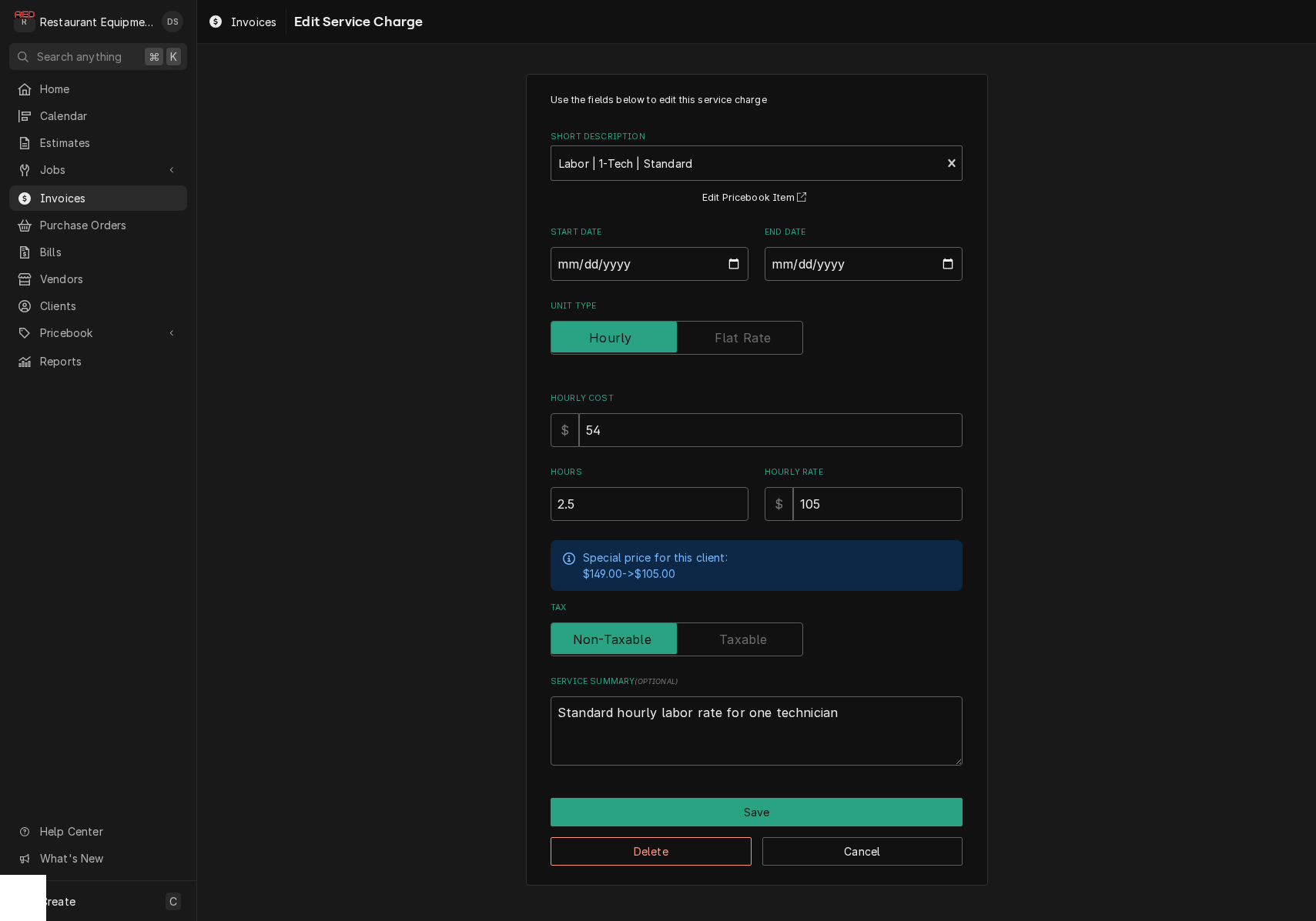
drag, startPoint x: 734, startPoint y: 629, endPoint x: 739, endPoint y: 659, distance: 30.4
click at [735, 629] on label "Tax" at bounding box center [676, 640] width 252 height 34
click at [735, 629] on input "Tax" at bounding box center [677, 640] width 239 height 34
checkbox input "true"
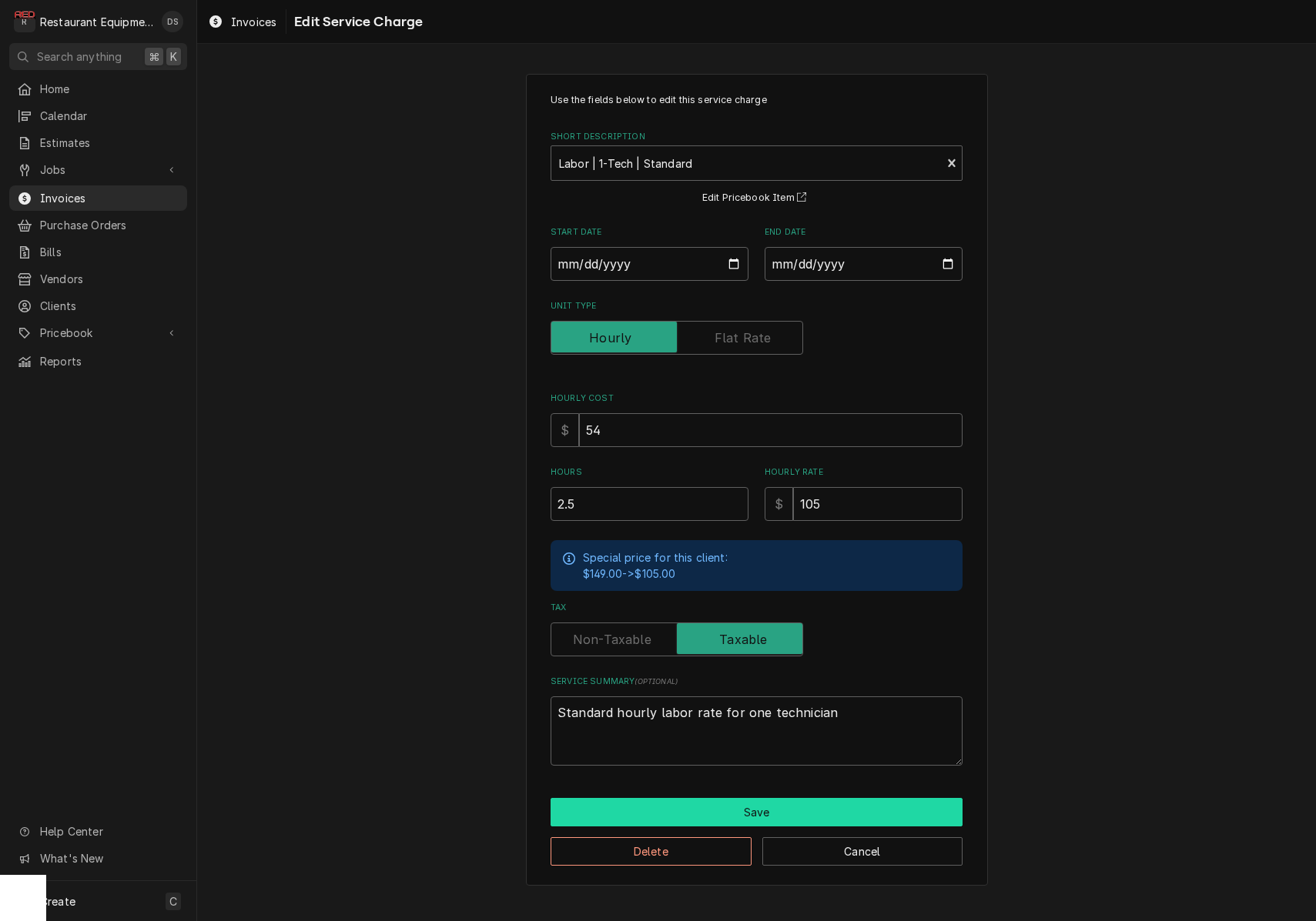
click at [772, 802] on button "Save" at bounding box center [756, 813] width 412 height 28
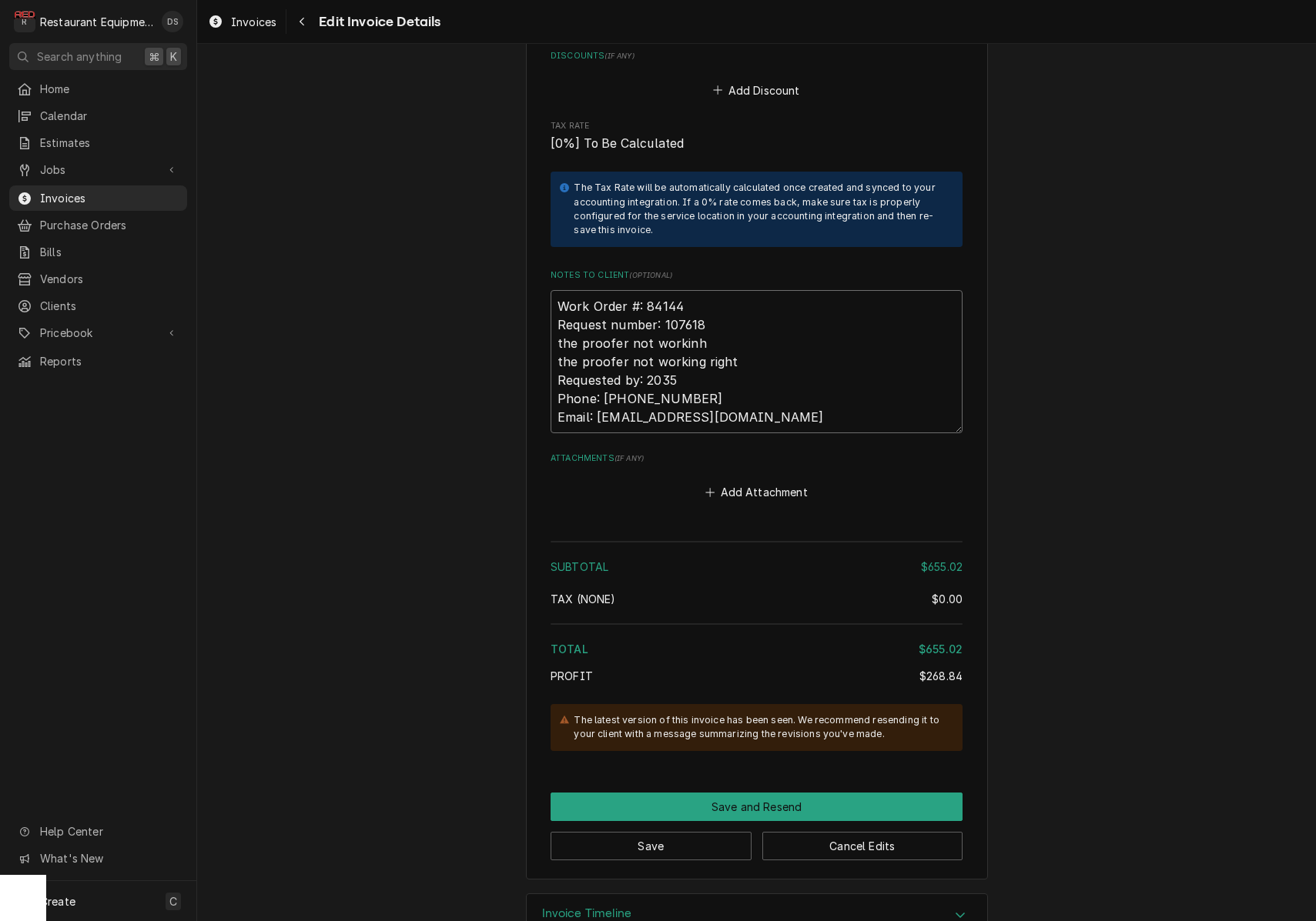
click at [832, 373] on textarea "Work Order #: 84144 Request number: 107618 the proofer not workinh the proofer …" at bounding box center [756, 361] width 412 height 143
type textarea "x"
type textarea "Work Order #: 84144 Request number: 107618 the proofer not workinh the proofer …"
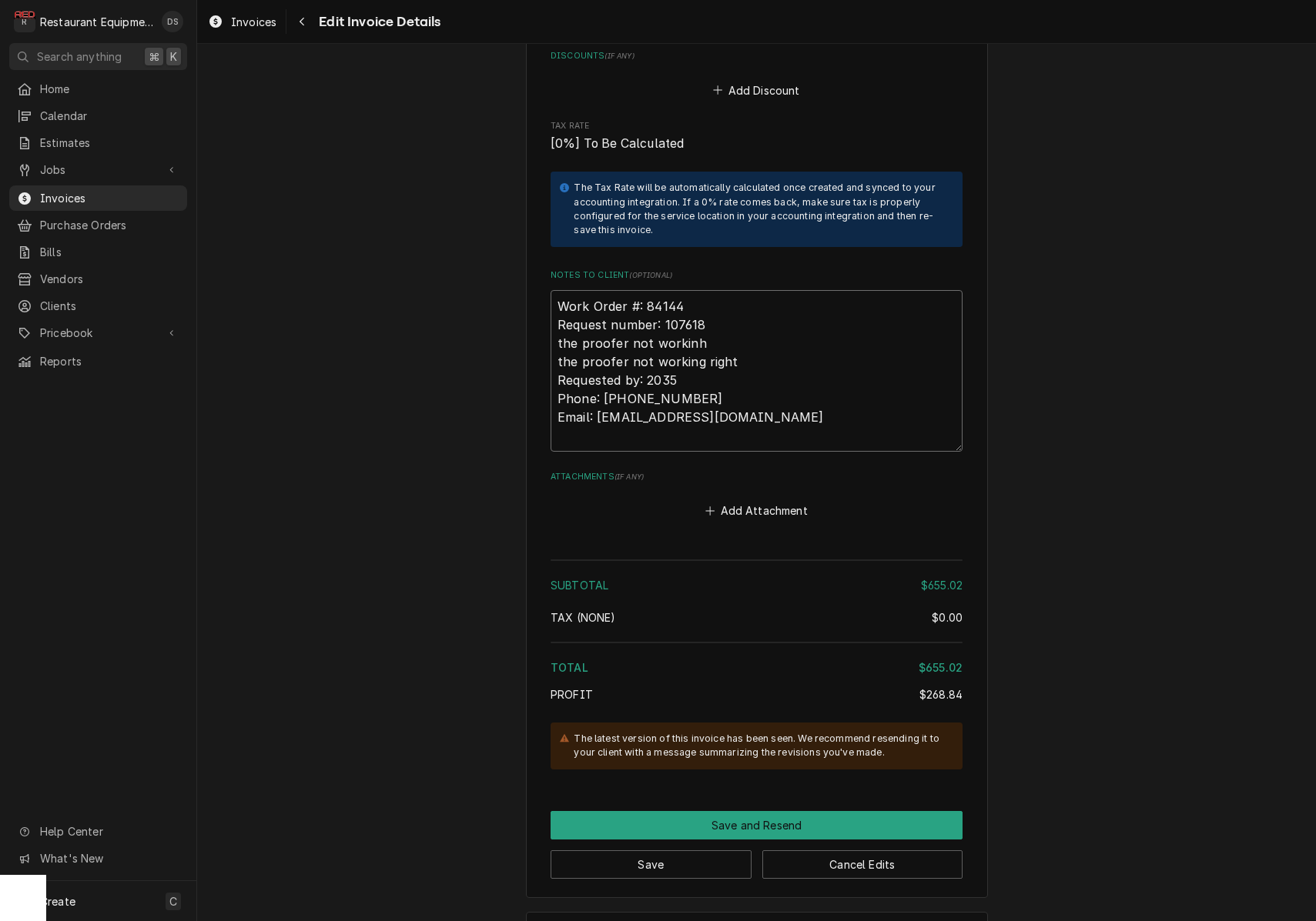
type textarea "x"
type textarea "Work Order #: 84144 Request number: 107618 the proofer not workinh the proofer …"
type textarea "x"
type textarea "Work Order #: 84144 Request number: 107618 the proofer not workinh the proofer …"
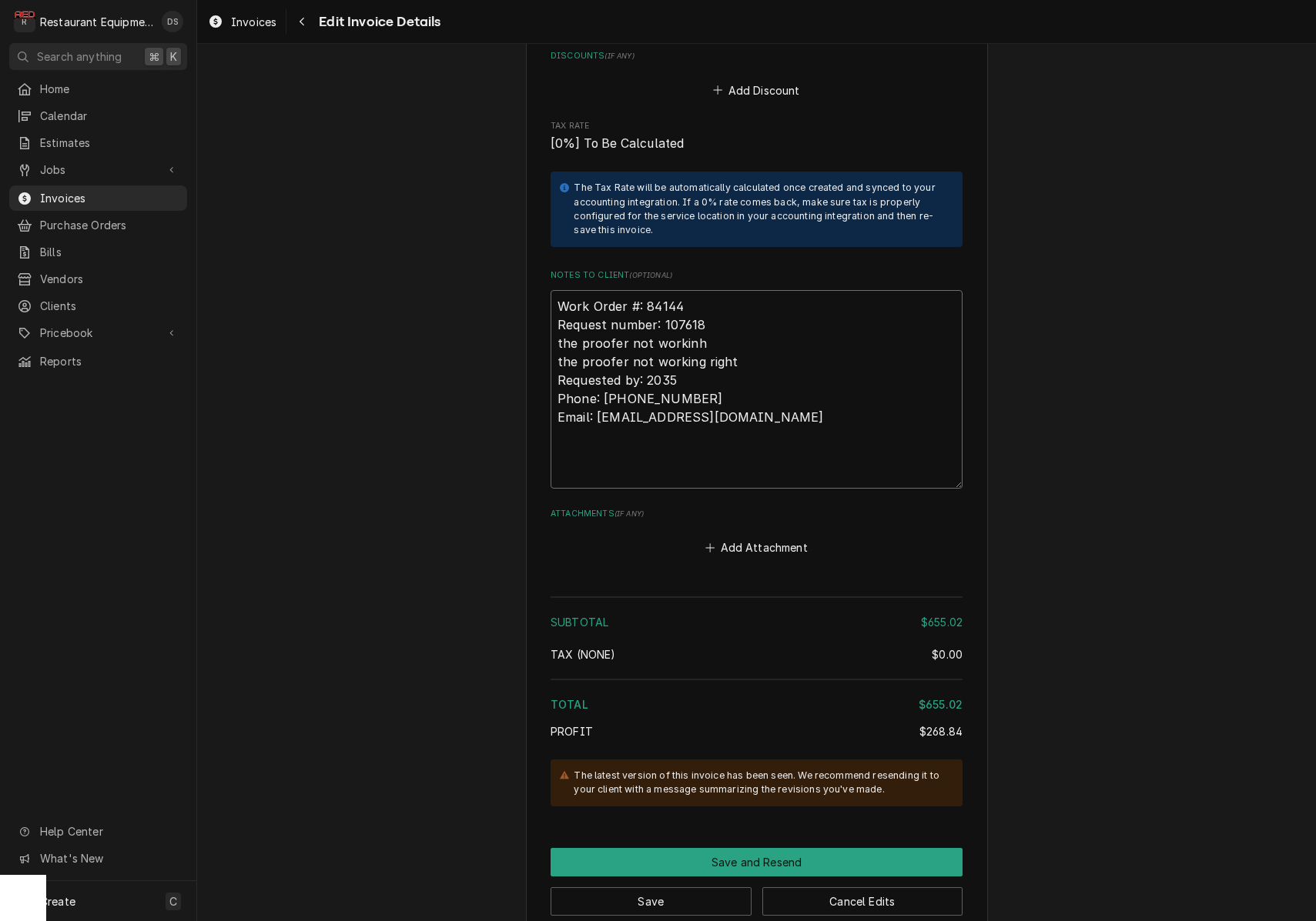
type textarea "x"
type textarea "Work Order #: 84144 Request number: 107618 the proofer not workinh the proofer …"
type textarea "x"
type textarea "Work Order #: 84144 Request number: 107618 the proofer not workinh the proofer …"
type textarea "x"
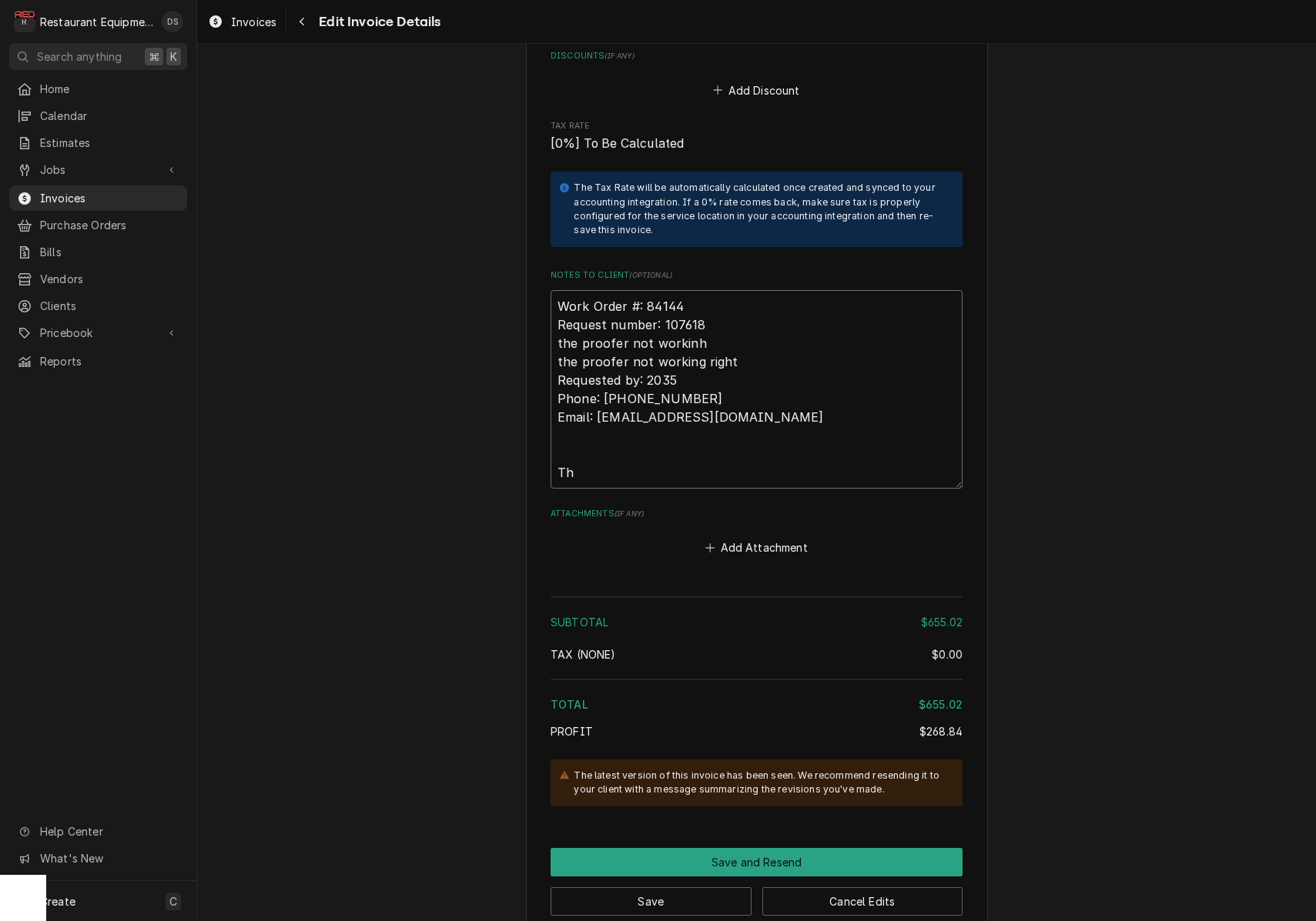
type textarea "Work Order #: 84144 Request number: 107618 the proofer not workinh the proofer …"
type textarea "x"
type textarea "Work Order #: 84144 Request number: 107618 the proofer not workinh the proofer …"
type textarea "x"
type textarea "Work Order #: 84144 Request number: 107618 the proofer not workinh the proofer …"
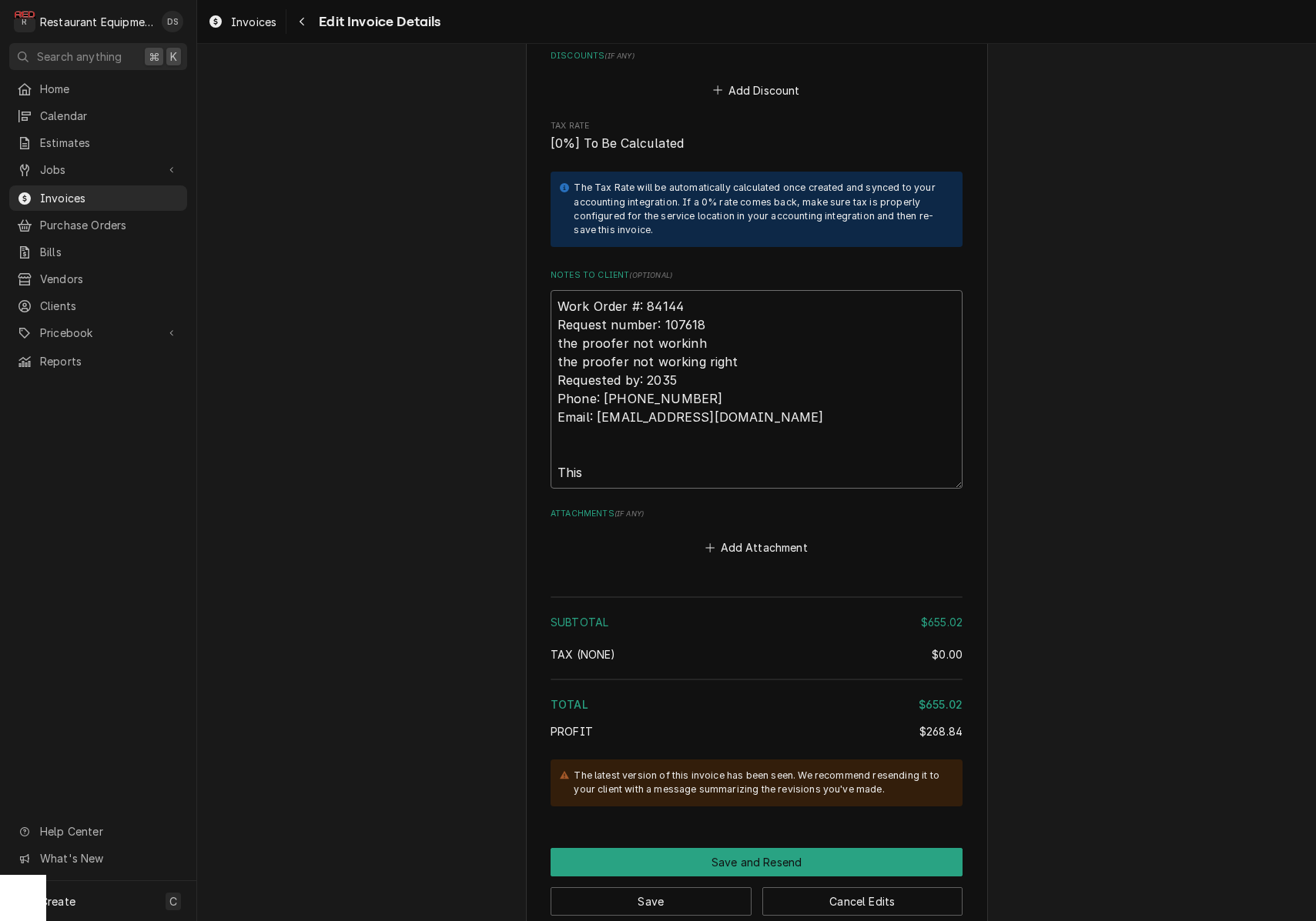
type textarea "x"
type textarea "Work Order #: 84144 Request number: 107618 the proofer not workinh the proofer …"
type textarea "x"
type textarea "Work Order #: 84144 Request number: 107618 the proofer not workinh the proofer …"
type textarea "x"
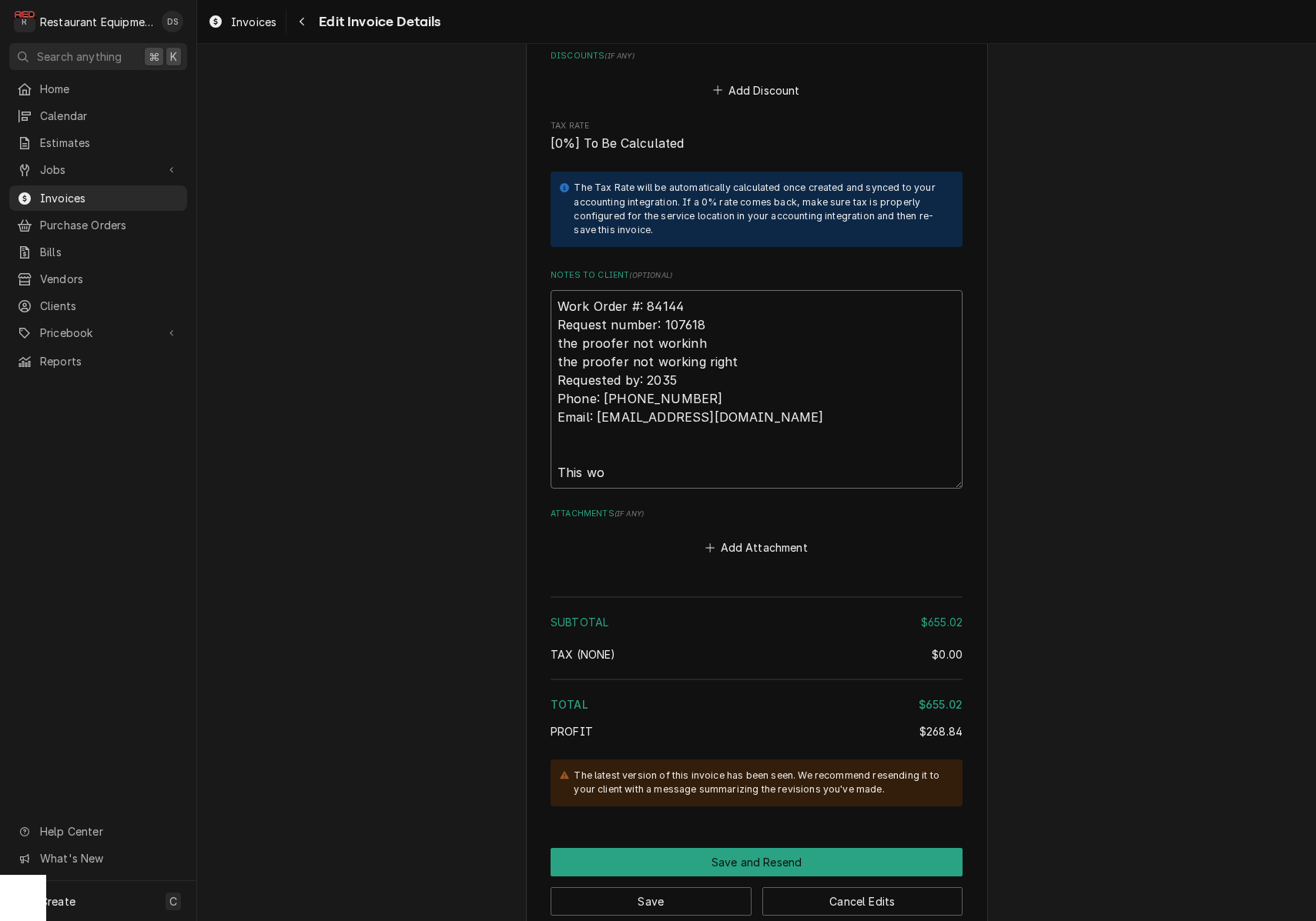
type textarea "Work Order #: 84144 Request number: 107618 the proofer not workinh the proofer …"
type textarea "x"
type textarea "Work Order #: 84144 Request number: 107618 the proofer not workinh the proofer …"
type textarea "x"
type textarea "Work Order #: 84144 Request number: 107618 the proofer not workinh the proofer …"
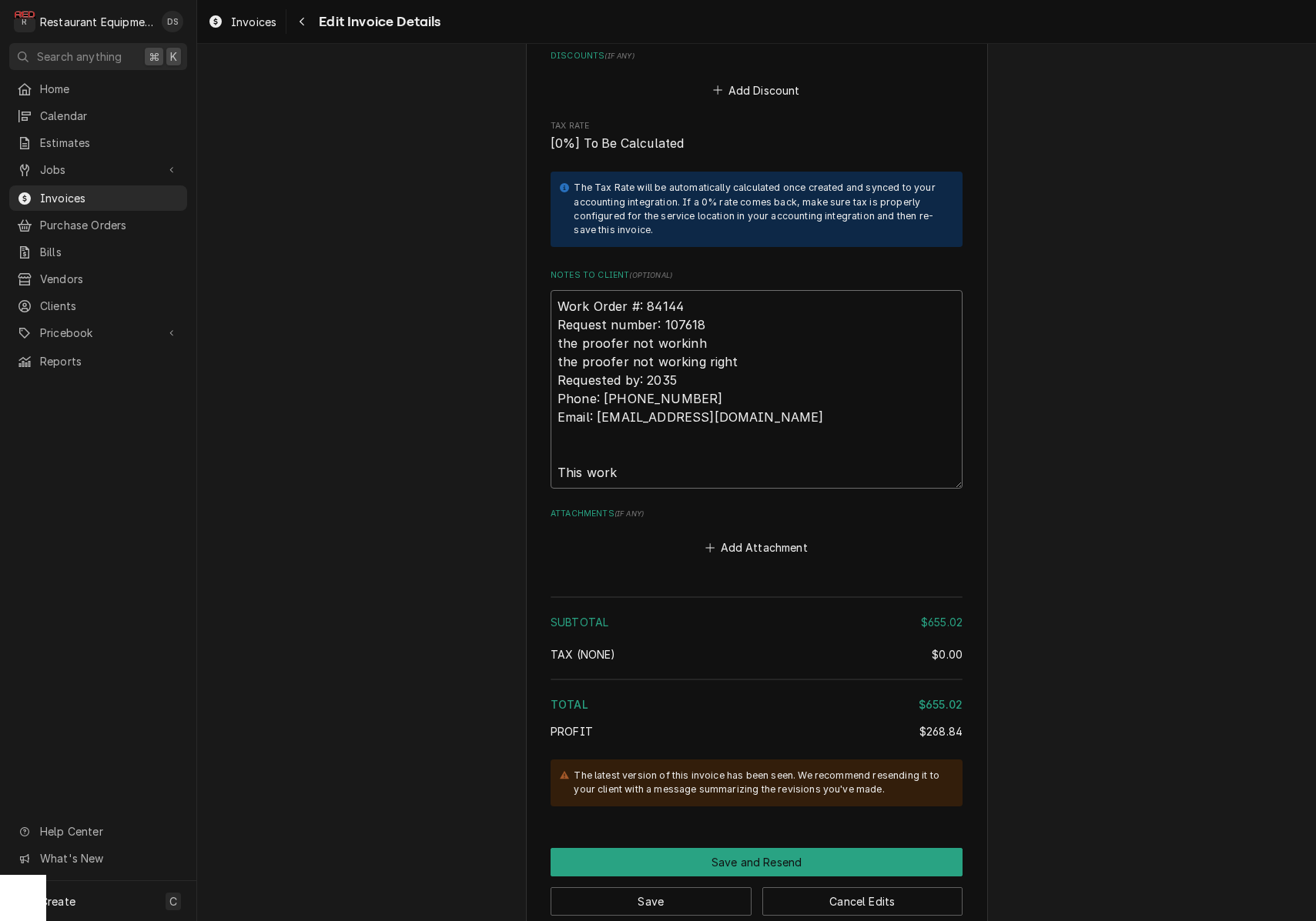
type textarea "x"
type textarea "Work Order #: 84144 Request number: 107618 the proofer not workinh the proofer …"
type textarea "x"
type textarea "Work Order #: 84144 Request number: 107618 the proofer not workinh the proofer …"
type textarea "x"
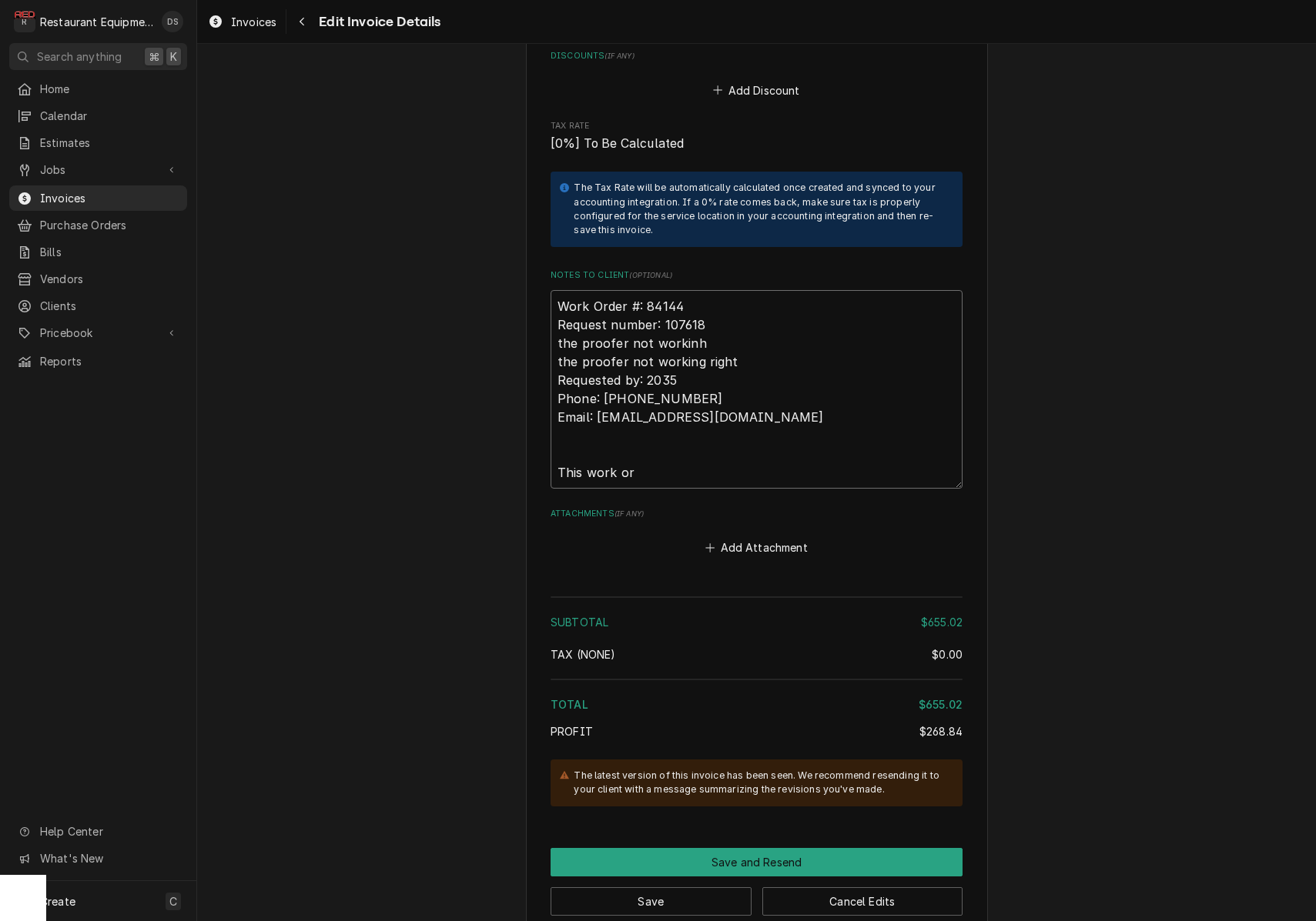
type textarea "Work Order #: 84144 Request number: 107618 the proofer not workinh the proofer …"
type textarea "x"
type textarea "Work Order #: 84144 Request number: 107618 the proofer not workinh the proofer …"
type textarea "x"
type textarea "Work Order #: 84144 Request number: 107618 the proofer not workinh the proofer …"
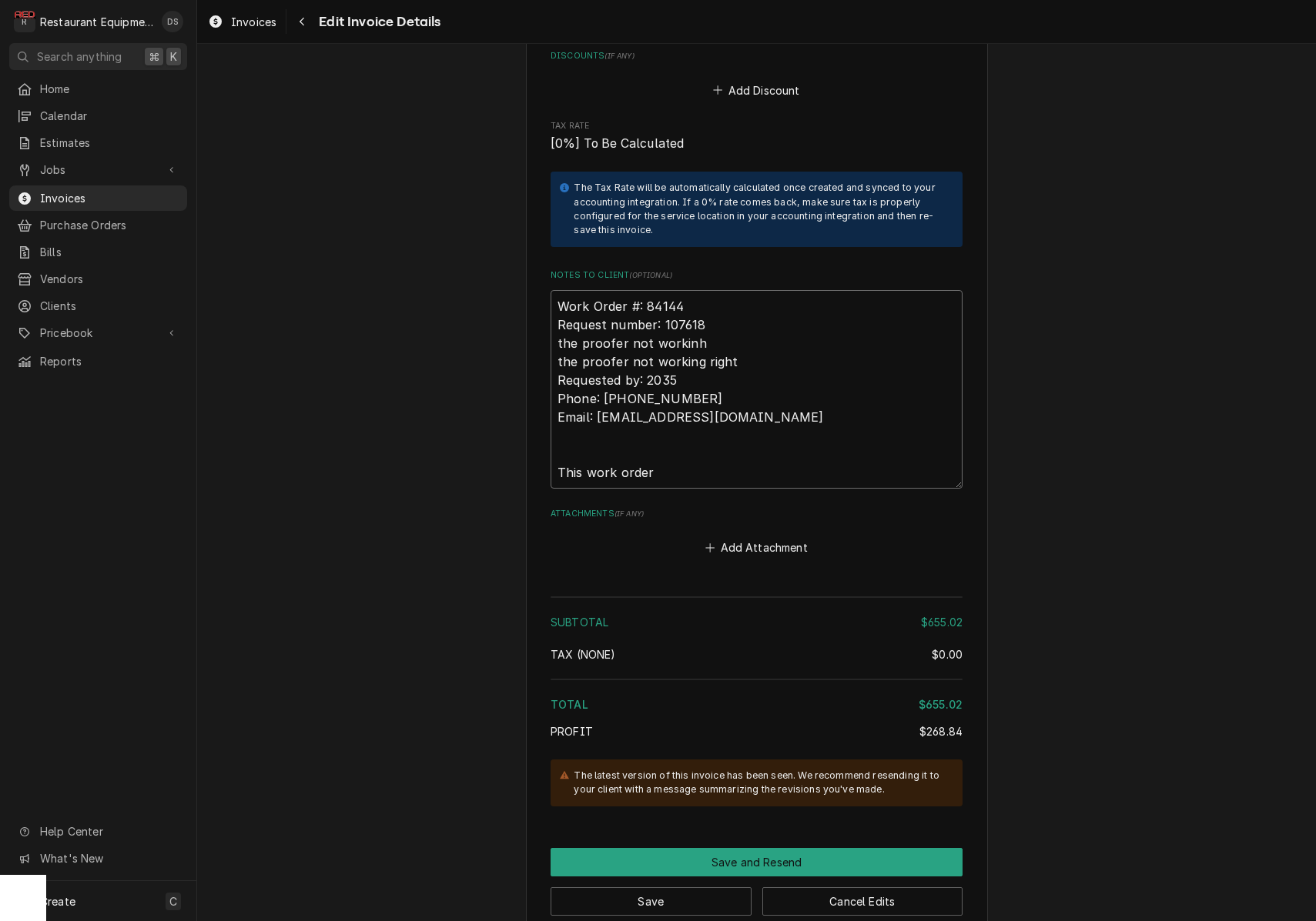
type textarea "x"
type textarea "Work Order #: 84144 Request number: 107618 the proofer not workinh the proofer …"
type textarea "x"
type textarea "Work Order #: 84144 Request number: 107618 the proofer not workinh the proofer …"
type textarea "x"
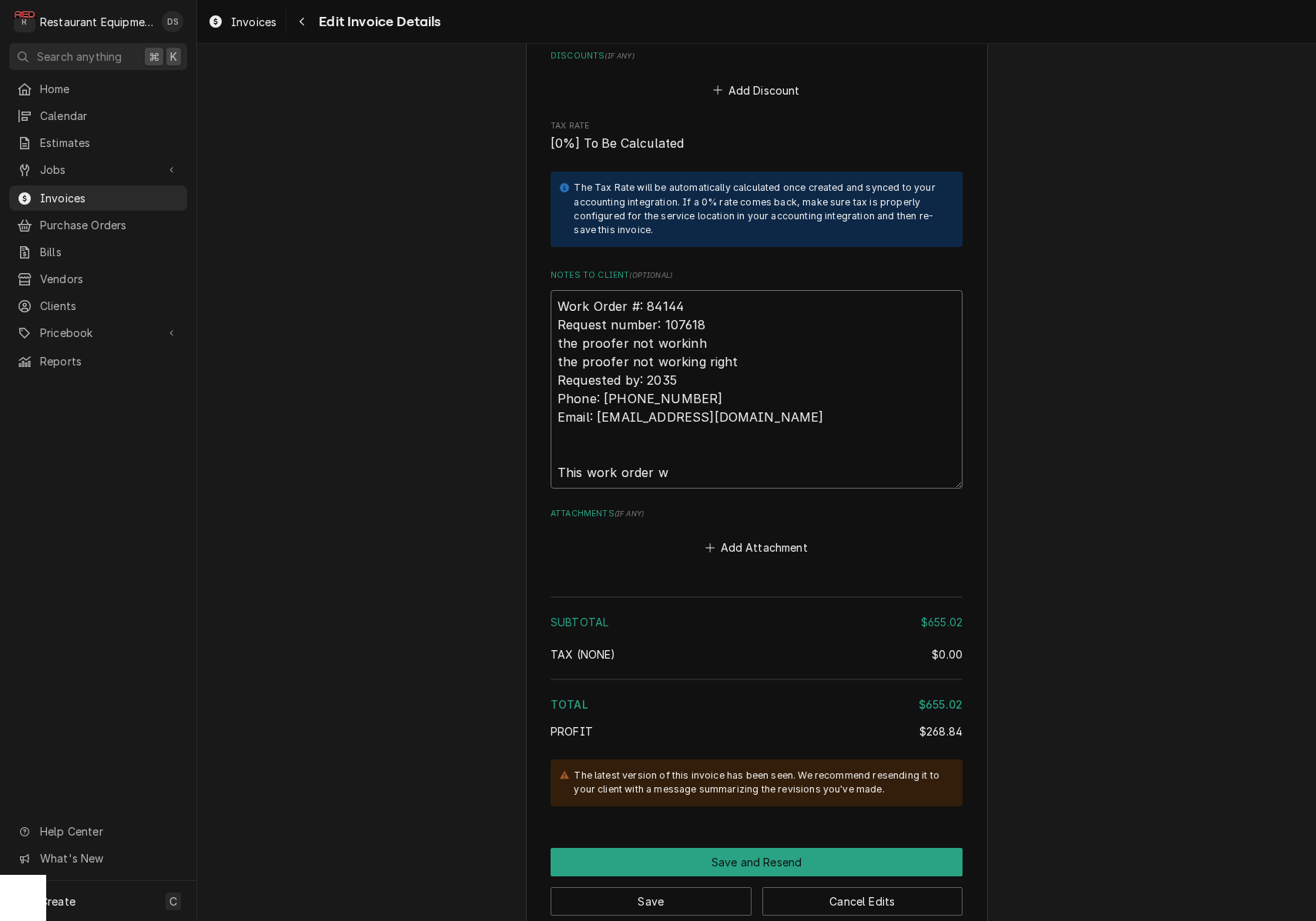
type textarea "Work Order #: 84144 Request number: 107618 the proofer not workinh the proofer …"
type textarea "x"
type textarea "Work Order #: 84144 Request number: 107618 the proofer not workinh the proofer …"
type textarea "x"
type textarea "Work Order #: 84144 Request number: 107618 the proofer not workinh the proofer …"
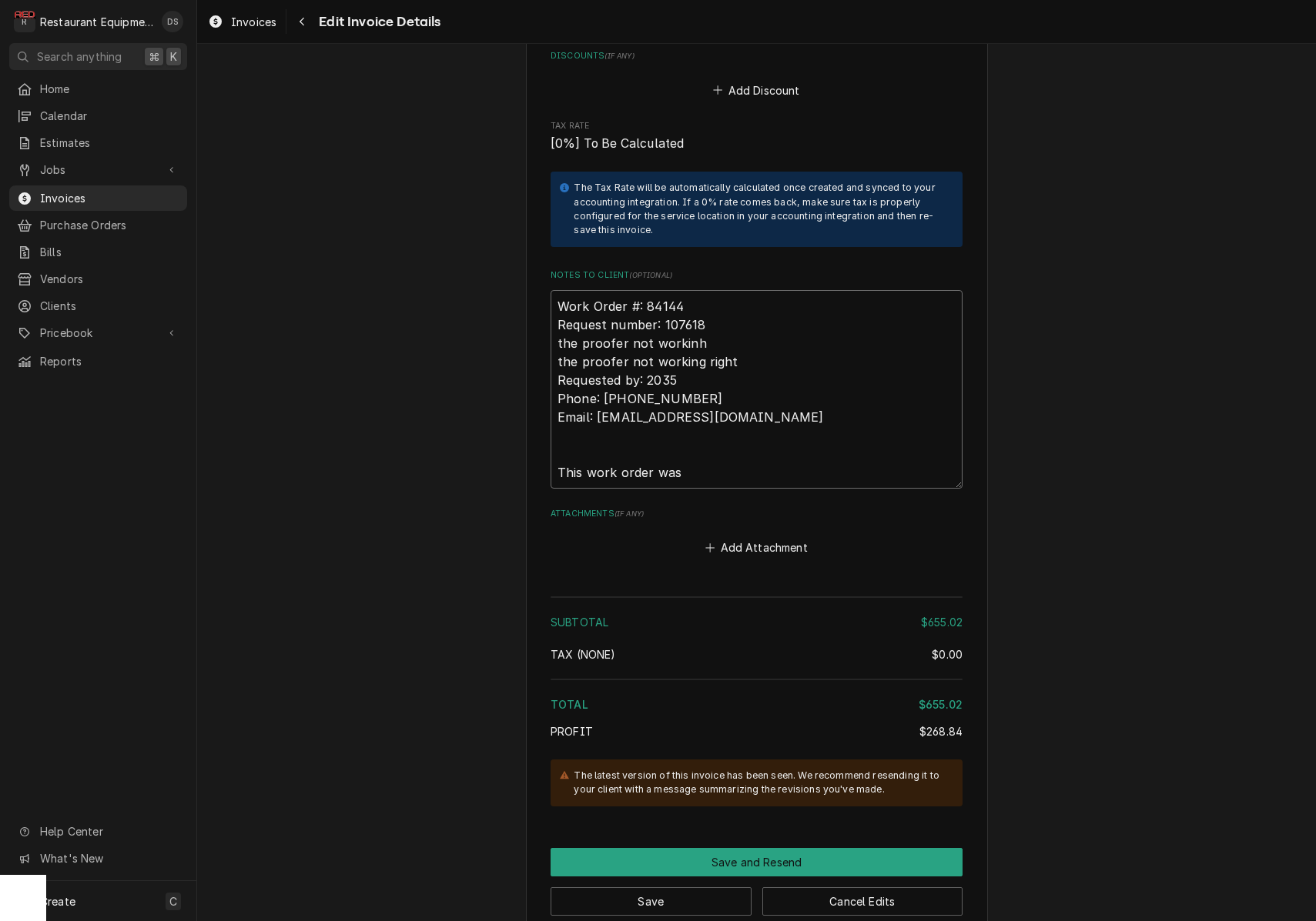
type textarea "x"
type textarea "Work Order #: 84144 Request number: 107618 the proofer not workinh the proofer …"
type textarea "x"
type textarea "Work Order #: 84144 Request number: 107618 the proofer not workinh the proofer …"
type textarea "x"
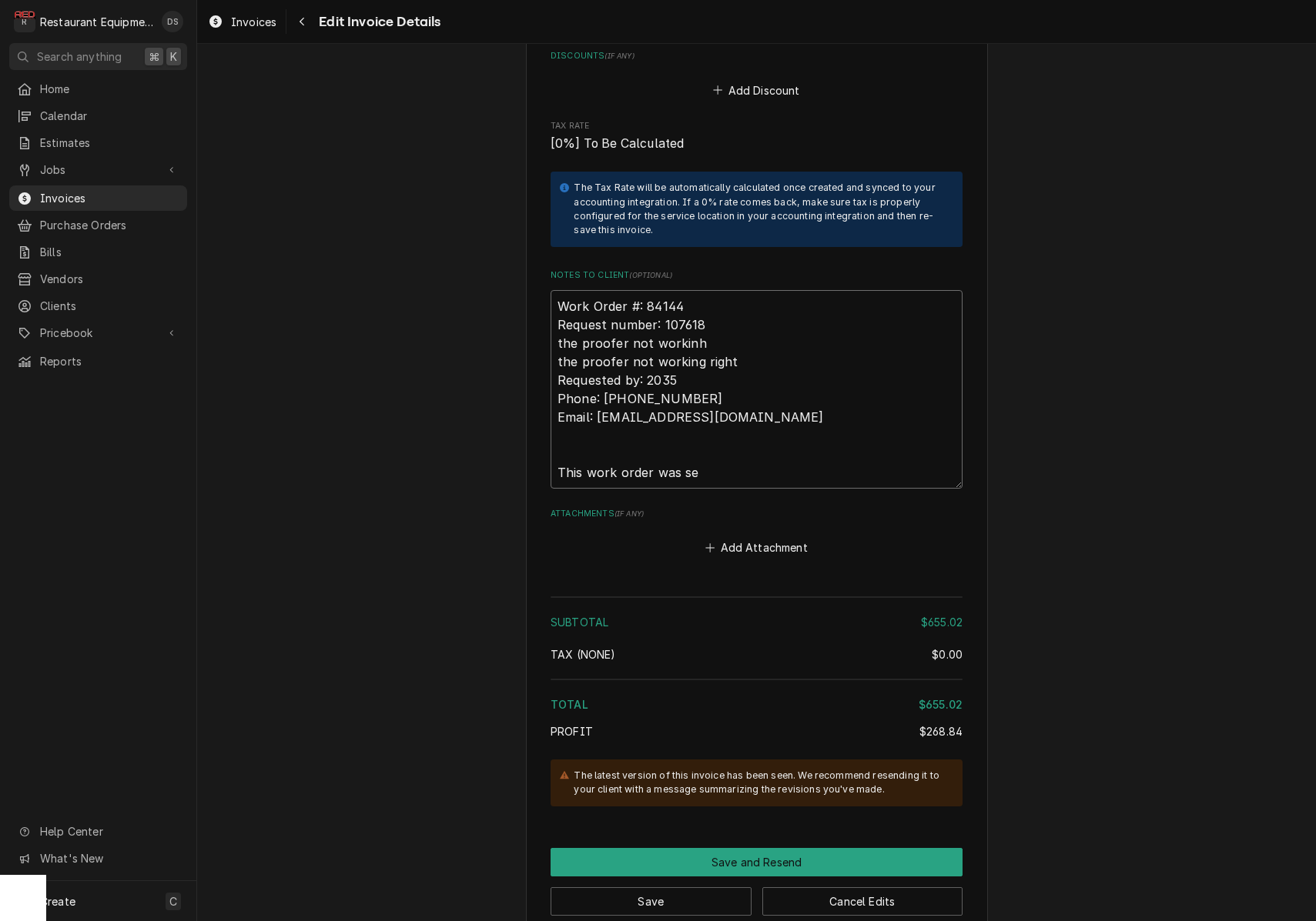
type textarea "Work Order #: 84144 Request number: 107618 the proofer not workinh the proofer …"
type textarea "x"
type textarea "Work Order #: 84144 Request number: 107618 the proofer not workinh the proofer …"
type textarea "x"
type textarea "Work Order #: 84144 Request number: 107618 the proofer not workinh the proofer …"
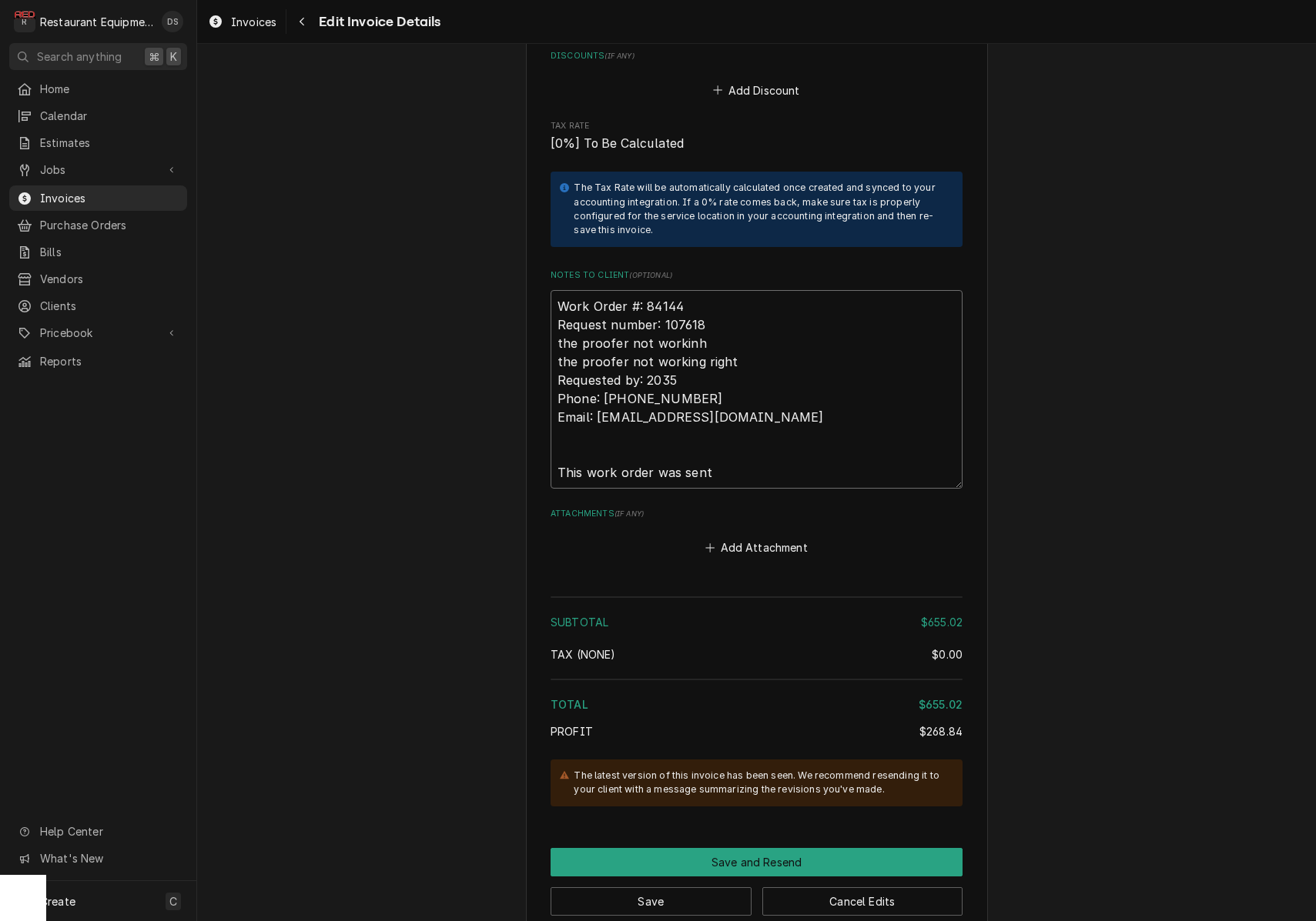
type textarea "x"
type textarea "Work Order #: 84144 Request number: 107618 the proofer not workinh the proofer …"
type textarea "x"
type textarea "Work Order #: 84144 Request number: 107618 the proofer not workinh the proofer …"
type textarea "x"
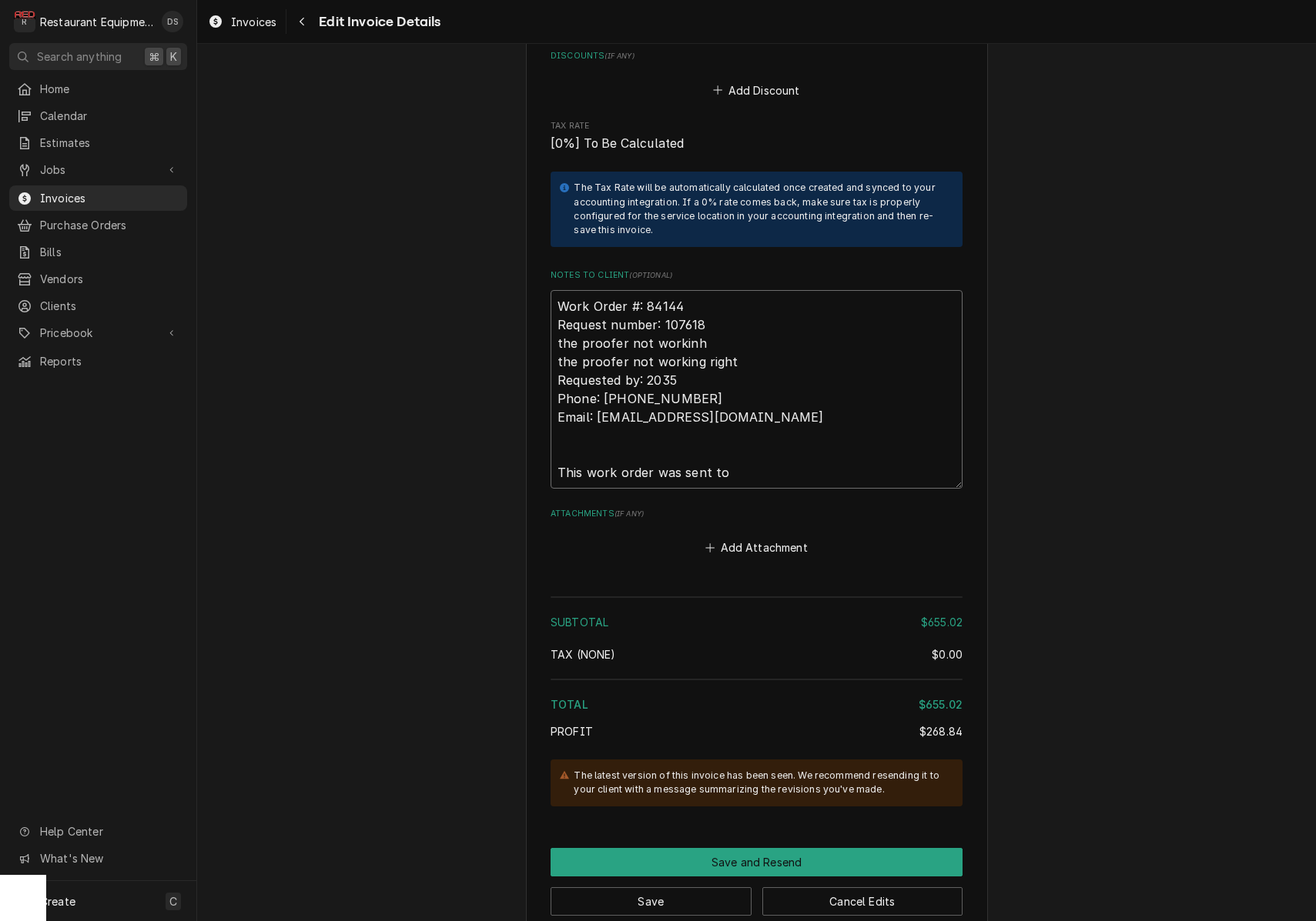
type textarea "Work Order #: 84144 Request number: 107618 the proofer not workinh the proofer …"
type textarea "x"
type textarea "Work Order #: 84144 Request number: 107618 the proofer not workinh the proofer …"
type textarea "x"
type textarea "Work Order #: 84144 Request number: 107618 the proofer not workinh the proofer …"
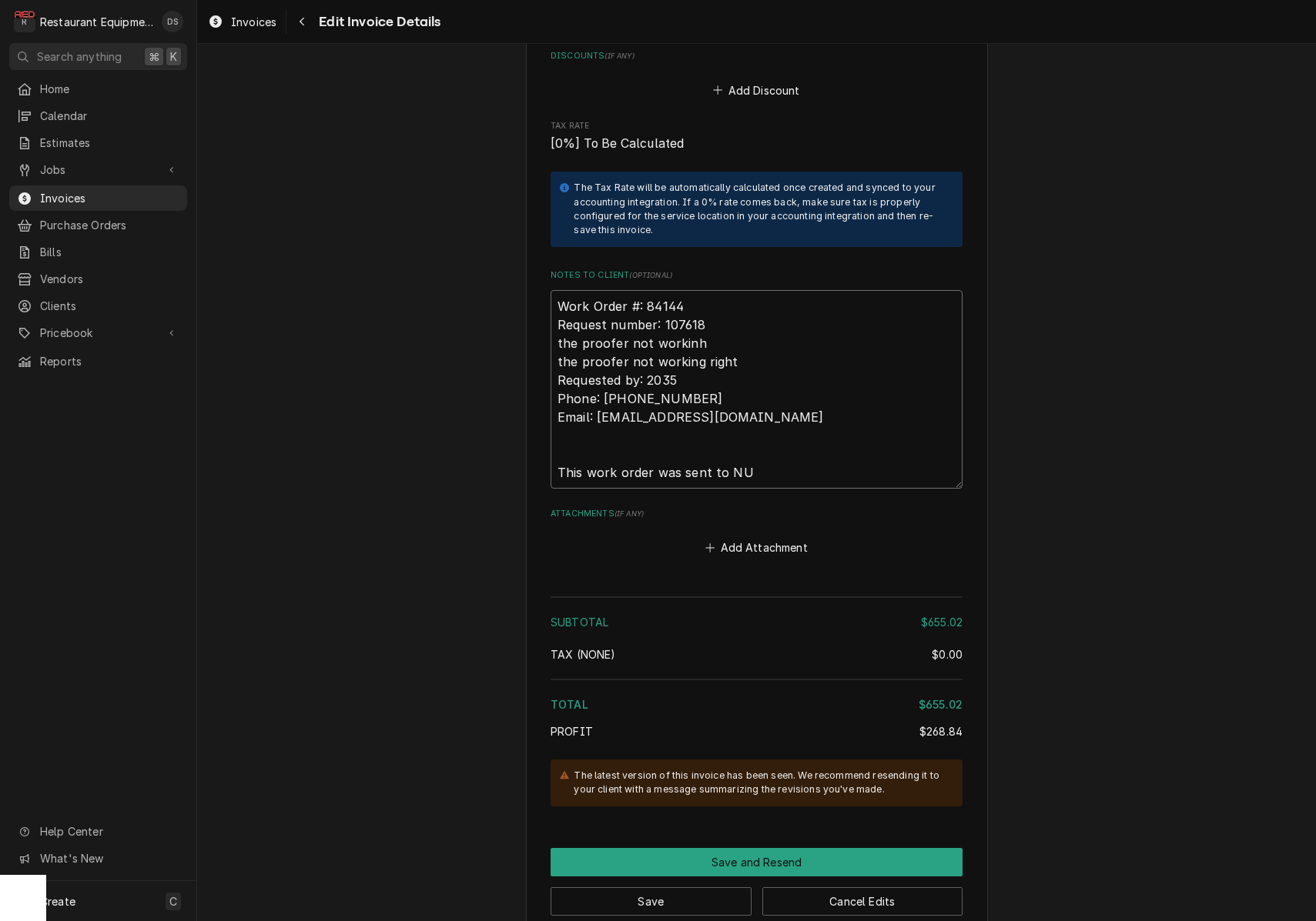
type textarea "x"
type textarea "Work Order #: 84144 Request number: 107618 the proofer not workinh the proofer …"
type textarea "x"
type textarea "Work Order #: 84144 Request number: 107618 the proofer not workinh the proofer …"
type textarea "x"
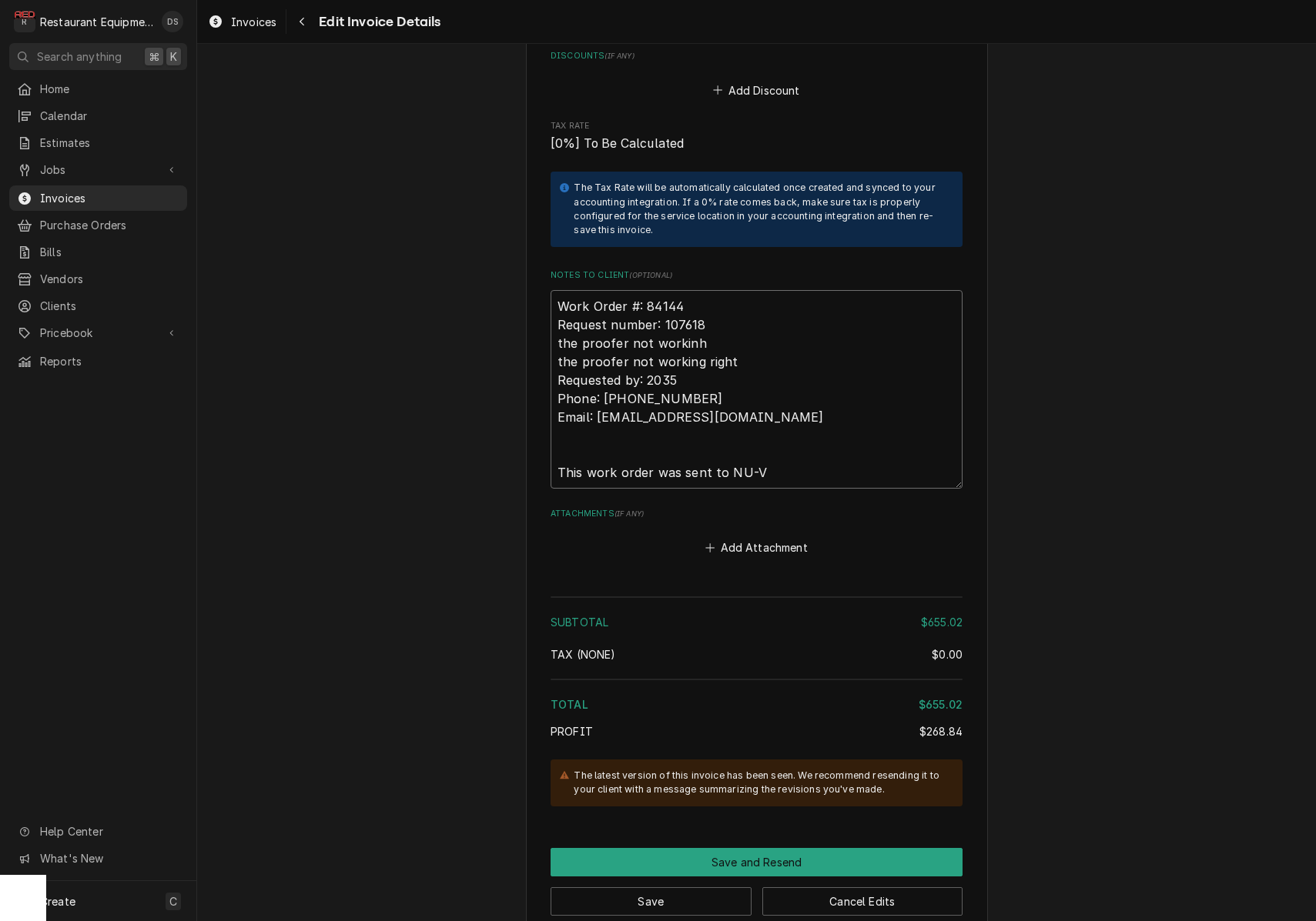
type textarea "Work Order #: 84144 Request number: 107618 the proofer not workinh the proofer …"
type textarea "x"
type textarea "Work Order #: 84144 Request number: 107618 the proofer not workinh the proofer …"
type textarea "x"
type textarea "Work Order #: 84144 Request number: 107618 the proofer not workinh the proofer …"
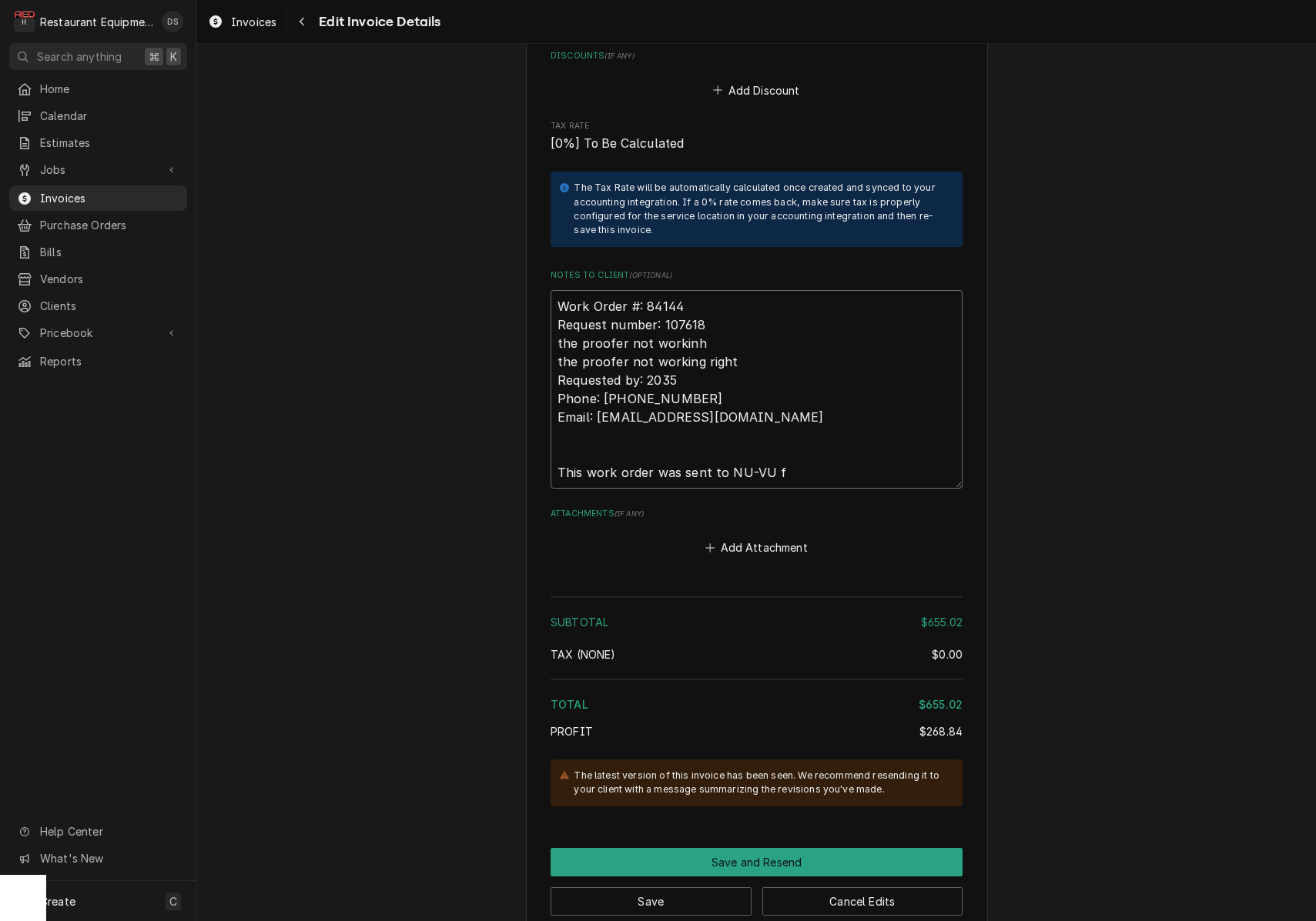
type textarea "x"
type textarea "Work Order #: 84144 Request number: 107618 the proofer not workinh the proofer …"
type textarea "x"
type textarea "Work Order #: 84144 Request number: 107618 the proofer not workinh the proofer …"
type textarea "x"
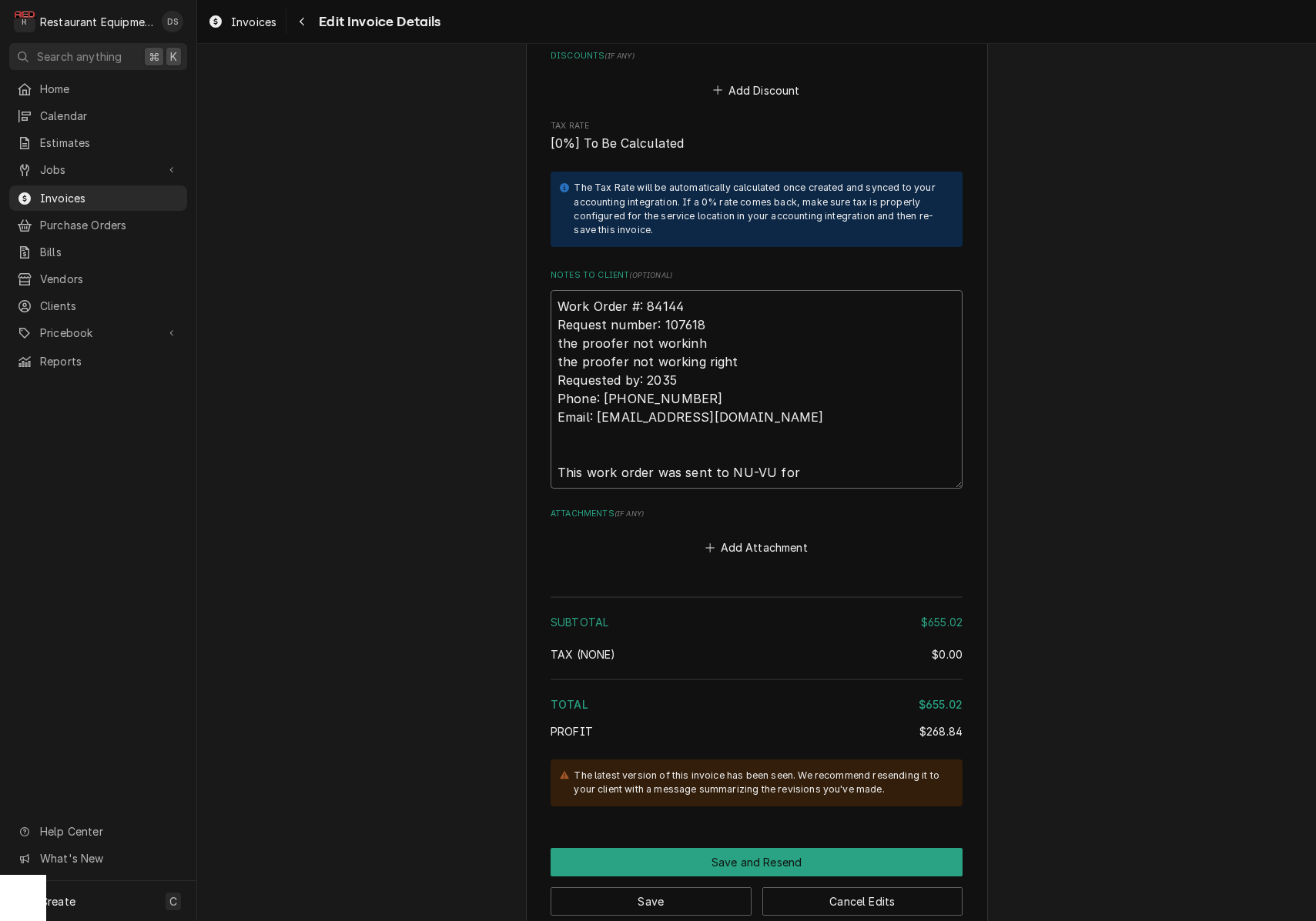
type textarea "Work Order #: 84144 Request number: 107618 the proofer not workinh the proofer …"
type textarea "x"
type textarea "Work Order #: 84144 Request number: 107618 the proofer not workinh the proofer …"
type textarea "x"
type textarea "Work Order #: 84144 Request number: 107618 the proofer not workinh the proofer …"
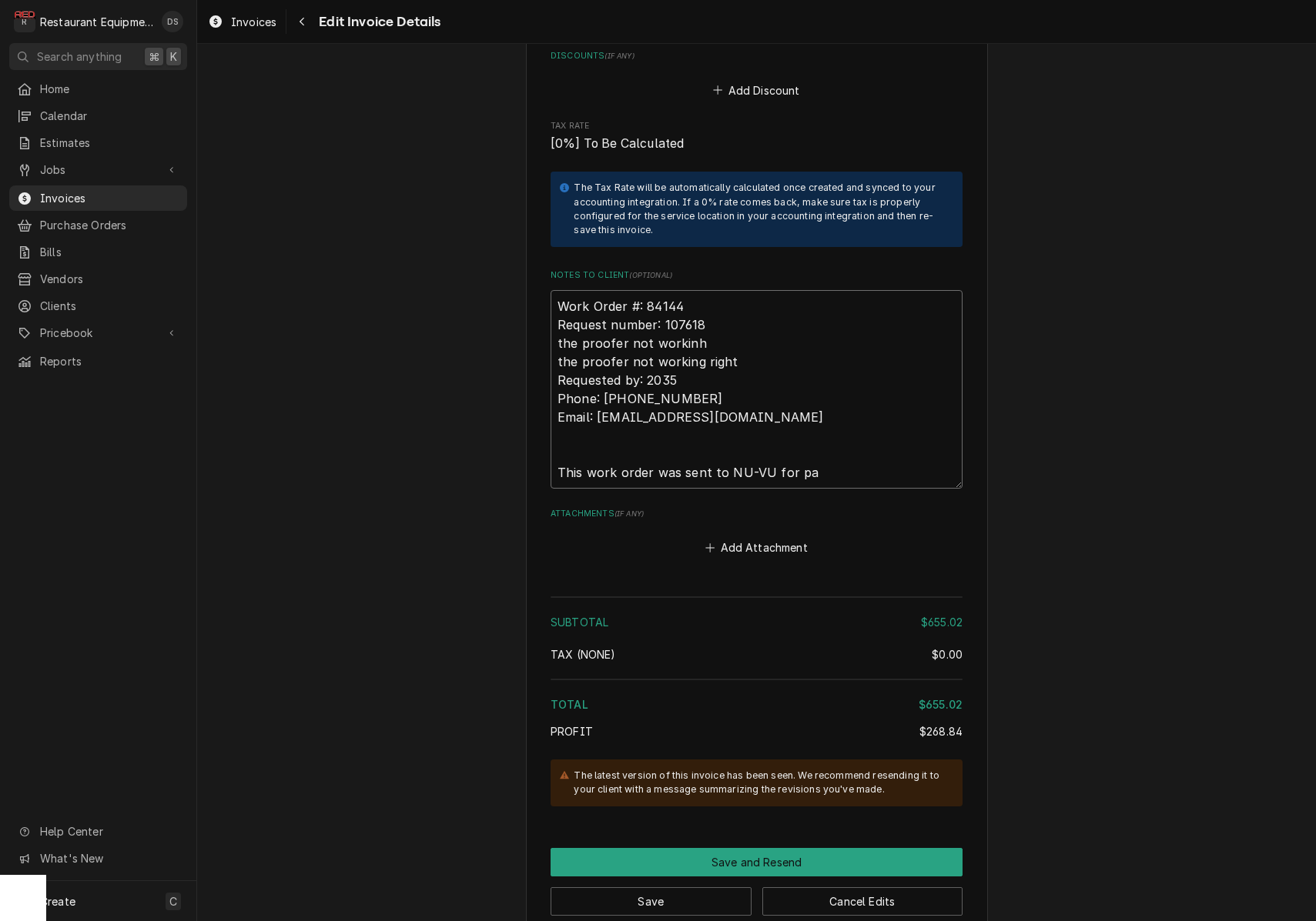
type textarea "x"
type textarea "Work Order #: 84144 Request number: 107618 the proofer not workinh the proofer …"
type textarea "x"
type textarea "Work Order #: 84144 Request number: 107618 the proofer not workinh the proofer …"
type textarea "x"
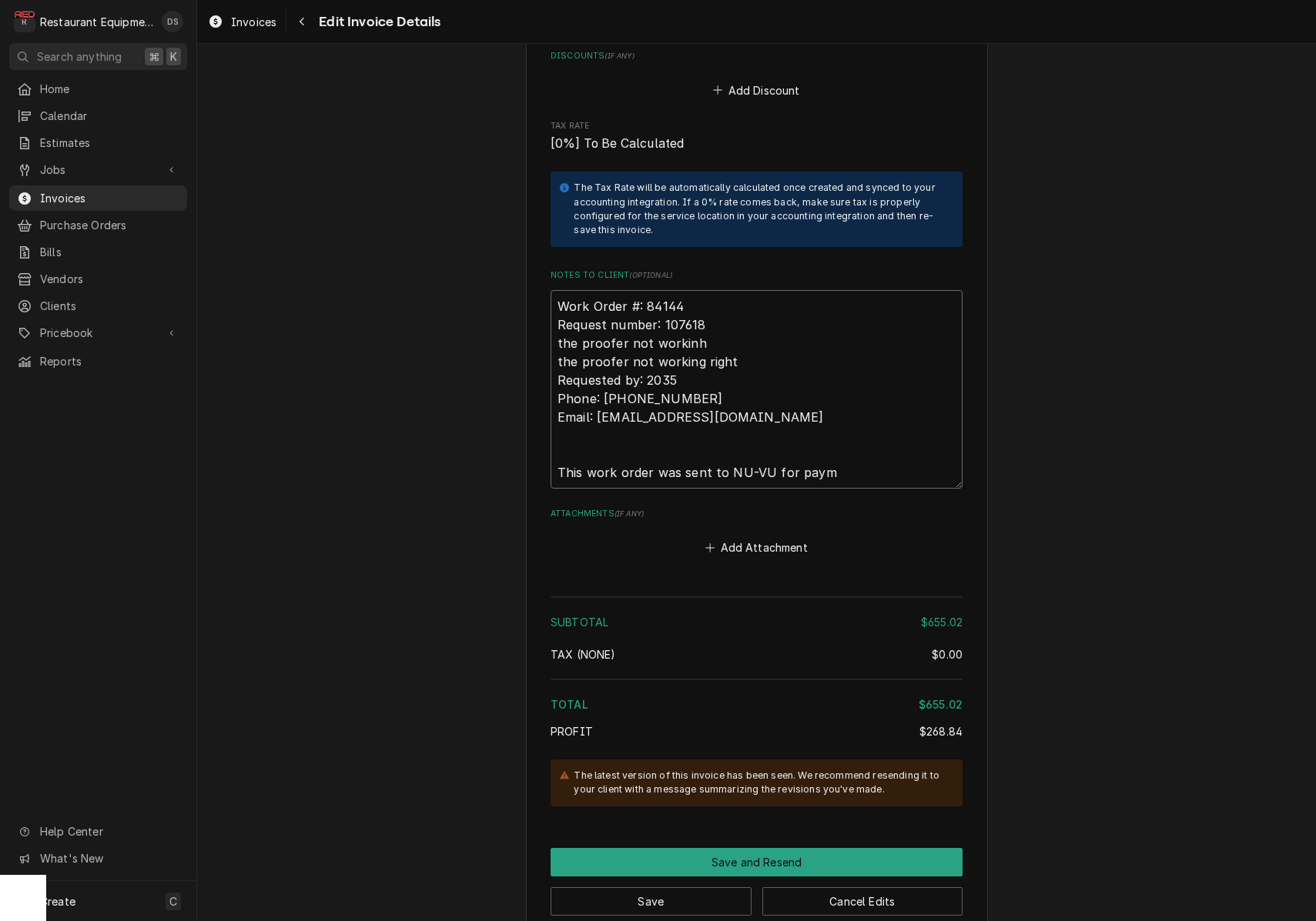
type textarea "Work Order #: 84144 Request number: 107618 the proofer not workinh the proofer …"
type textarea "x"
type textarea "Work Order #: 84144 Request number: 107618 the proofer not workinh the proofer …"
type textarea "x"
type textarea "Work Order #: 84144 Request number: 107618 the proofer not workinh the proofer …"
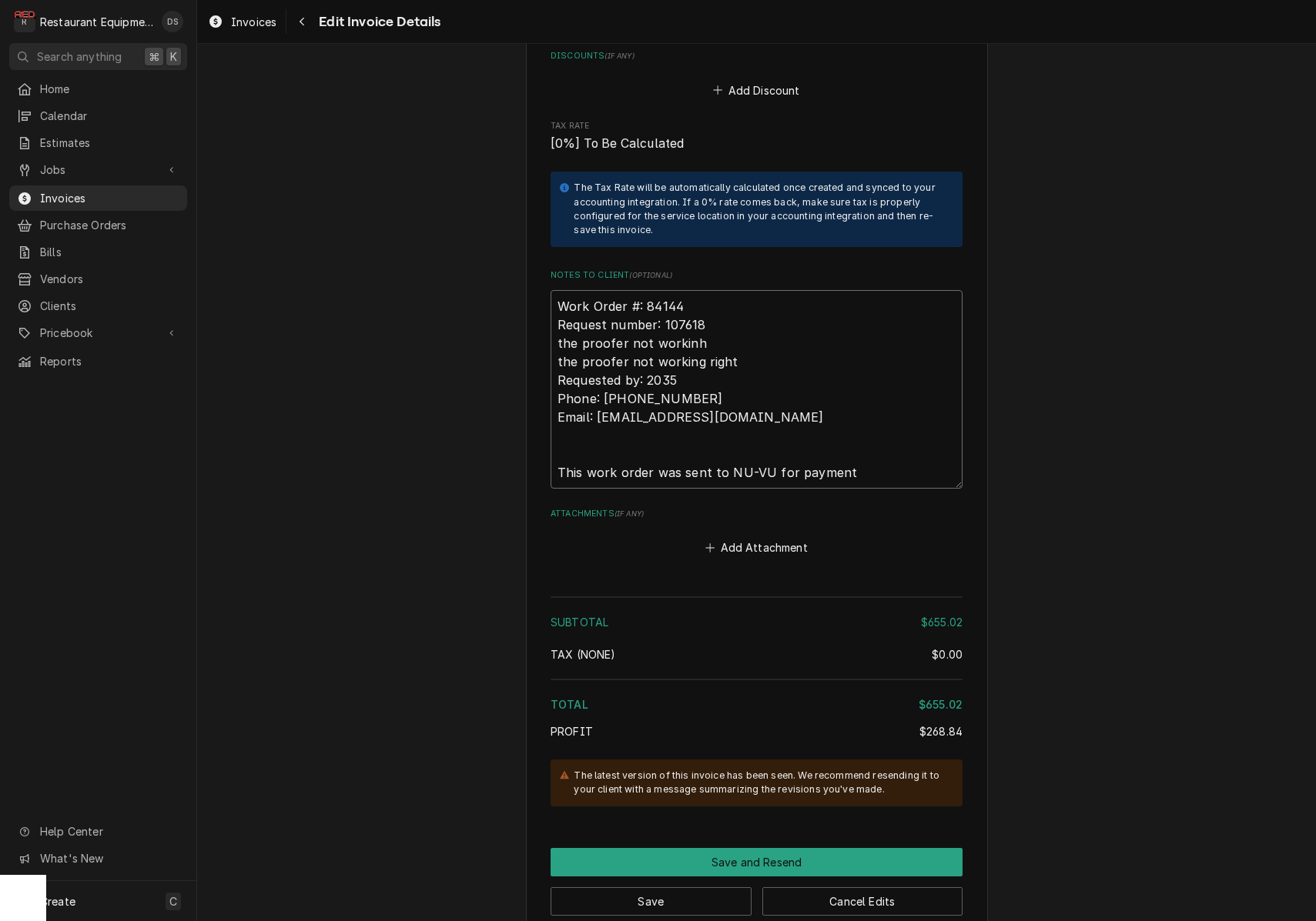
type textarea "x"
type textarea "Work Order #: 84144 Request number: 107618 the proofer not workinh the proofer …"
type textarea "x"
type textarea "Work Order #: 84144 Request number: 107618 the proofer not workinh the proofer …"
type textarea "x"
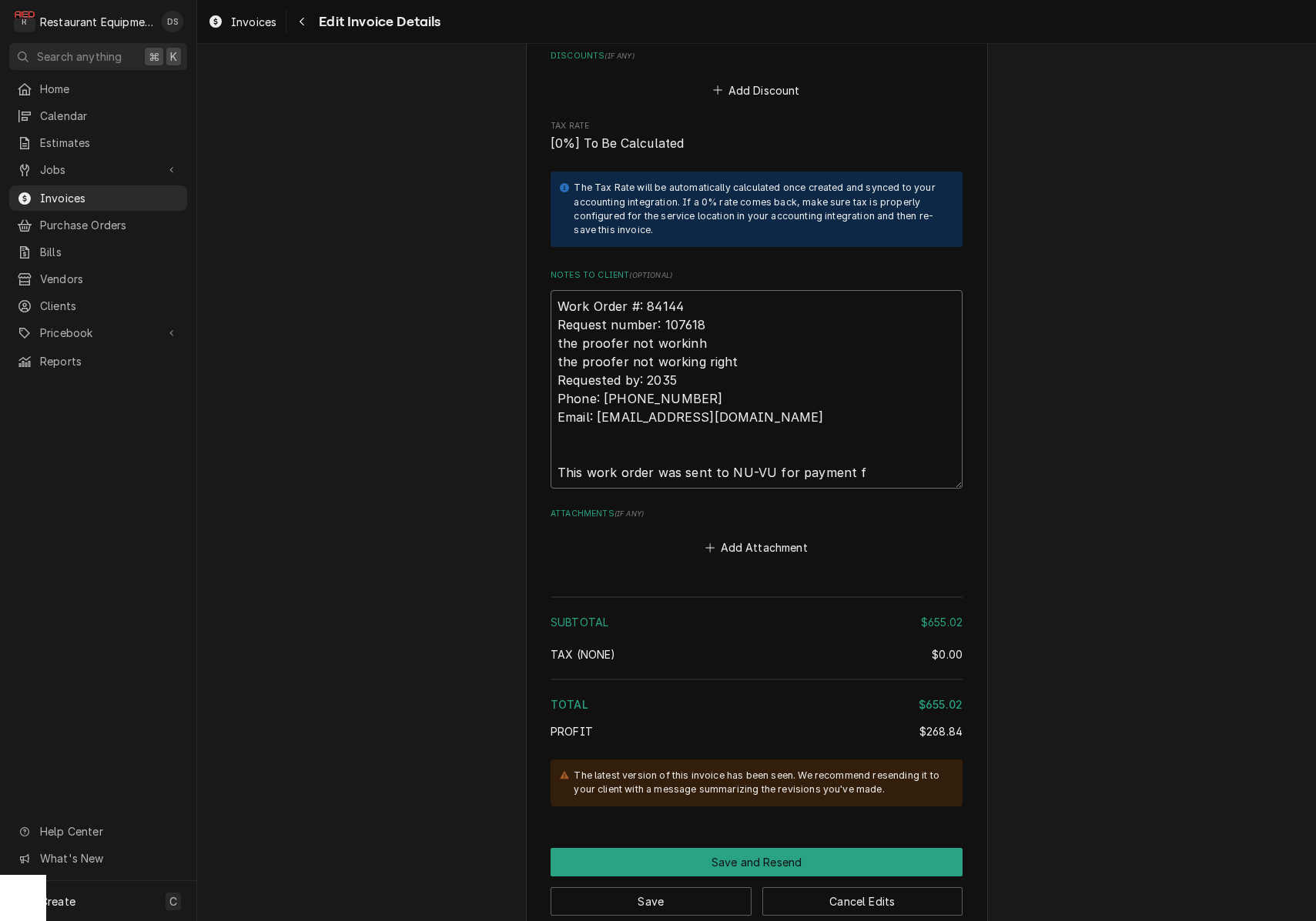
type textarea "Work Order #: 84144 Request number: 107618 the proofer not workinh the proofer …"
type textarea "x"
type textarea "Work Order #: 84144 Request number: 107618 the proofer not workinh the proofer …"
type textarea "x"
type textarea "Work Order #: 84144 Request number: 107618 the proofer not workinh the proofer …"
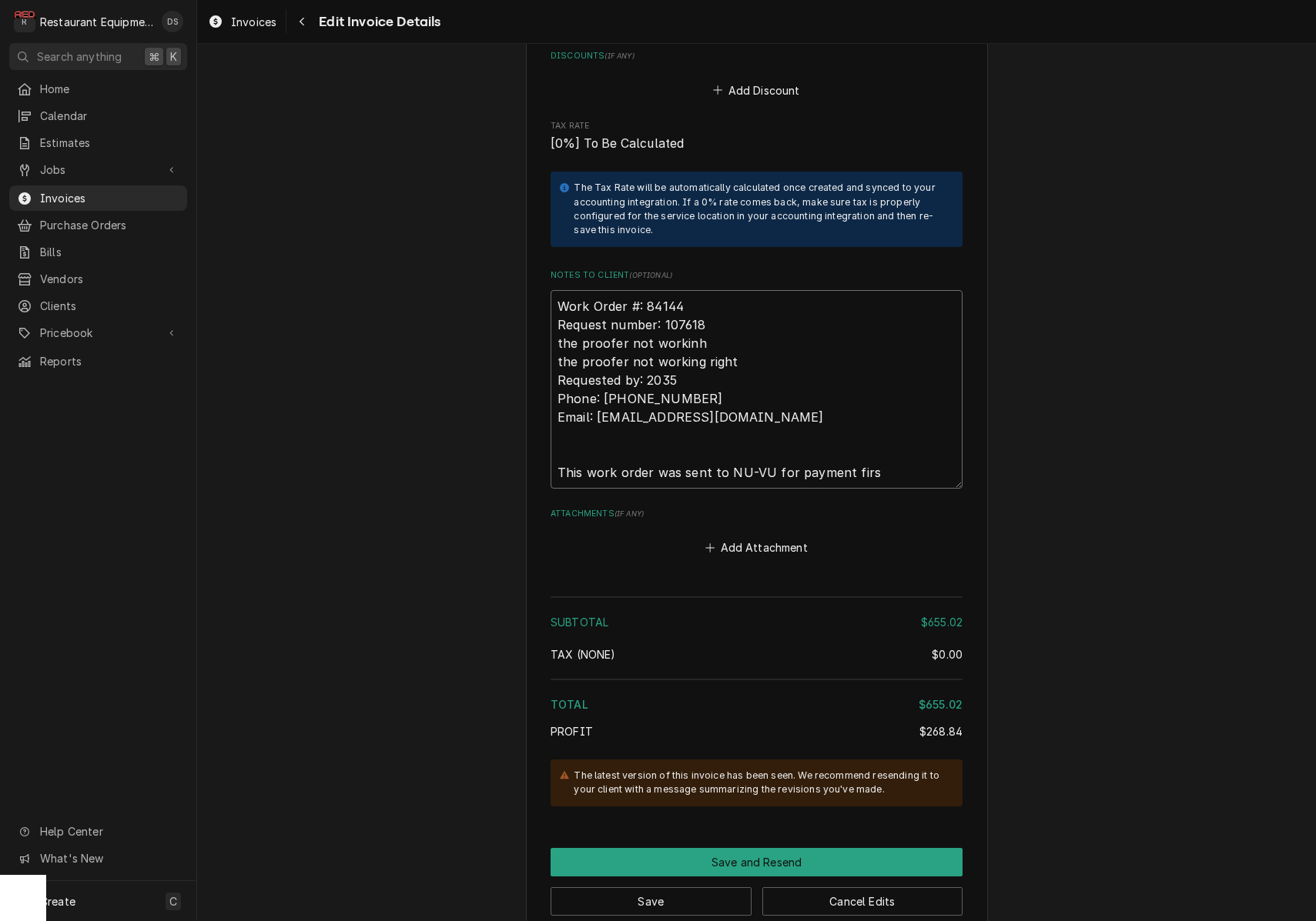
type textarea "x"
type textarea "Work Order #: 84144 Request number: 107618 the proofer not workinh the proofer …"
type textarea "x"
type textarea "Work Order #: 84144 Request number: 107618 the proofer not workinh the proofer …"
type textarea "x"
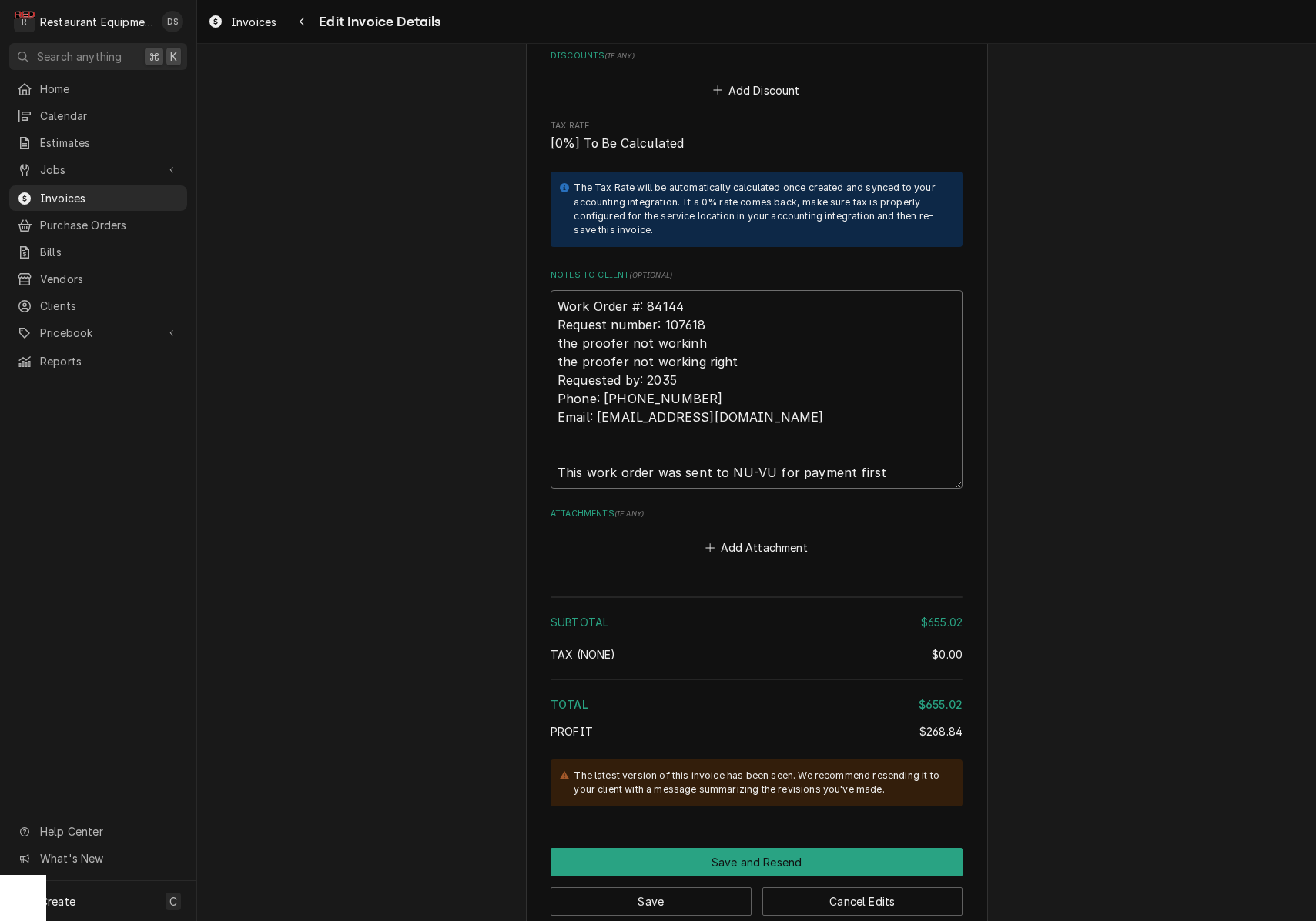
type textarea "Work Order #: 84144 Request number: 107618 the proofer not workinh the proofer …"
type textarea "x"
type textarea "Work Order #: 84144 Request number: 107618 the proofer not workinh the proofer …"
type textarea "x"
type textarea "Work Order #: 84144 Request number: 107618 the proofer not workinh the proofer …"
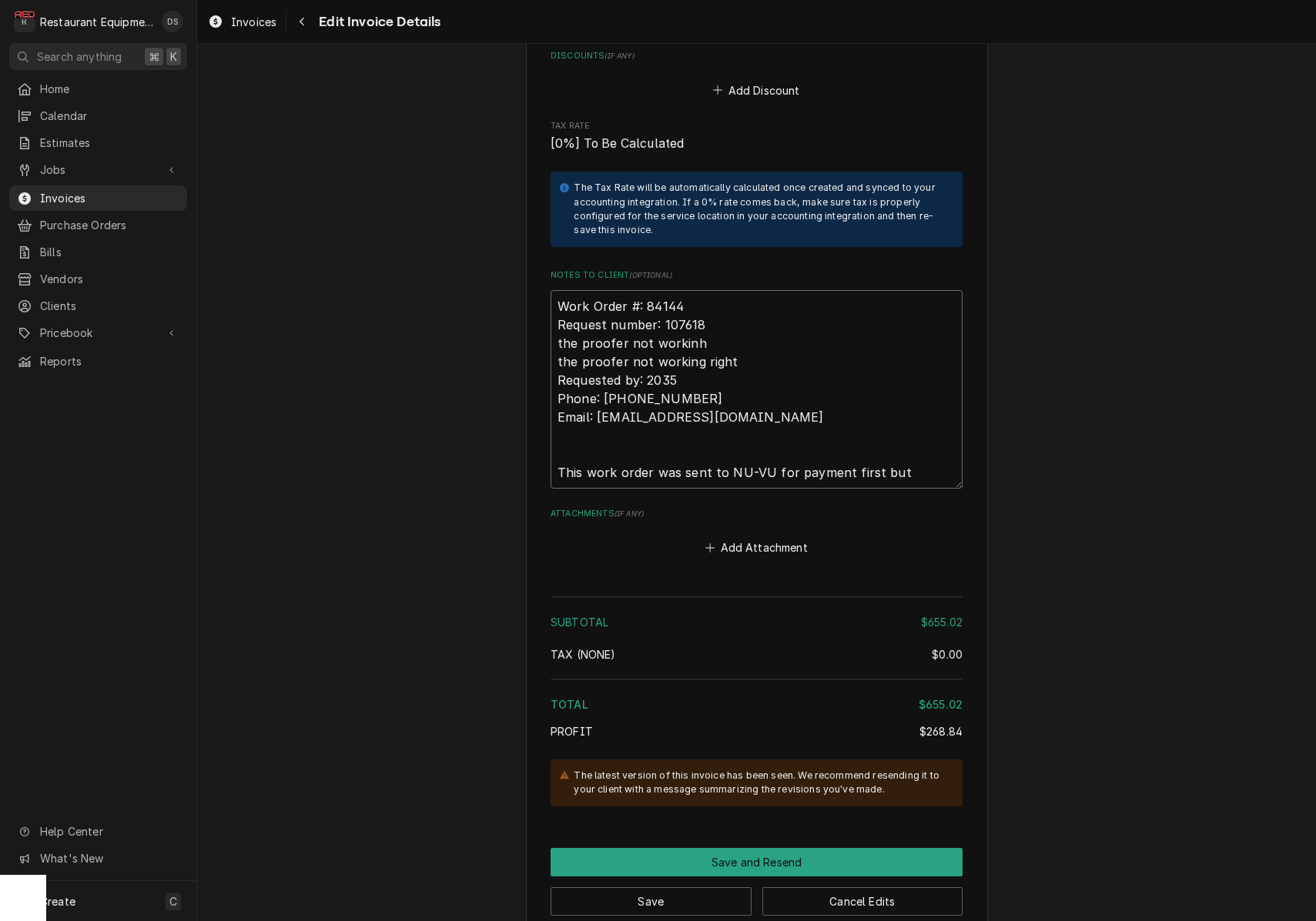
type textarea "x"
type textarea "Work Order #: 84144 Request number: 107618 the proofer not workinh the proofer …"
type textarea "x"
type textarea "Work Order #: 84144 Request number: 107618 the proofer not workinh the proofer …"
type textarea "x"
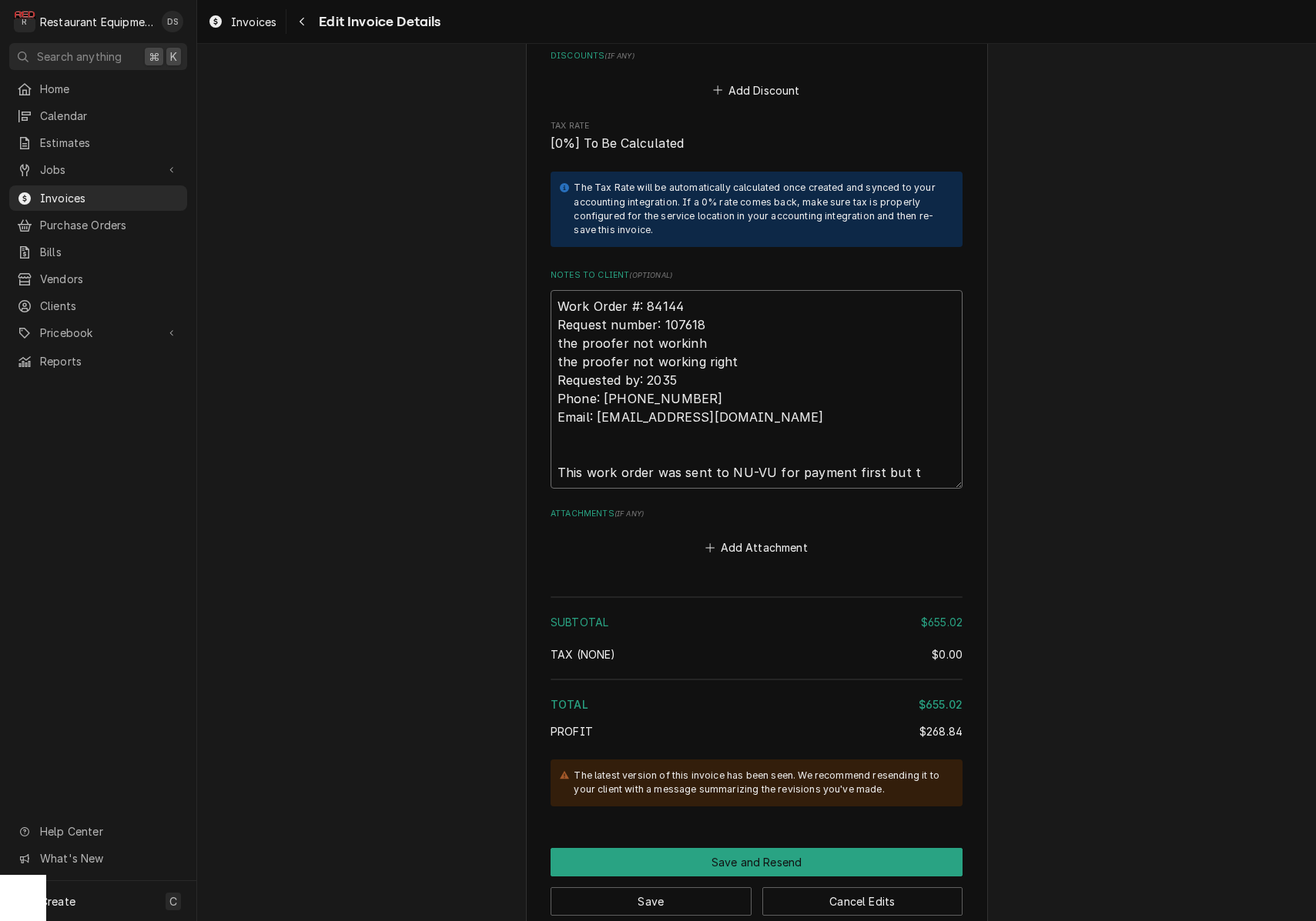
type textarea "Work Order #: 84144 Request number: 107618 the proofer not workinh the proofer …"
type textarea "x"
type textarea "Work Order #: 84144 Request number: 107618 the proofer not workinh the proofer …"
type textarea "x"
type textarea "Work Order #: 84144 Request number: 107618 the proofer not workinh the proofer …"
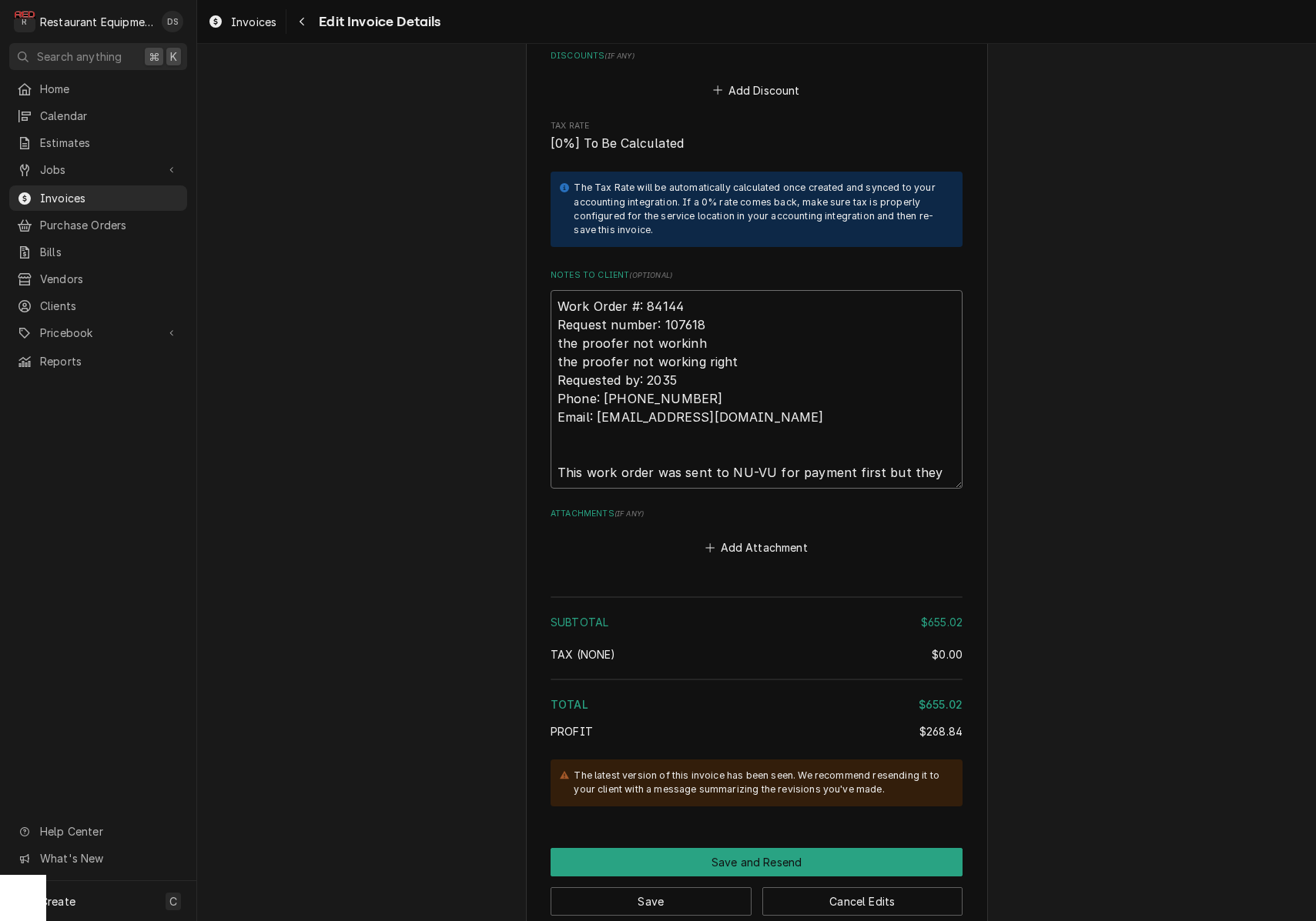
type textarea "x"
type textarea "Work Order #: 84144 Request number: 107618 the proofer not workinh the proofer …"
type textarea "x"
type textarea "Work Order #: 84144 Request number: 107618 the proofer not workinh the proofer …"
type textarea "x"
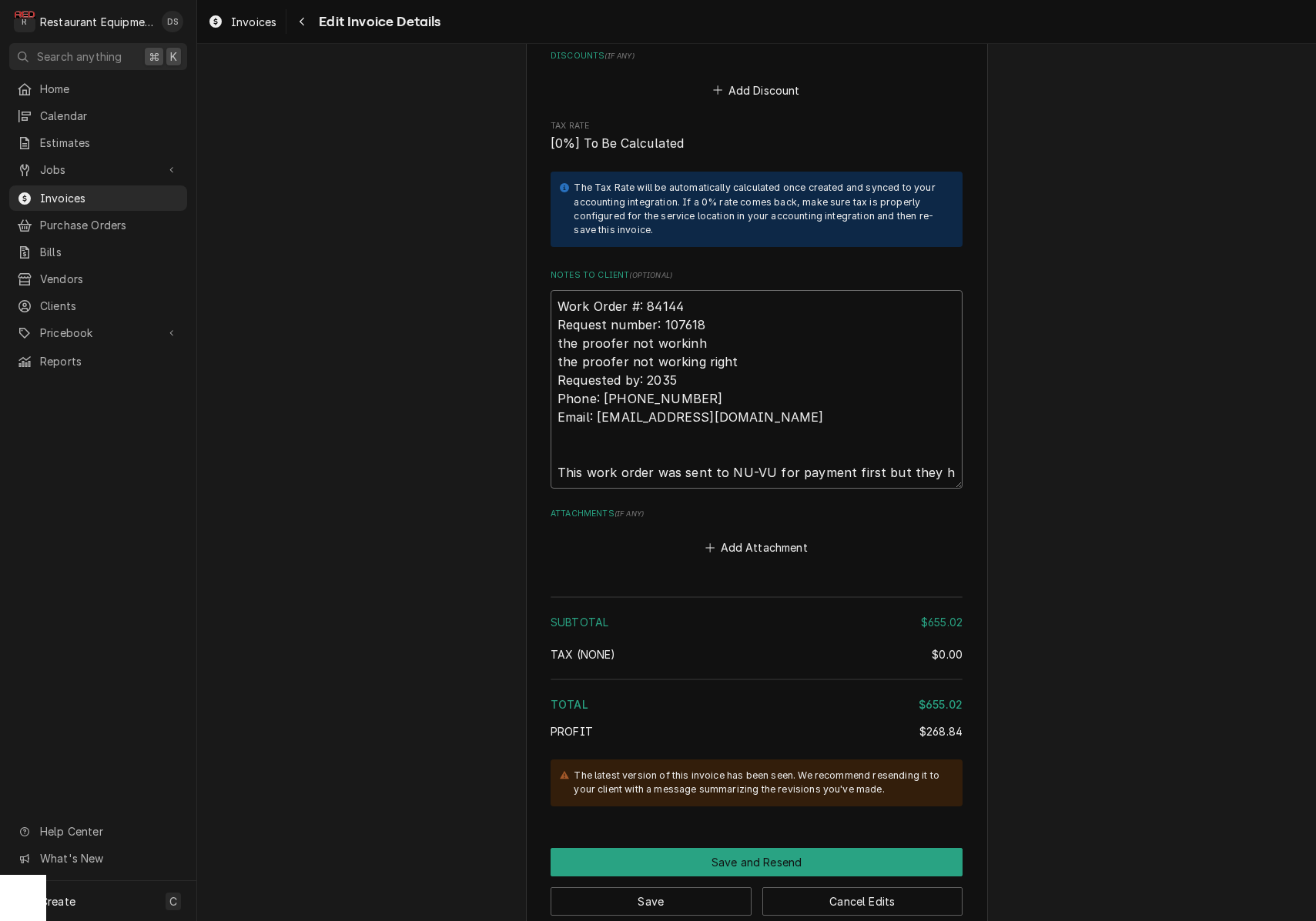
type textarea "Work Order #: 84144 Request number: 107618 the proofer not workinh the proofer …"
type textarea "x"
type textarea "Work Order #: 84144 Request number: 107618 the proofer not workinh the proofer …"
type textarea "x"
type textarea "Work Order #: 84144 Request number: 107618 the proofer not workinh the proofer …"
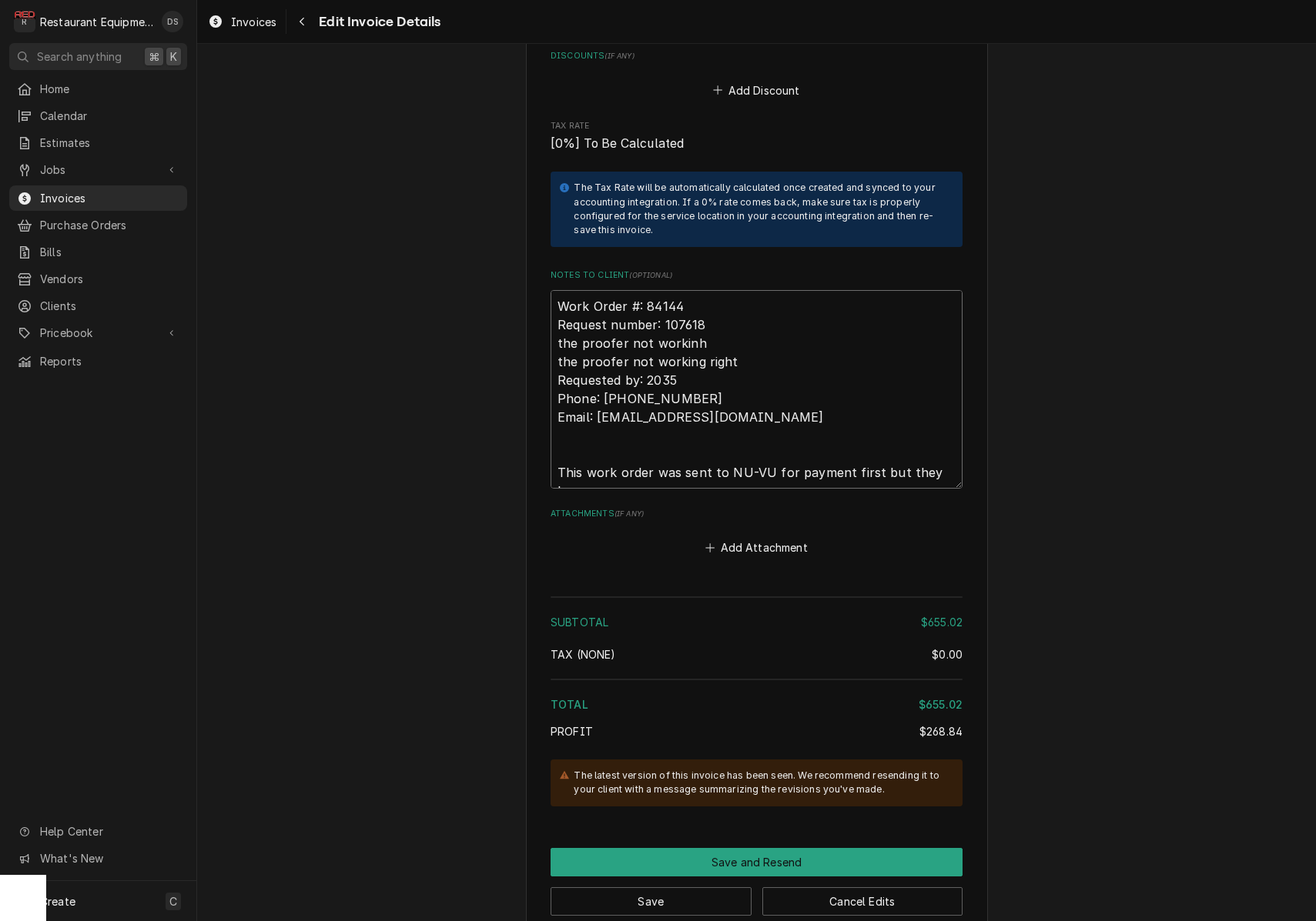
type textarea "x"
type textarea "Work Order #: 84144 Request number: 107618 the proofer not workinh the proofer …"
type textarea "x"
type textarea "Work Order #: 84144 Request number: 107618 the proofer not workinh the proofer …"
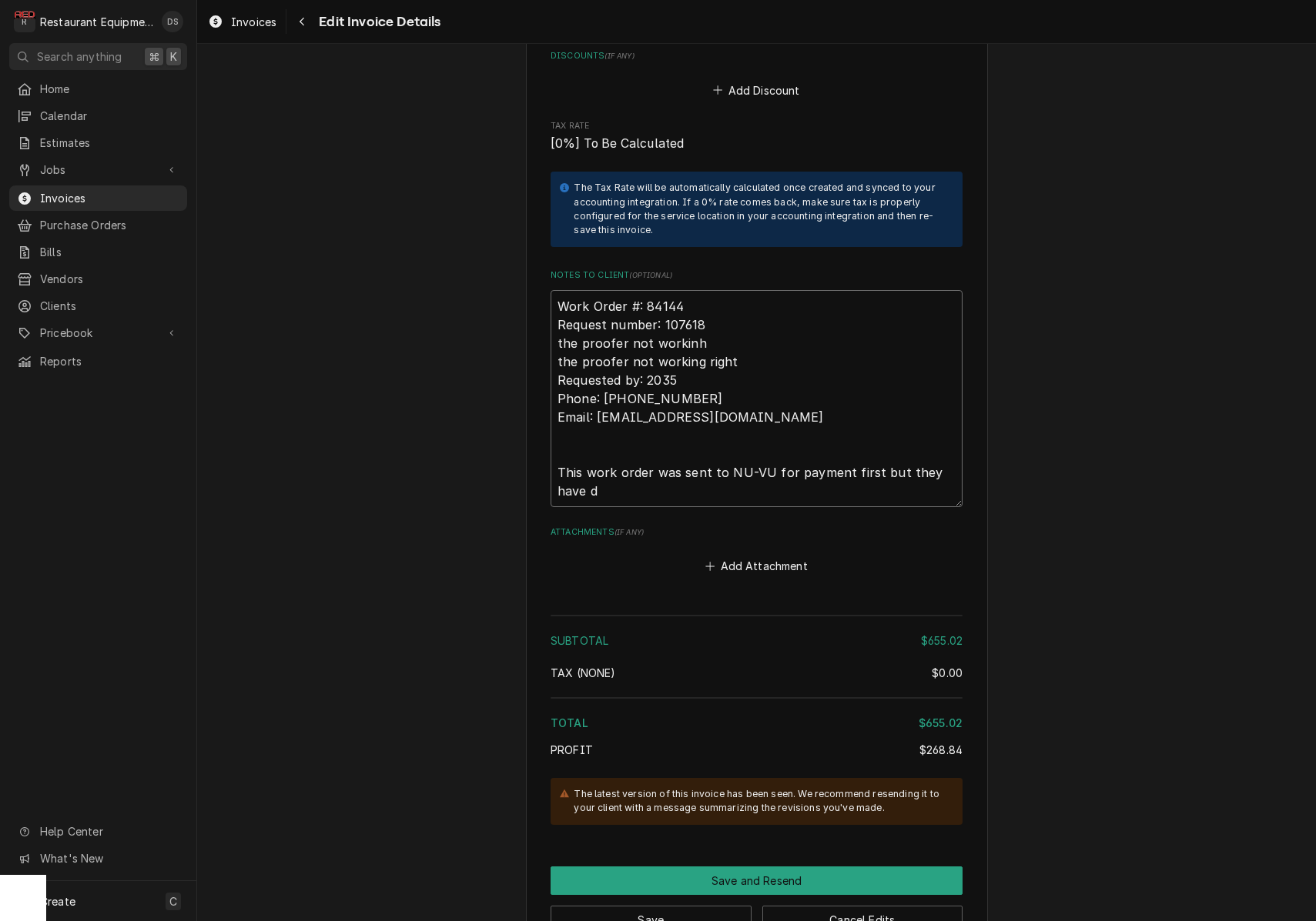
type textarea "x"
type textarea "Work Order #: 84144 Request number: 107618 the proofer not workinh the proofer …"
type textarea "x"
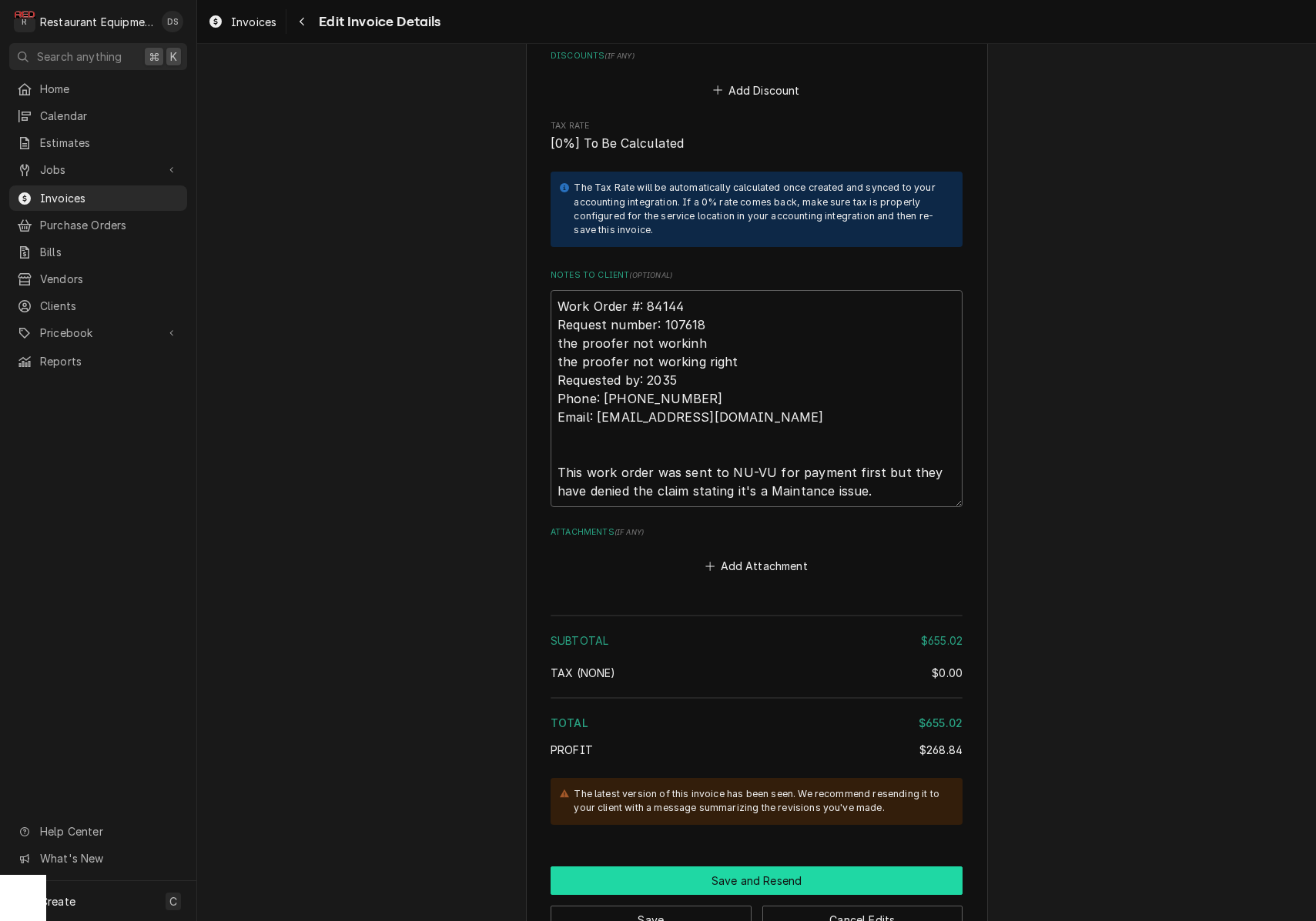
click at [758, 866] on button "Save and Resend" at bounding box center [756, 881] width 412 height 28
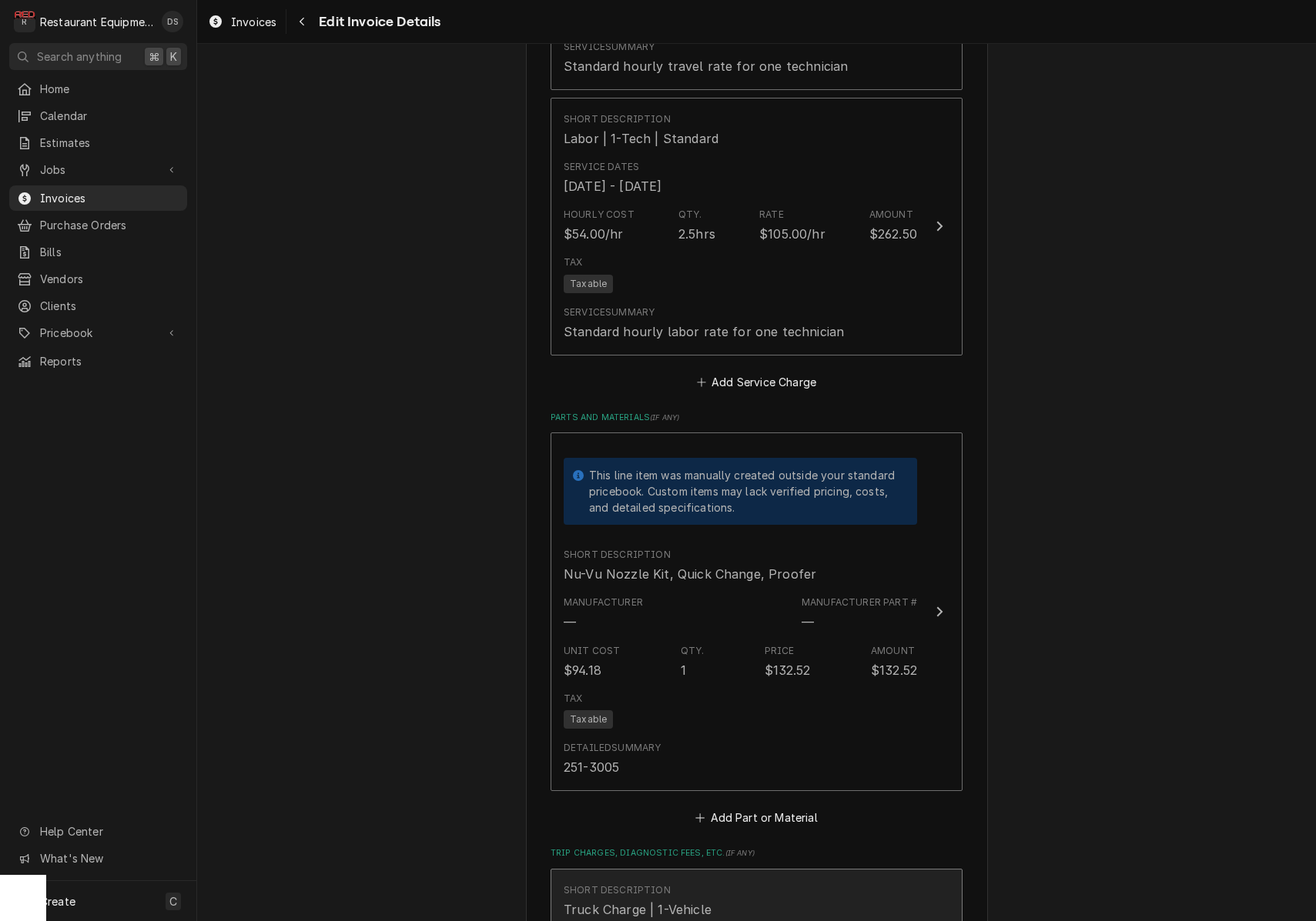
scroll to position [1984, 0]
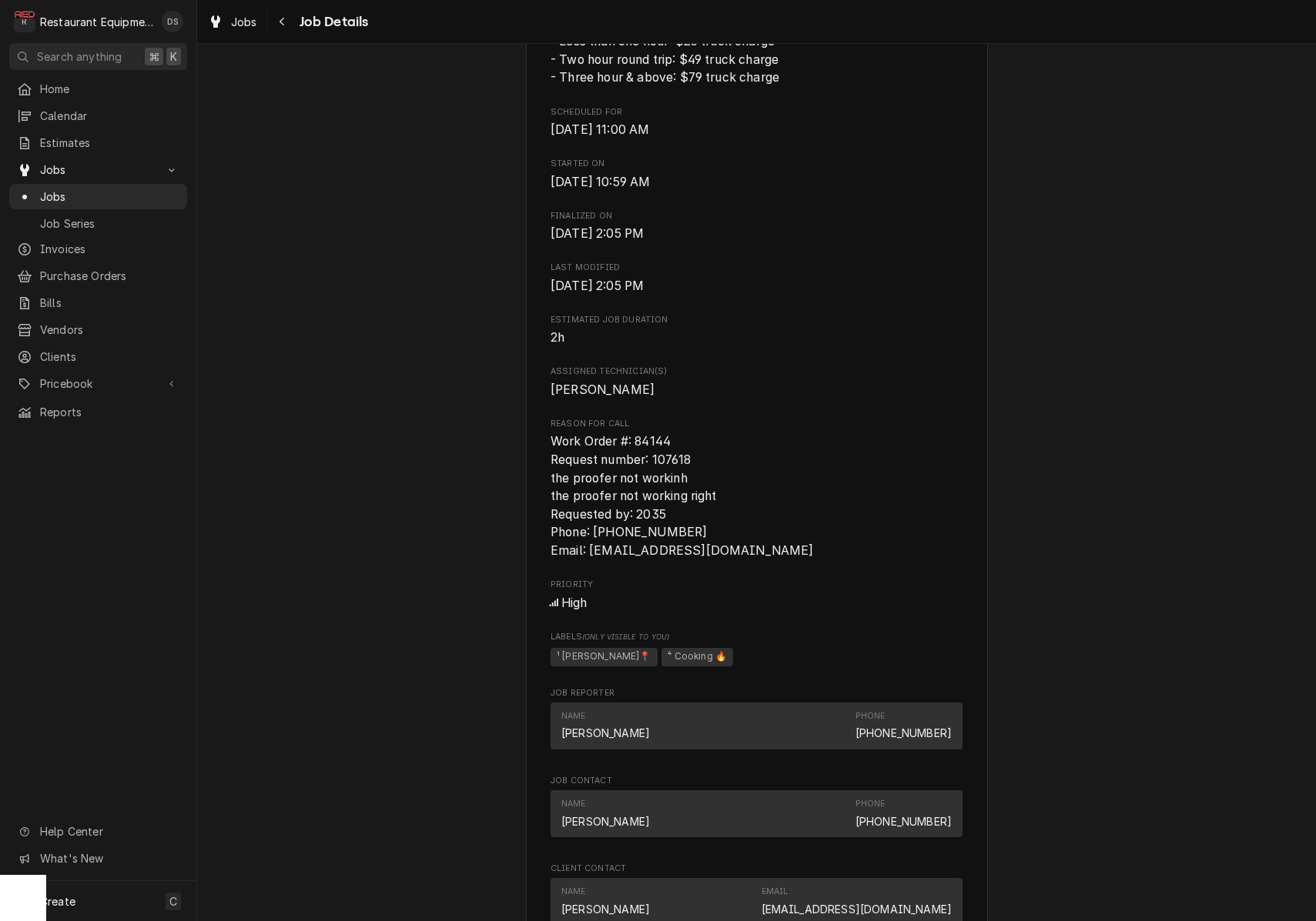
scroll to position [476, 0]
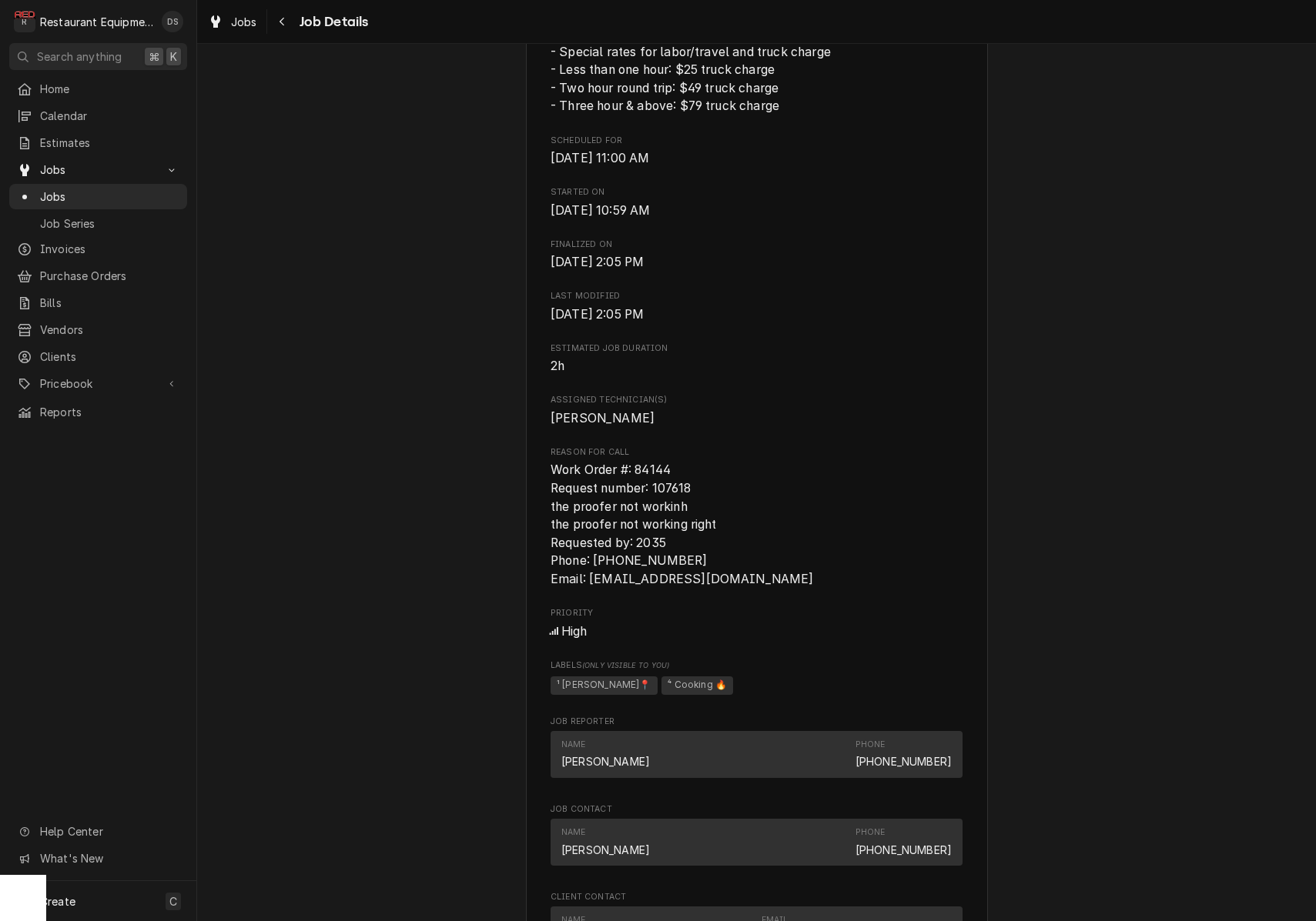
drag, startPoint x: 551, startPoint y: 467, endPoint x: 809, endPoint y: 578, distance: 280.9
click at [811, 579] on span "Work Order #: 84144 Request number: 107618 the proofer not workinh the proofer …" at bounding box center [756, 524] width 412 height 127
copy span "Work Order #: 84144 Request number: 107618 the proofer not workinh the proofer …"
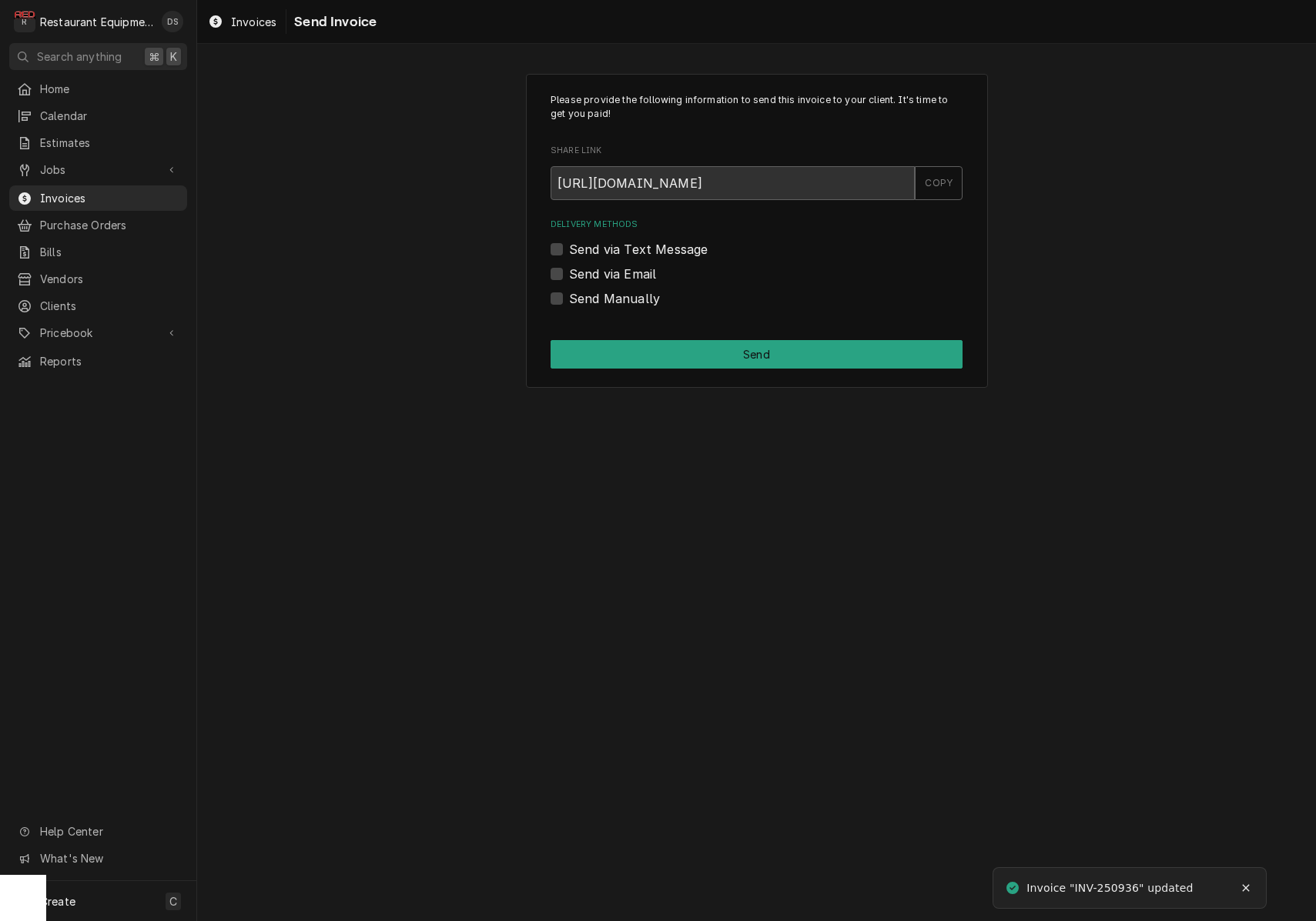
click at [565, 267] on div "Send via Email" at bounding box center [756, 274] width 412 height 18
click at [563, 270] on div "Send via Email" at bounding box center [756, 274] width 412 height 18
click at [569, 272] on label "Send via Email" at bounding box center [612, 274] width 87 height 18
click at [569, 272] on input "Send via Email" at bounding box center [774, 281] width 412 height 34
checkbox input "true"
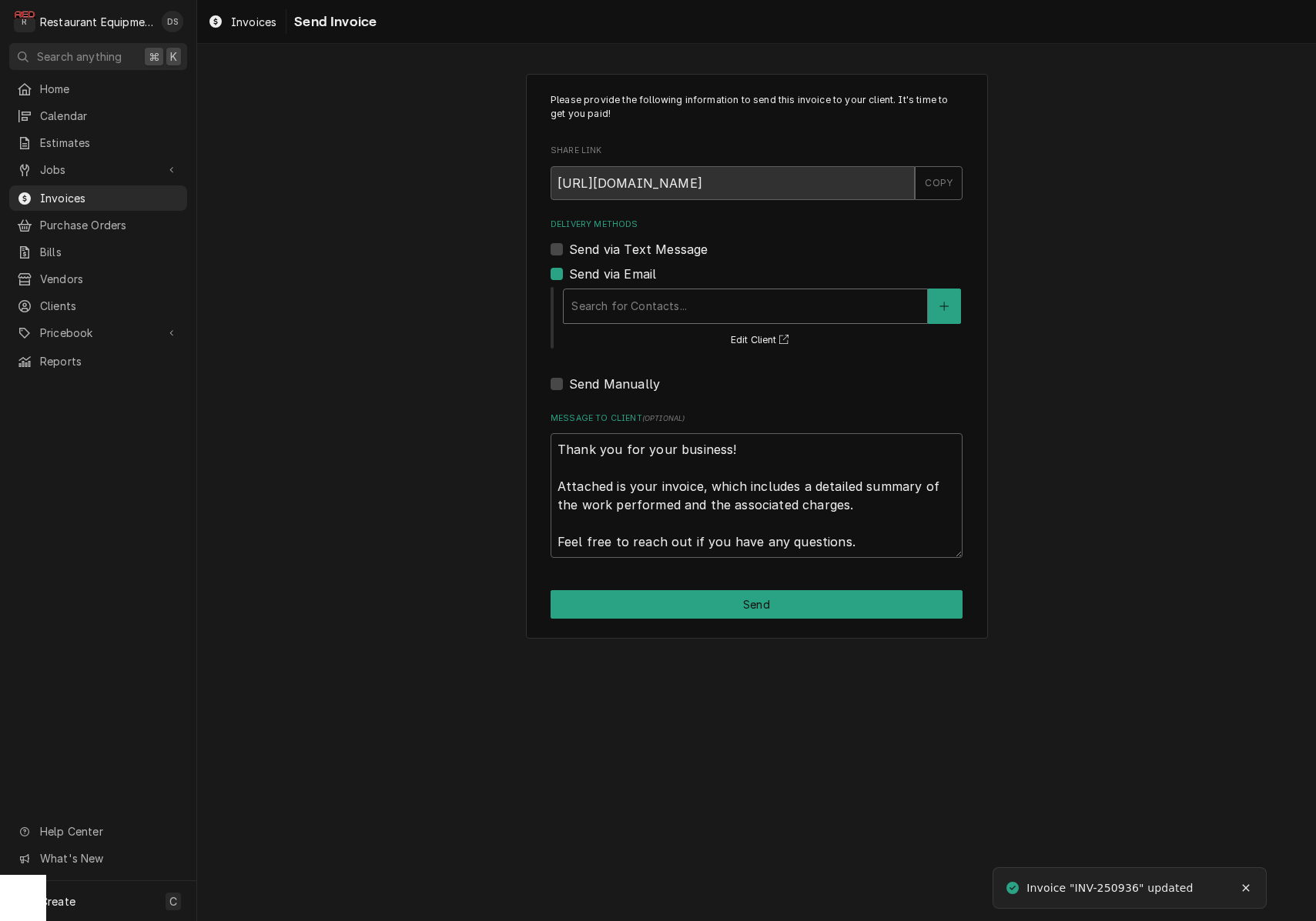
click at [654, 300] on div "Search for Contacts..." at bounding box center [745, 306] width 348 height 16
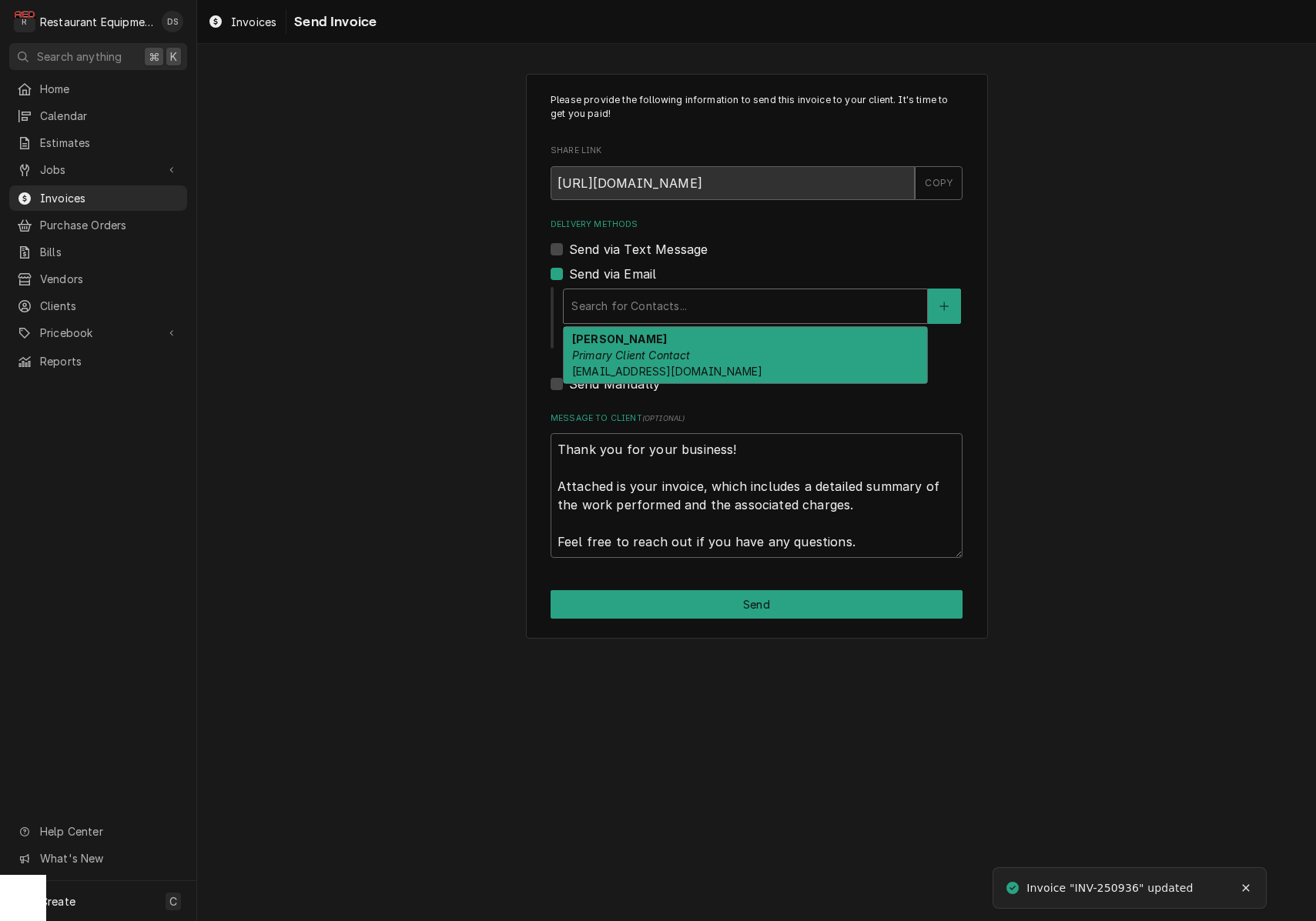
click at [656, 341] on strong "[PERSON_NAME]" at bounding box center [619, 339] width 95 height 13
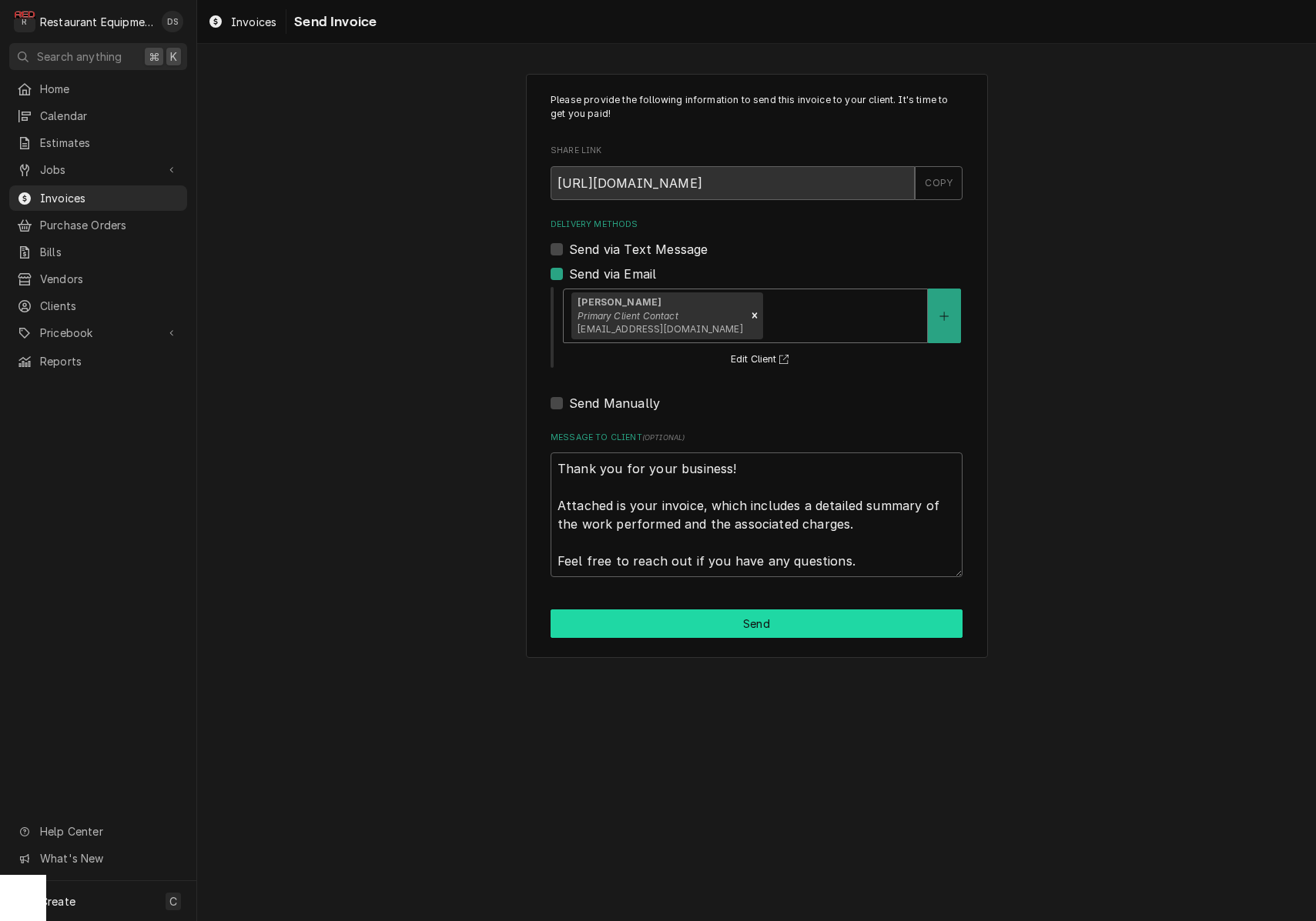
click at [794, 612] on button "Send" at bounding box center [756, 624] width 412 height 28
type textarea "x"
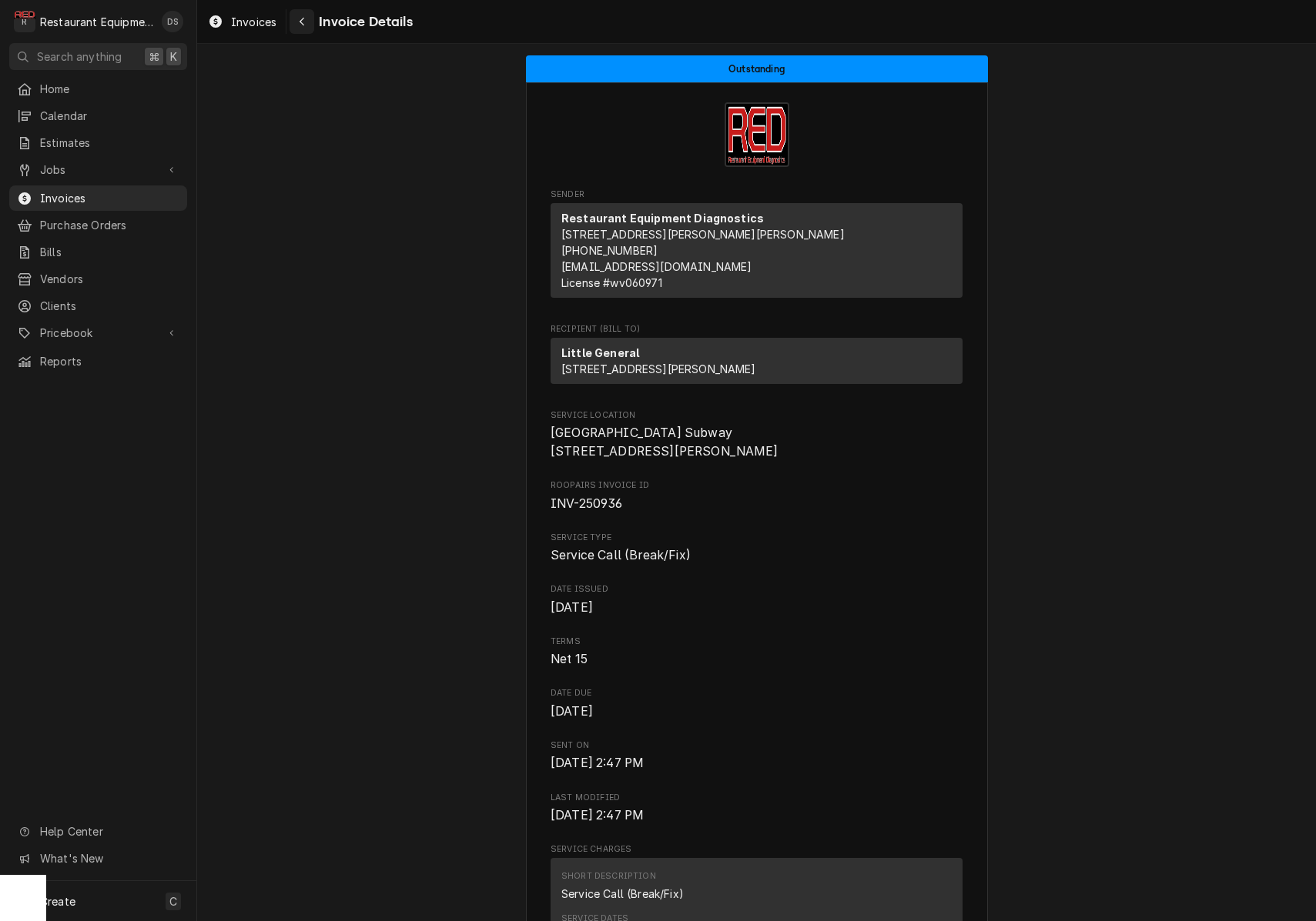
click at [302, 14] on div "Navigate back" at bounding box center [301, 21] width 15 height 15
